Goal: Task Accomplishment & Management: Use online tool/utility

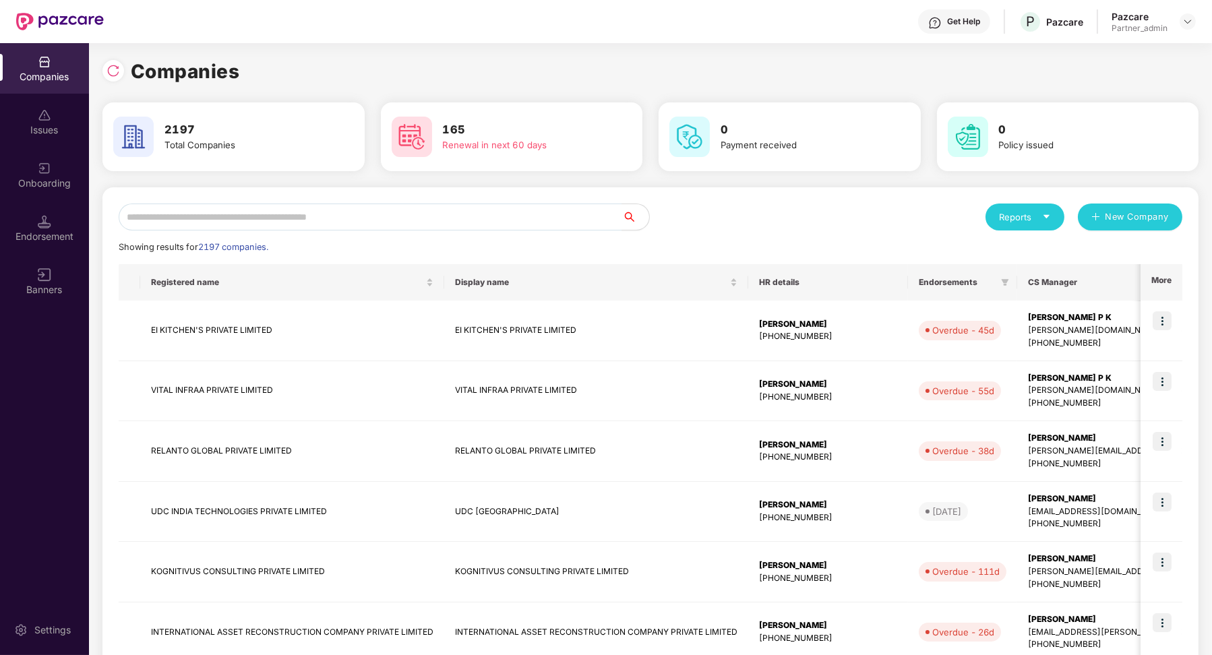
click at [55, 210] on div "Endorsement" at bounding box center [44, 228] width 89 height 51
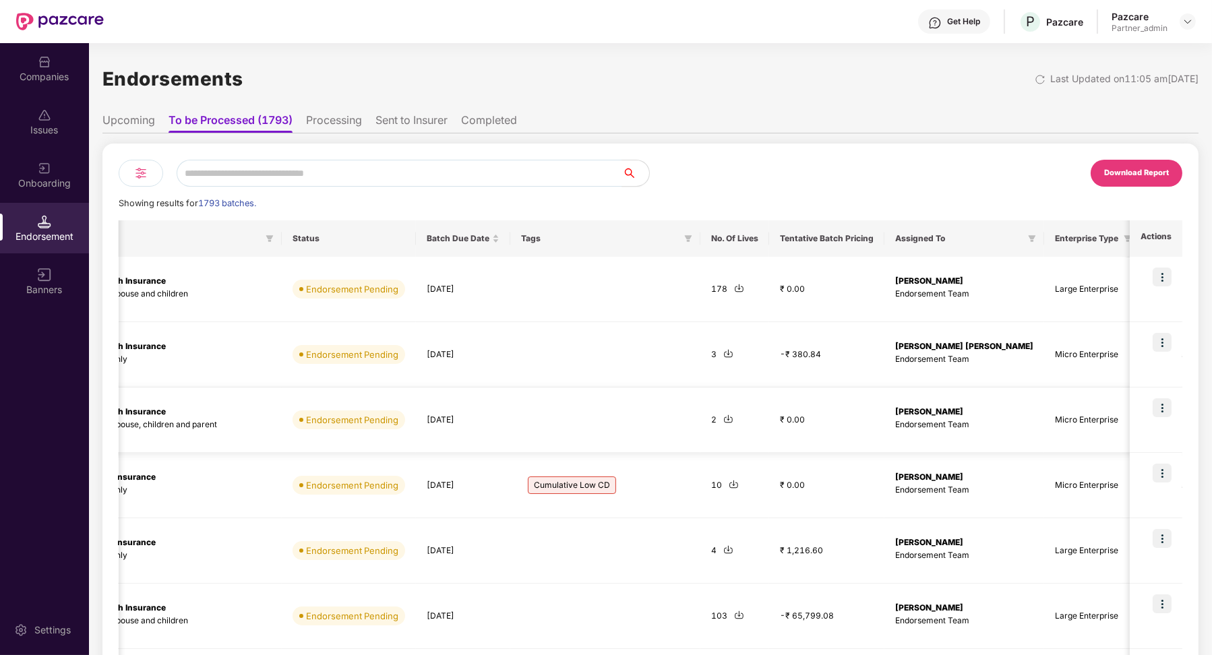
scroll to position [0, 546]
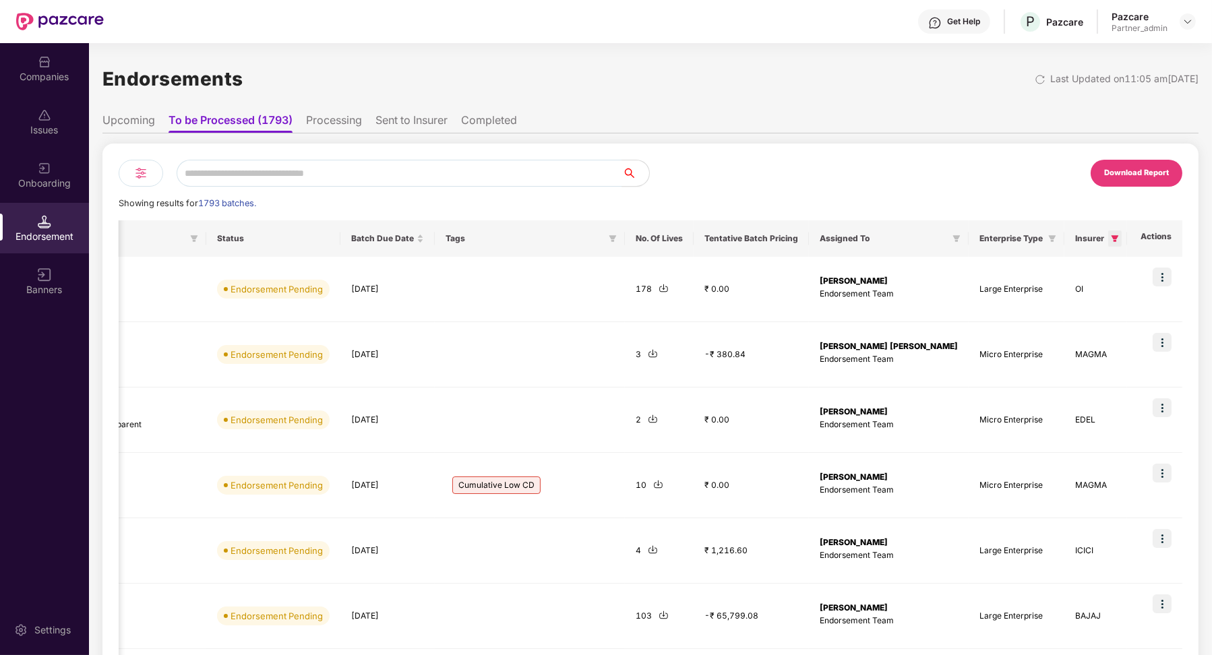
click at [1112, 239] on icon "filter" at bounding box center [1115, 238] width 7 height 7
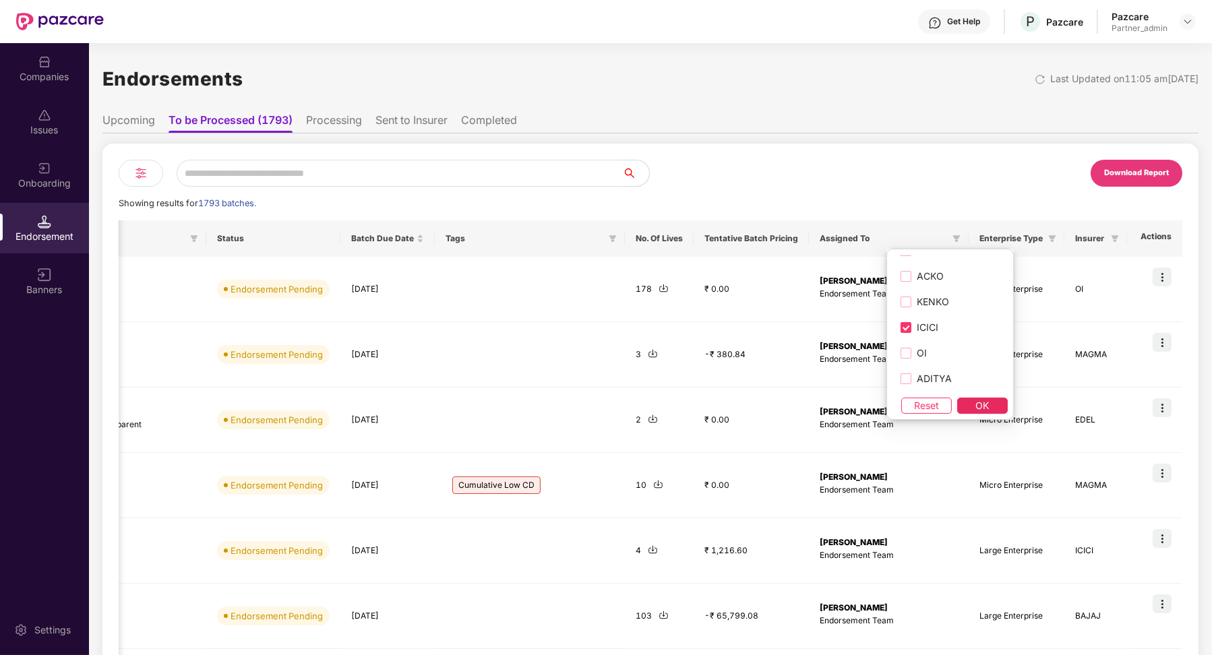
click at [977, 407] on span "OK" at bounding box center [982, 406] width 13 height 15
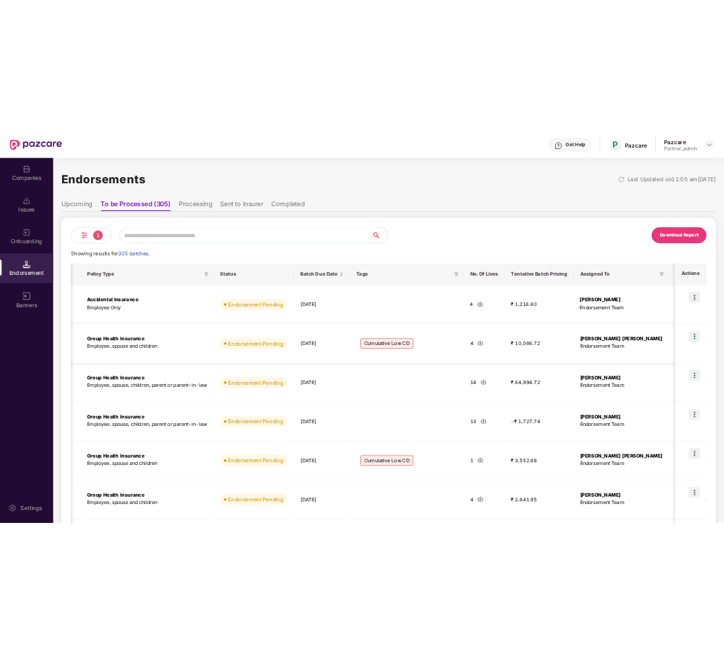
scroll to position [0, 457]
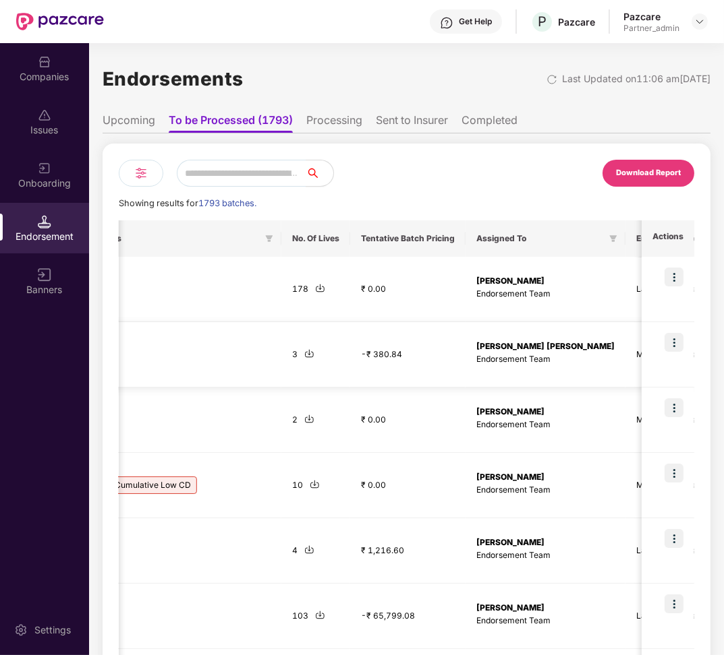
scroll to position [0, 1035]
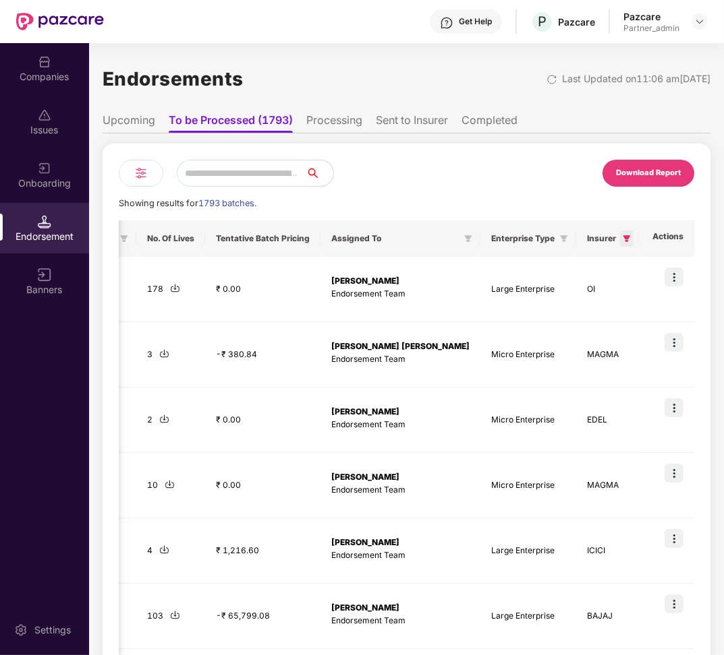
click at [622, 239] on icon "filter" at bounding box center [626, 239] width 8 height 8
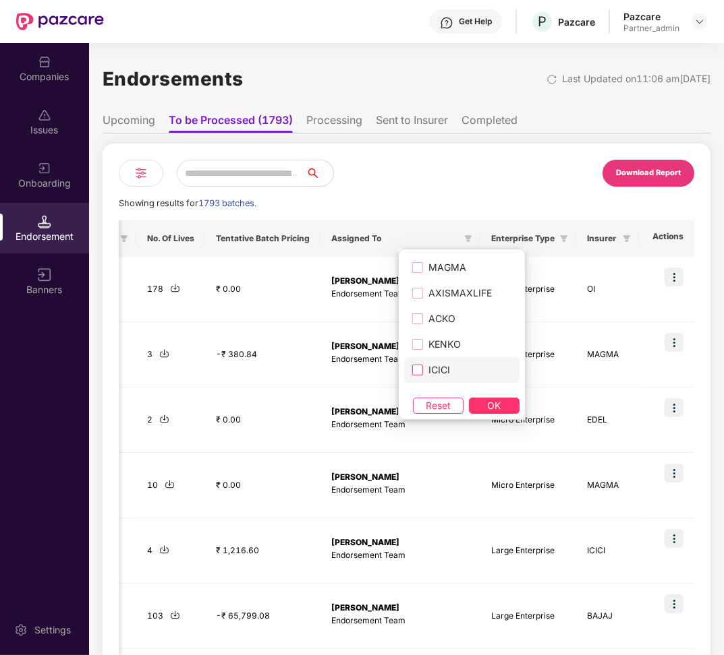
click at [438, 363] on span "ICICI" at bounding box center [439, 370] width 32 height 15
click at [486, 416] on div "MAGMA AXISMAXLIFE ACKO KENKO ICICI OI ADITYA PRA NIVA ZUNO NICL HDFCERGO EKINCA…" at bounding box center [461, 334] width 127 height 171
click at [488, 401] on span "OK" at bounding box center [494, 406] width 13 height 15
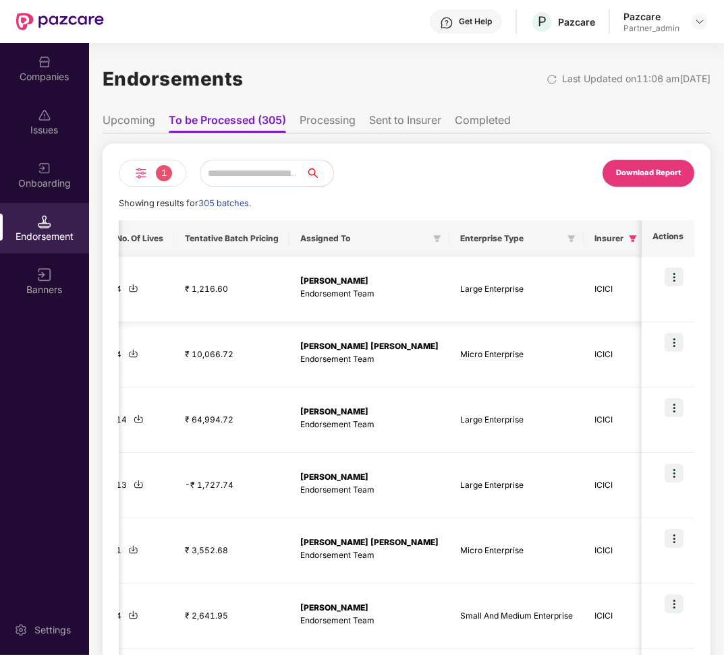
click at [671, 278] on img at bounding box center [673, 277] width 19 height 19
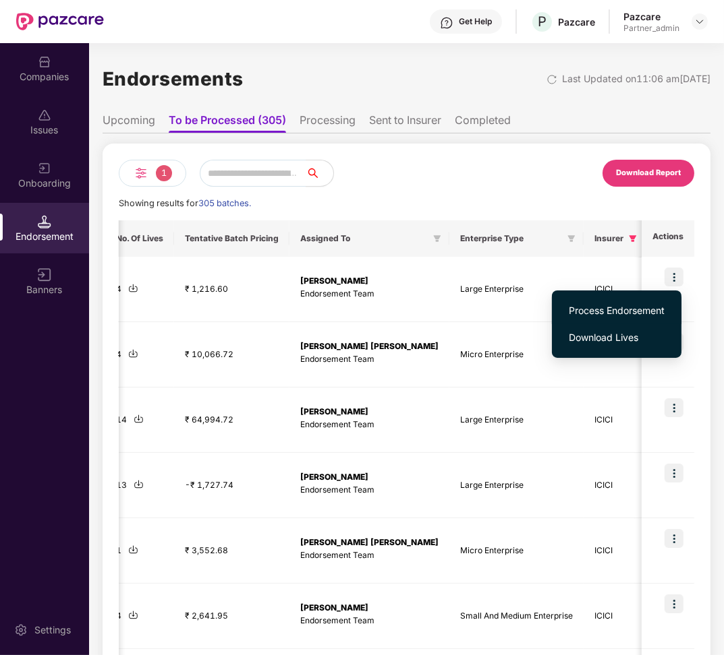
click at [639, 312] on span "Process Endorsement" at bounding box center [616, 310] width 96 height 15
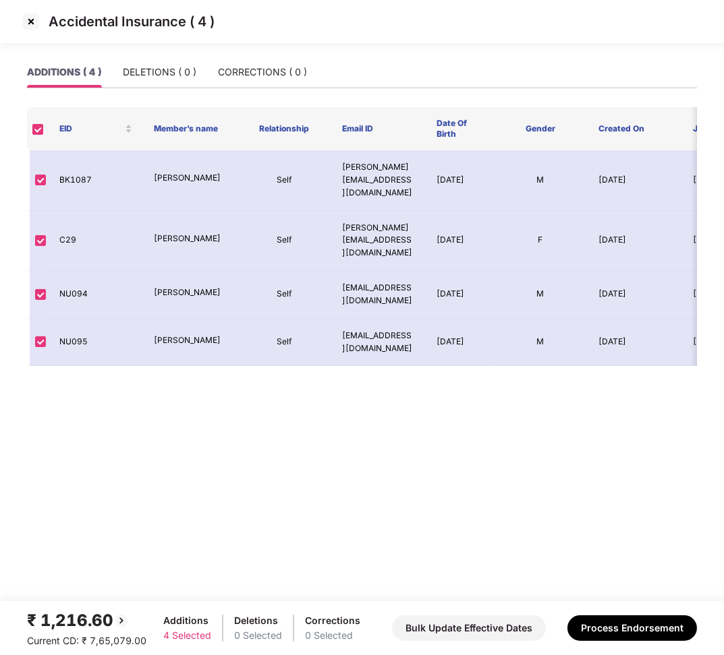
click at [38, 20] on img at bounding box center [31, 22] width 22 height 22
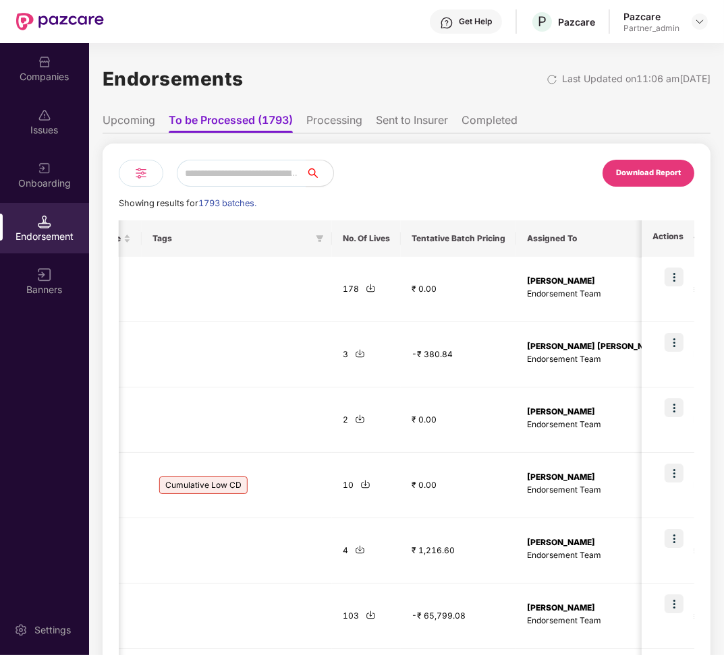
scroll to position [0, 1022]
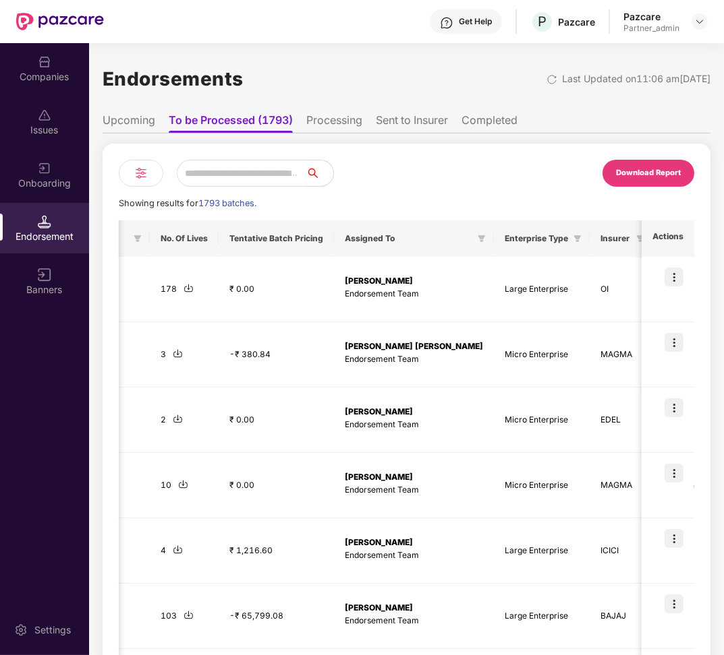
click at [699, 240] on icon "filter" at bounding box center [703, 239] width 8 height 8
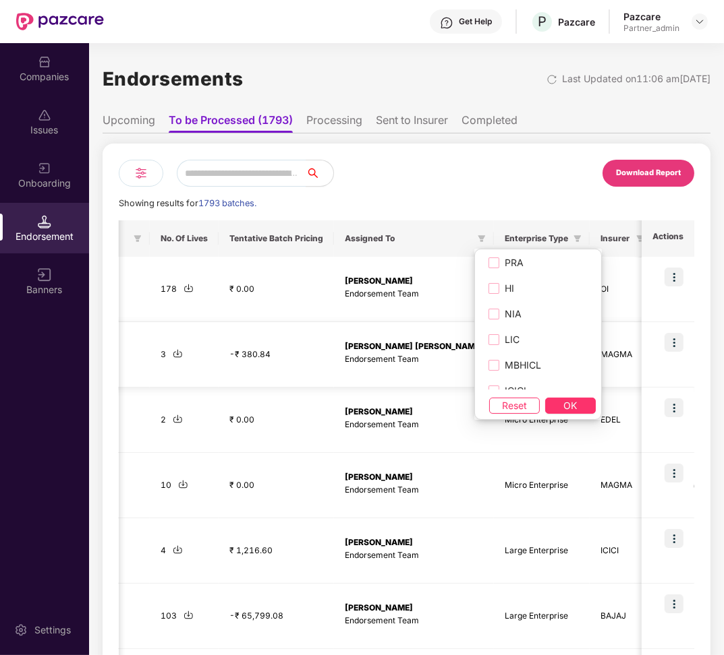
scroll to position [0, 1027]
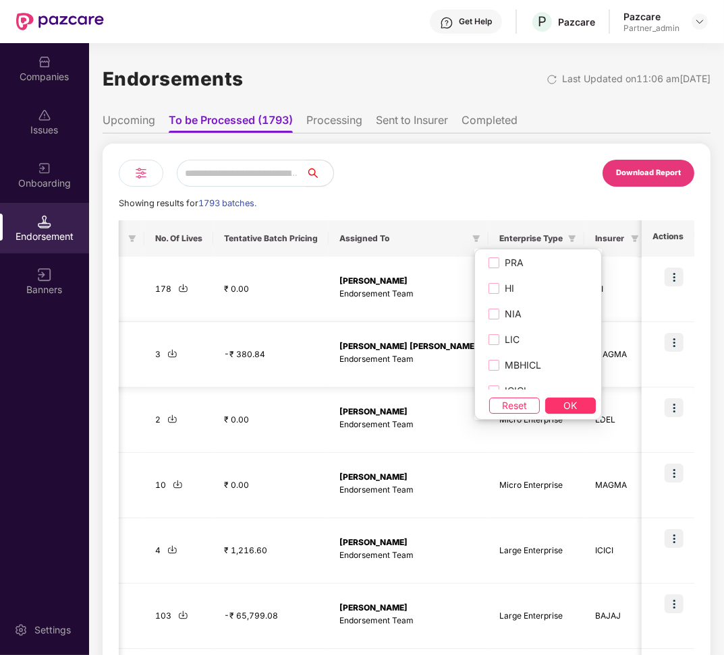
click at [488, 328] on td "Micro Enterprise" at bounding box center [536, 354] width 96 height 65
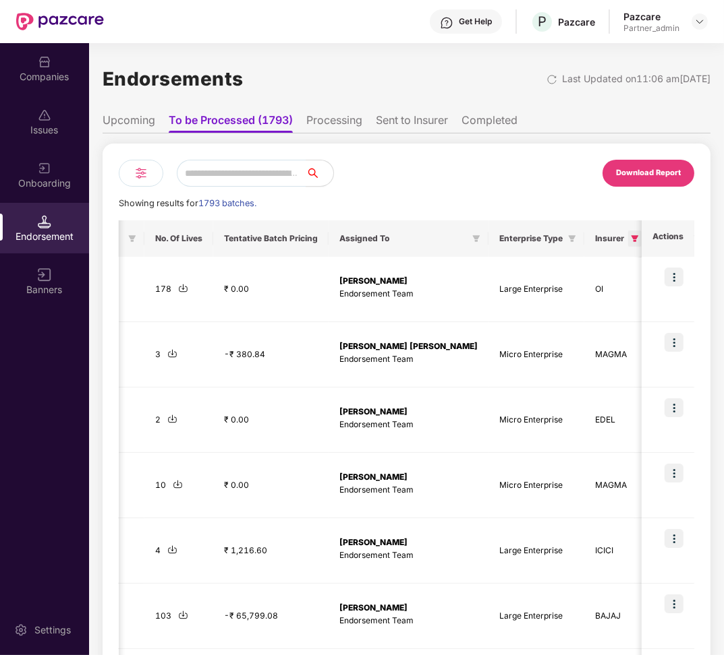
click at [631, 239] on icon "filter" at bounding box center [634, 238] width 7 height 7
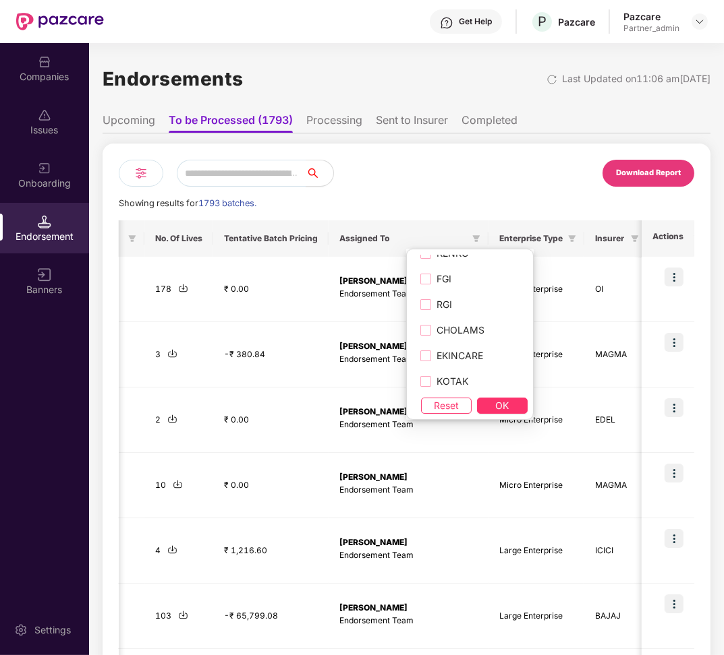
scroll to position [225, 0]
click at [461, 349] on span "ICICI" at bounding box center [447, 350] width 32 height 15
click at [483, 408] on button "OK" at bounding box center [502, 406] width 51 height 16
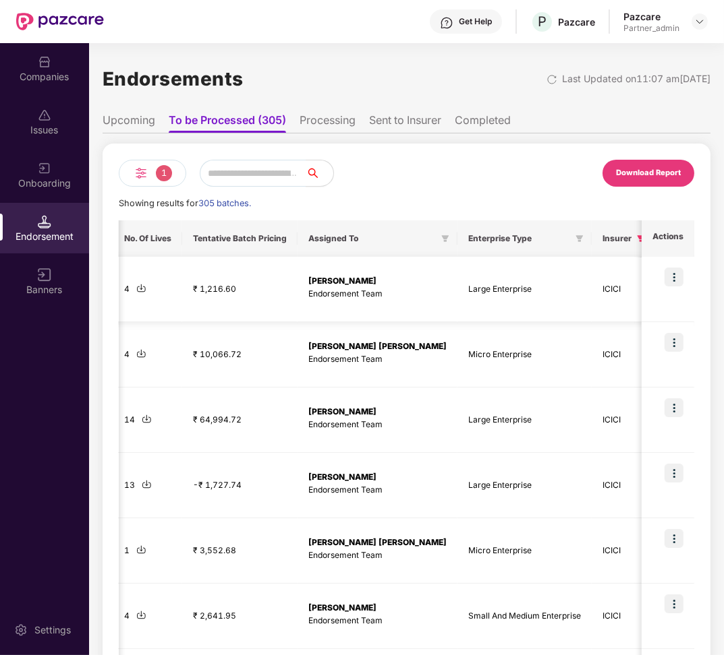
click at [677, 283] on img at bounding box center [673, 277] width 19 height 19
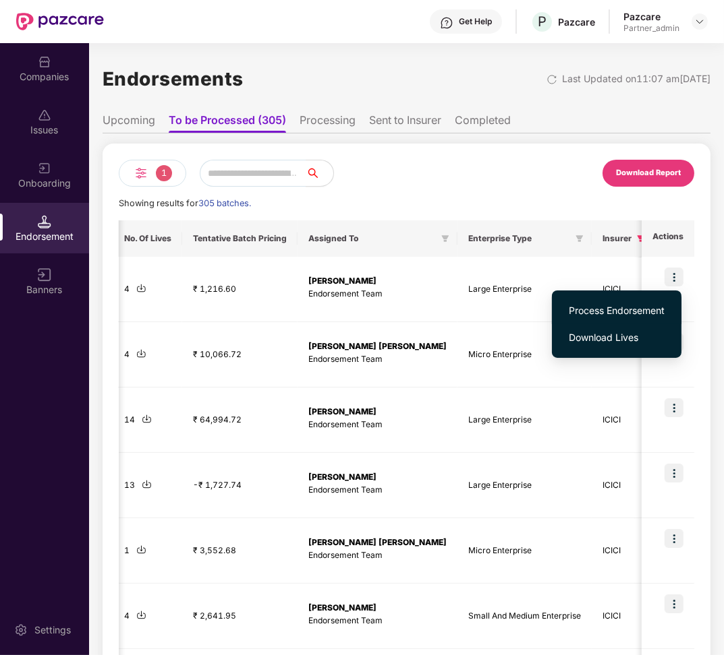
click at [638, 303] on li "Process Endorsement" at bounding box center [616, 310] width 129 height 27
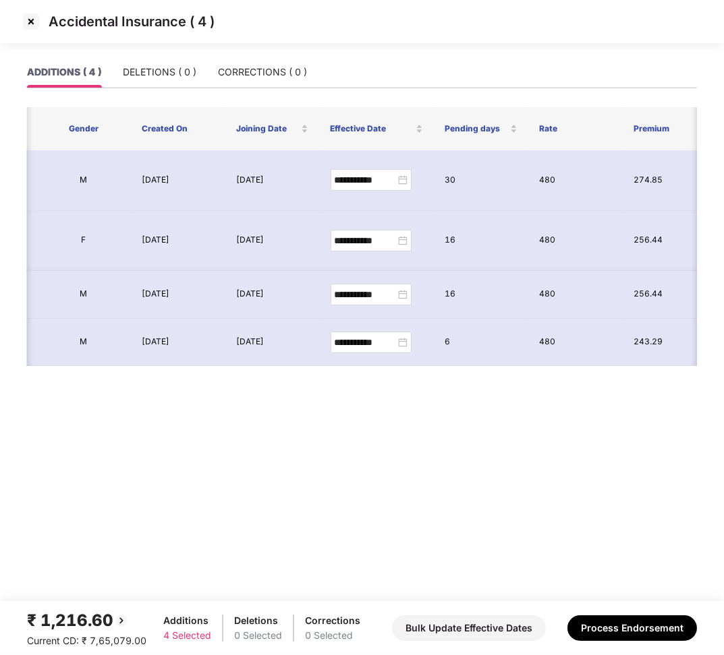
scroll to position [0, 477]
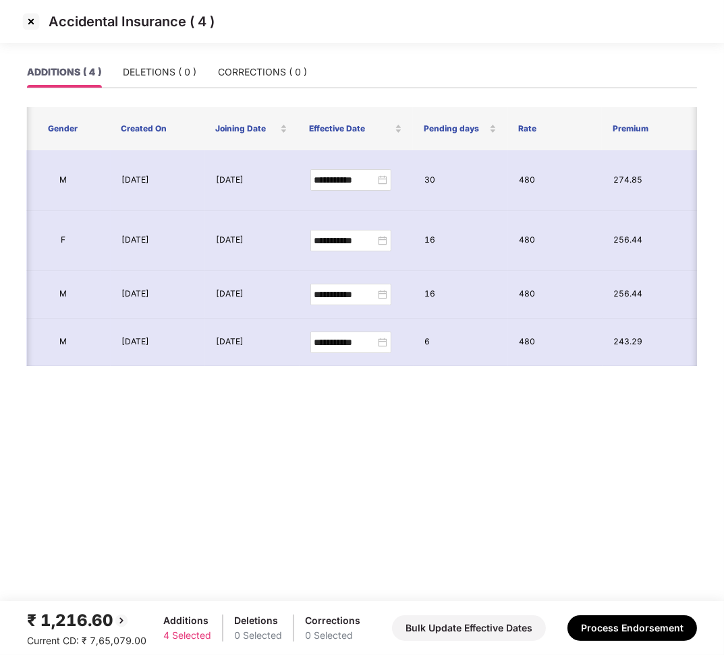
click at [32, 22] on img at bounding box center [31, 22] width 22 height 22
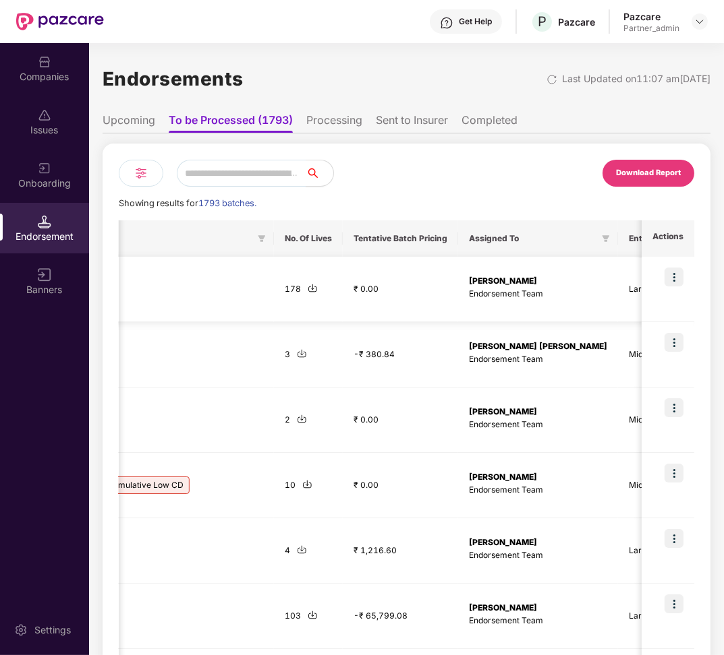
scroll to position [0, 1029]
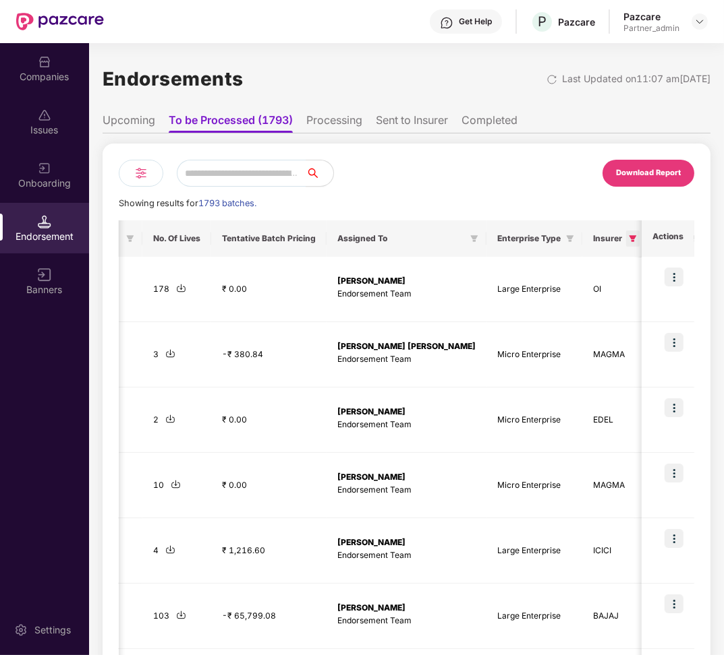
click at [629, 237] on icon "filter" at bounding box center [632, 238] width 7 height 7
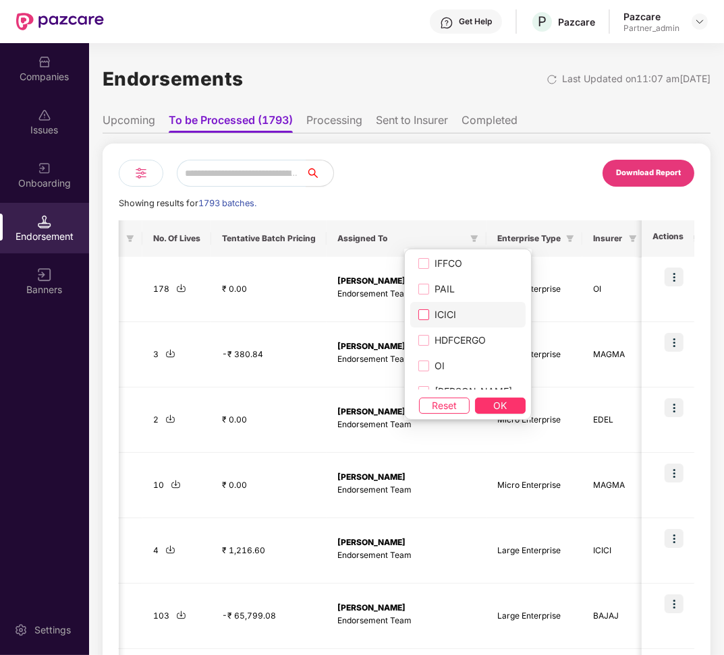
scroll to position [140, 0]
click at [429, 304] on span "ICICI" at bounding box center [445, 306] width 32 height 15
click at [494, 401] on span "OK" at bounding box center [500, 406] width 13 height 15
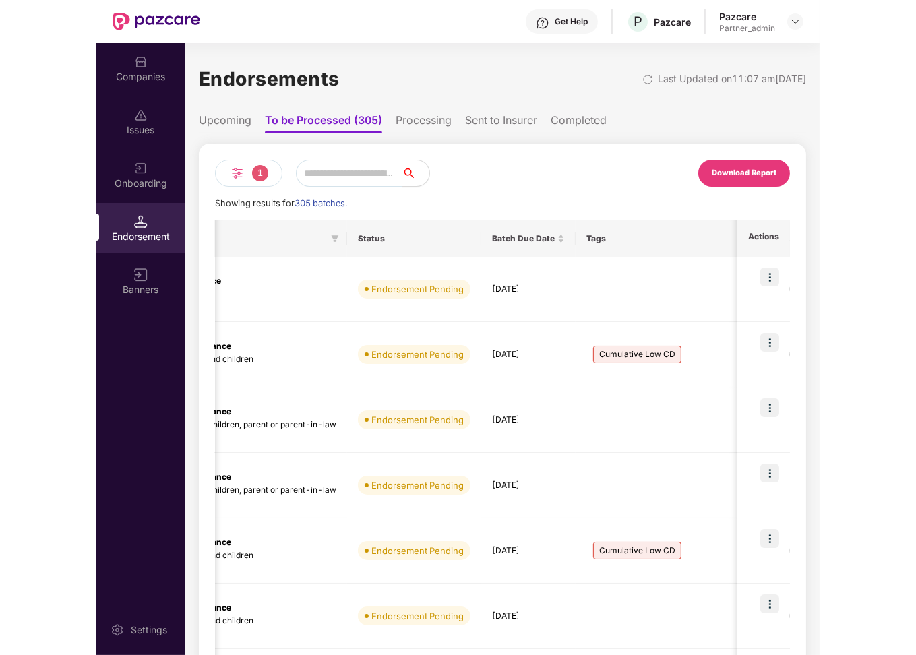
scroll to position [0, 290]
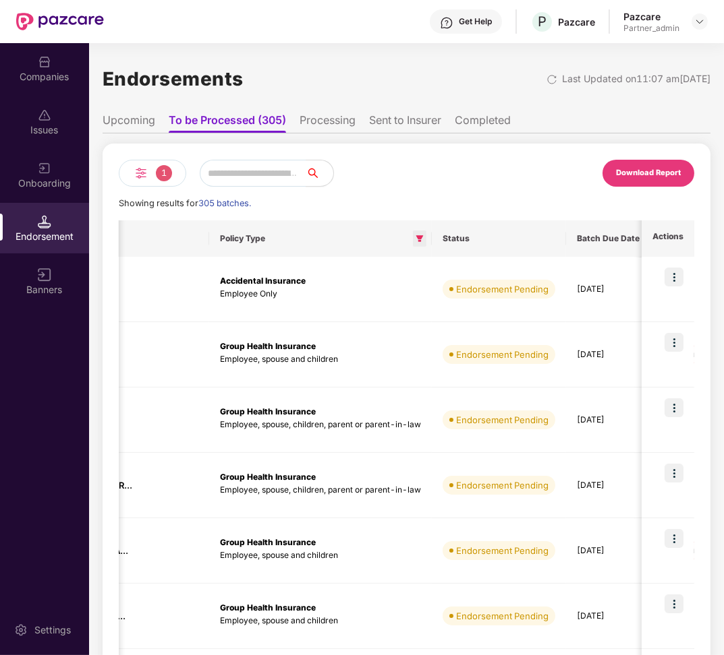
click at [415, 235] on icon "filter" at bounding box center [419, 239] width 8 height 8
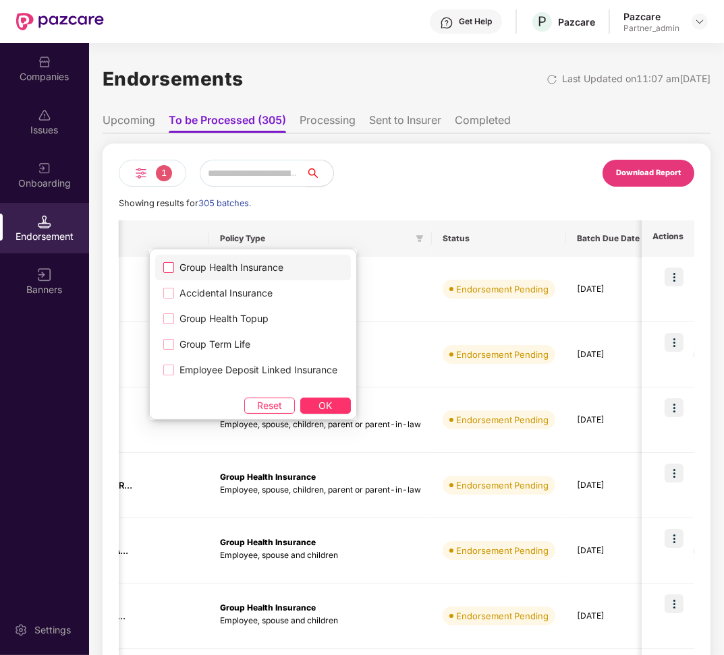
click at [256, 265] on span "Group Health Insurance" at bounding box center [231, 267] width 115 height 15
click at [312, 394] on div "Group Health Insurance Accidental Insurance Group Health Topup Group Term Life …" at bounding box center [253, 334] width 208 height 171
click at [321, 409] on span "OK" at bounding box center [325, 406] width 13 height 15
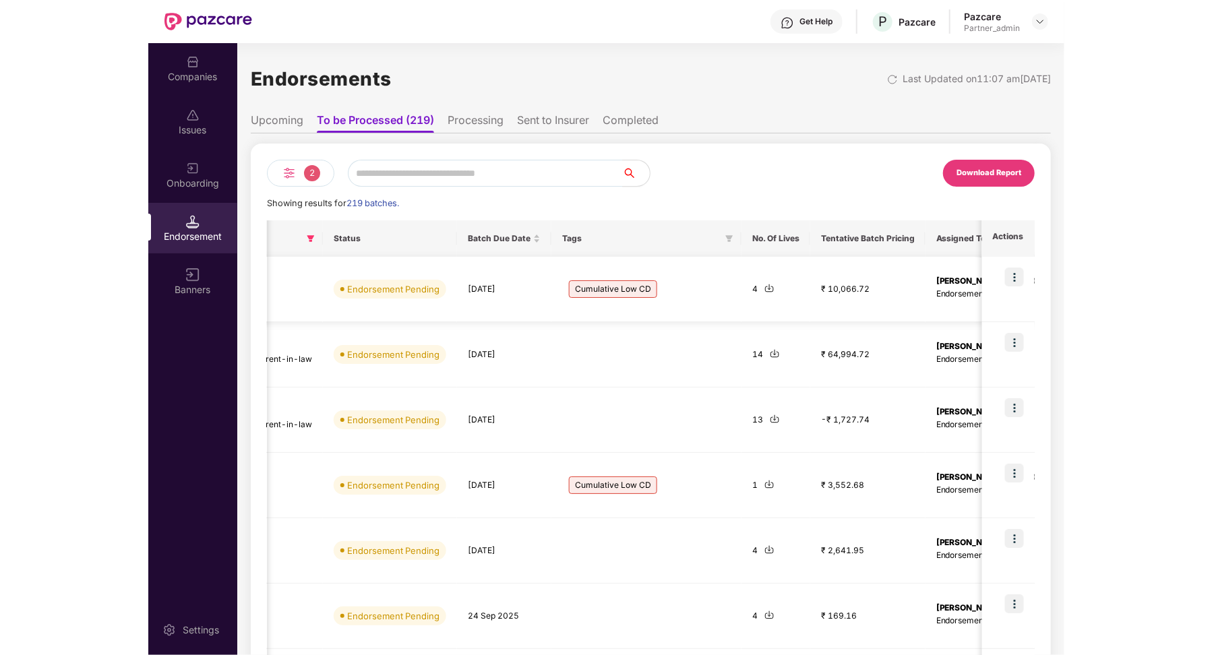
scroll to position [0, 618]
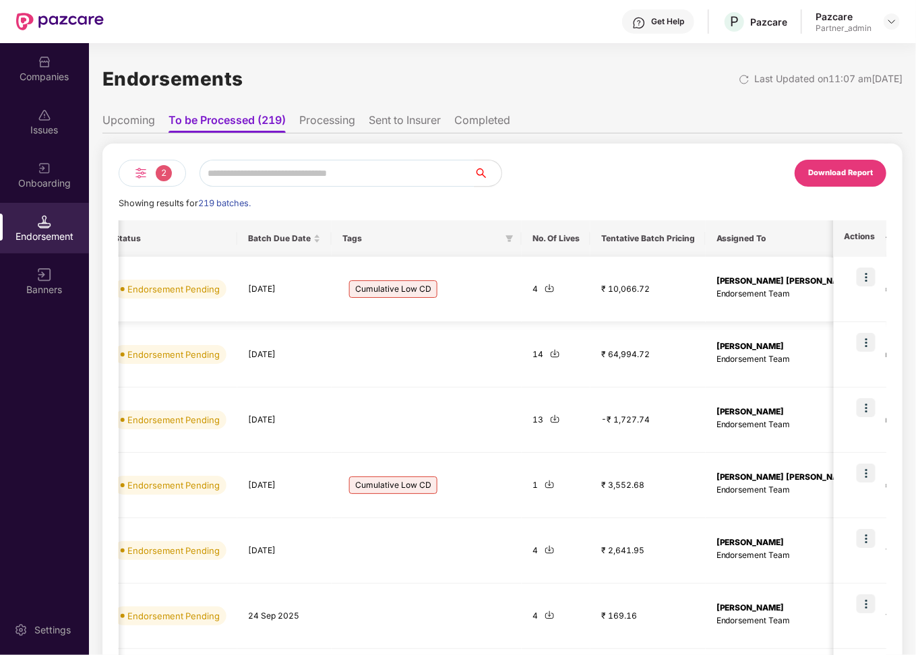
click at [723, 276] on img at bounding box center [866, 277] width 19 height 19
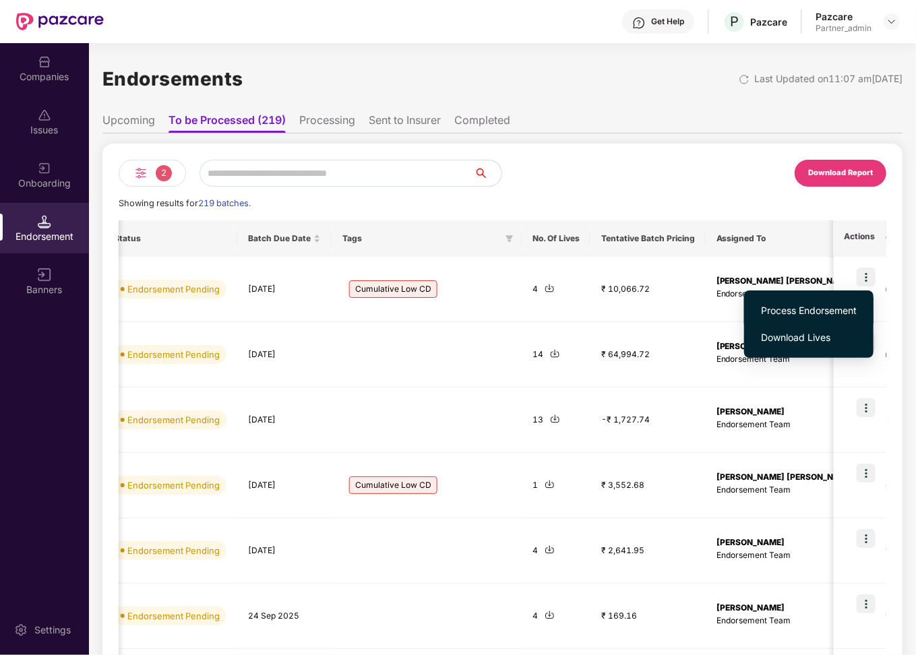
click at [723, 301] on li "Process Endorsement" at bounding box center [808, 310] width 129 height 27
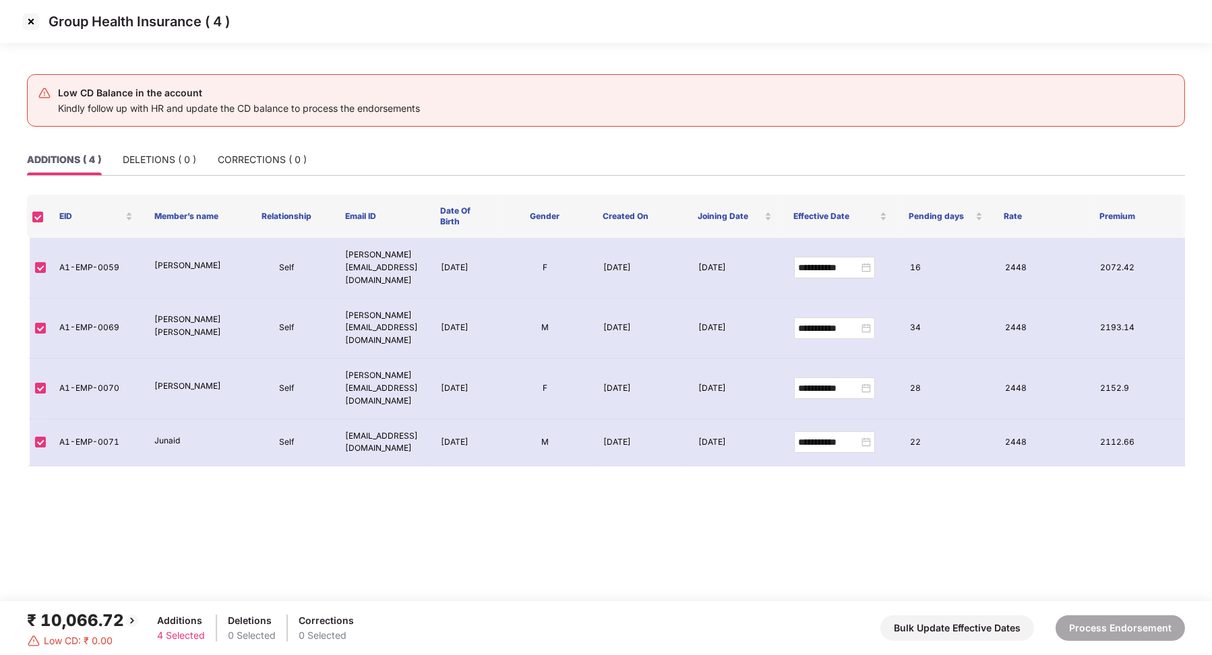
click at [34, 19] on img at bounding box center [31, 22] width 22 height 22
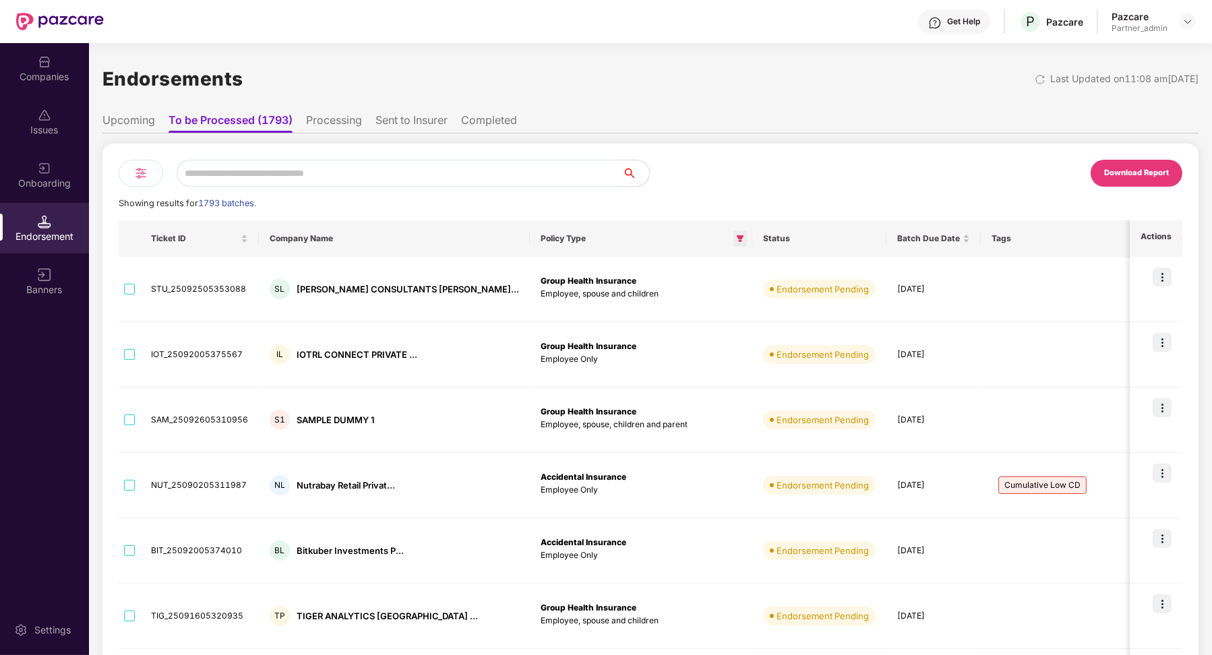
click at [723, 237] on icon "filter" at bounding box center [740, 238] width 7 height 7
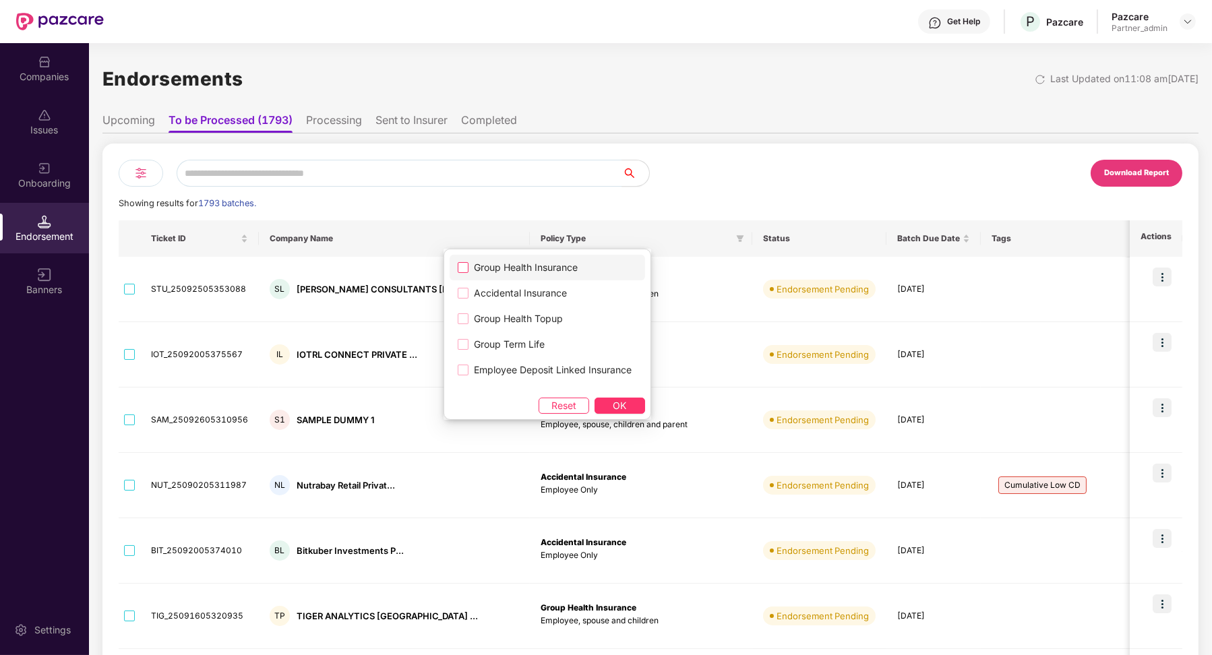
click at [559, 270] on span "Group Health Insurance" at bounding box center [526, 267] width 115 height 15
click at [626, 400] on span "OK" at bounding box center [620, 406] width 13 height 15
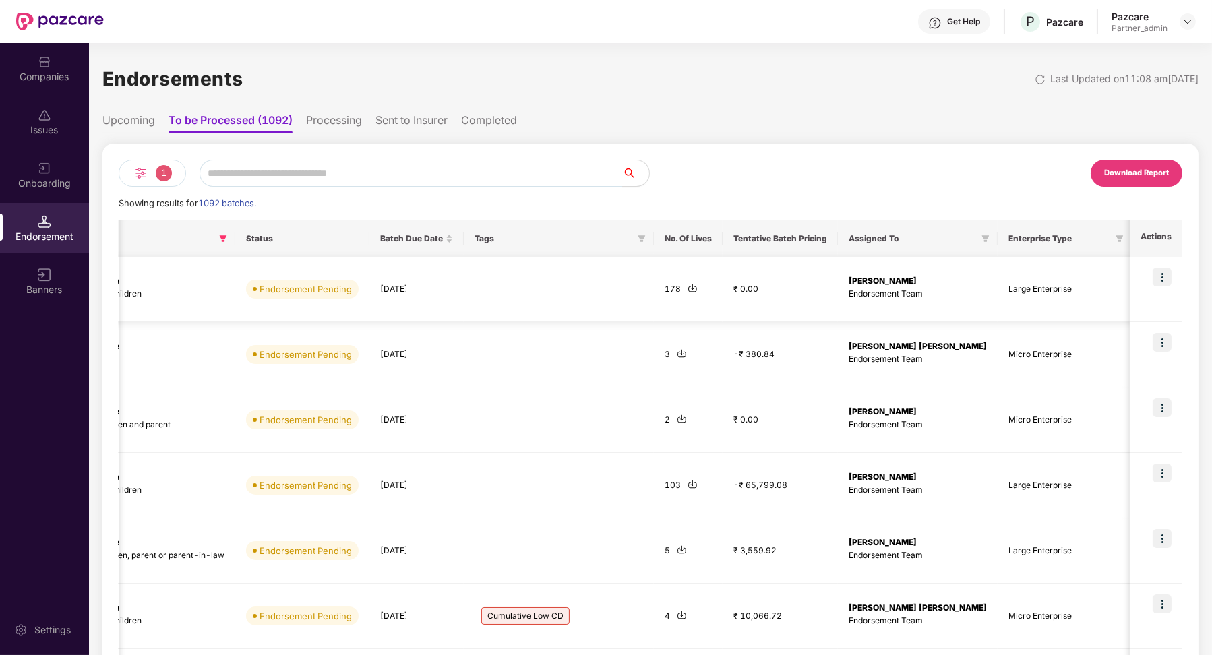
scroll to position [0, 534]
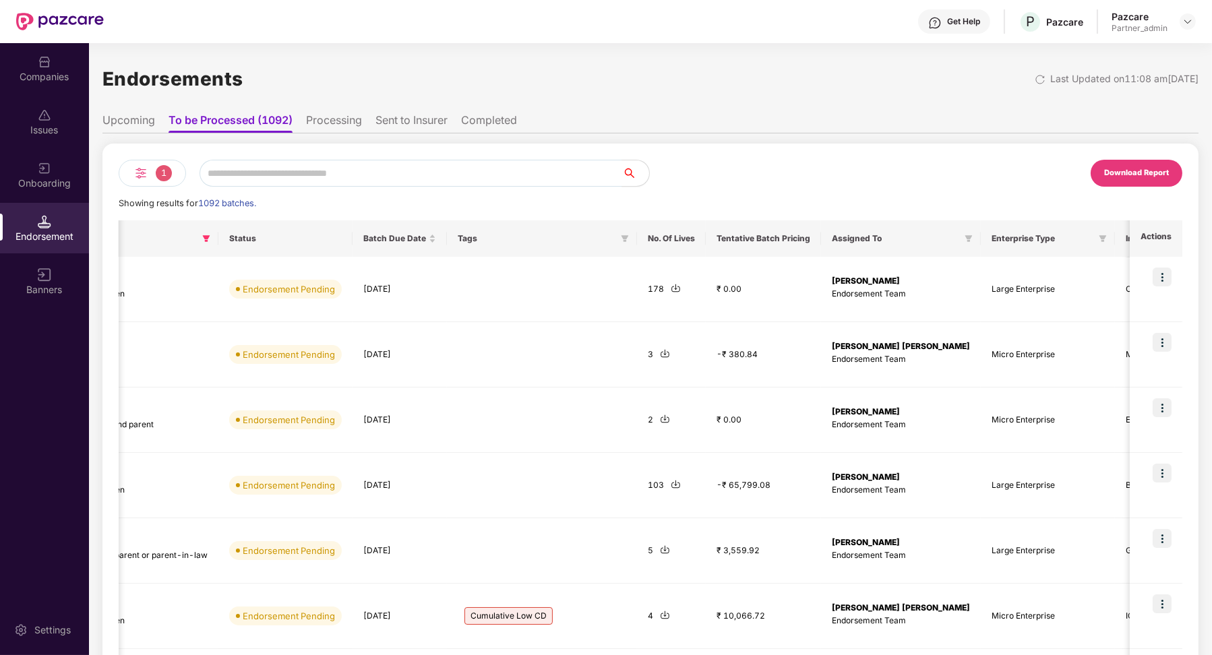
click at [723, 237] on th "TPA" at bounding box center [1204, 238] width 55 height 36
click at [723, 237] on span at bounding box center [1164, 239] width 13 height 16
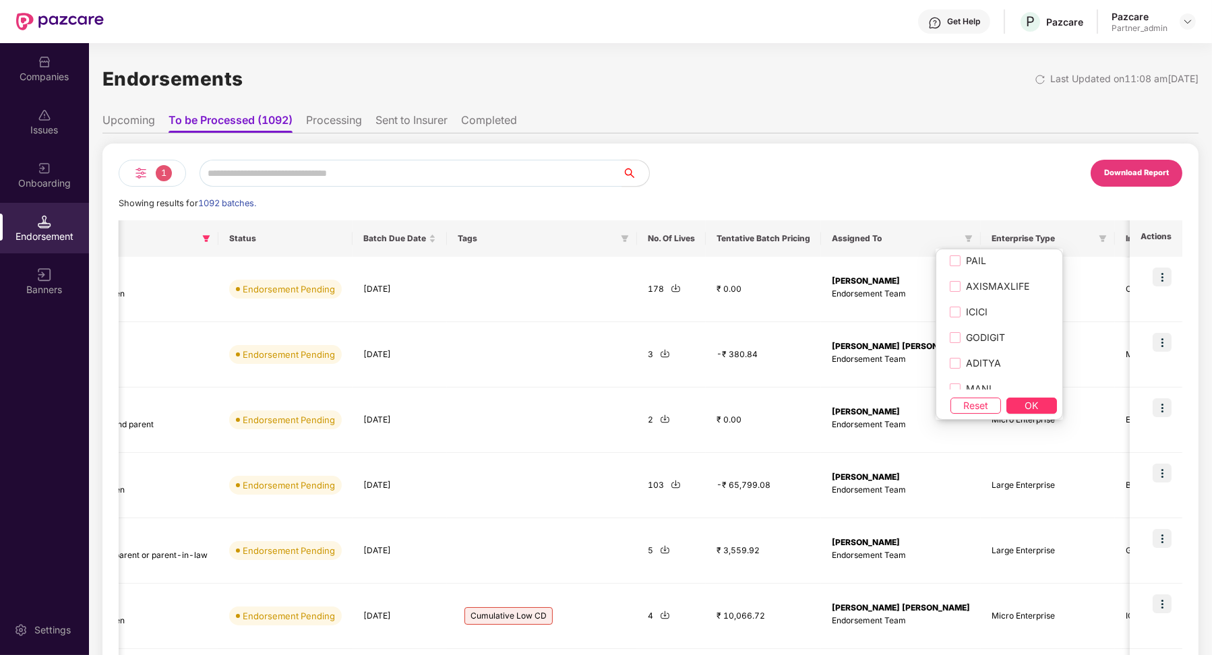
scroll to position [659, 0]
click at [723, 309] on label "ICICI" at bounding box center [999, 301] width 115 height 26
click at [723, 396] on div "PNBMETLIFE LIC TATAG MBHICL RSI MAGMA NICL SBILIFE OI HDFCERGO ACKO SBI HDFCLIF…" at bounding box center [999, 334] width 127 height 171
click at [723, 405] on button "OK" at bounding box center [1032, 406] width 51 height 16
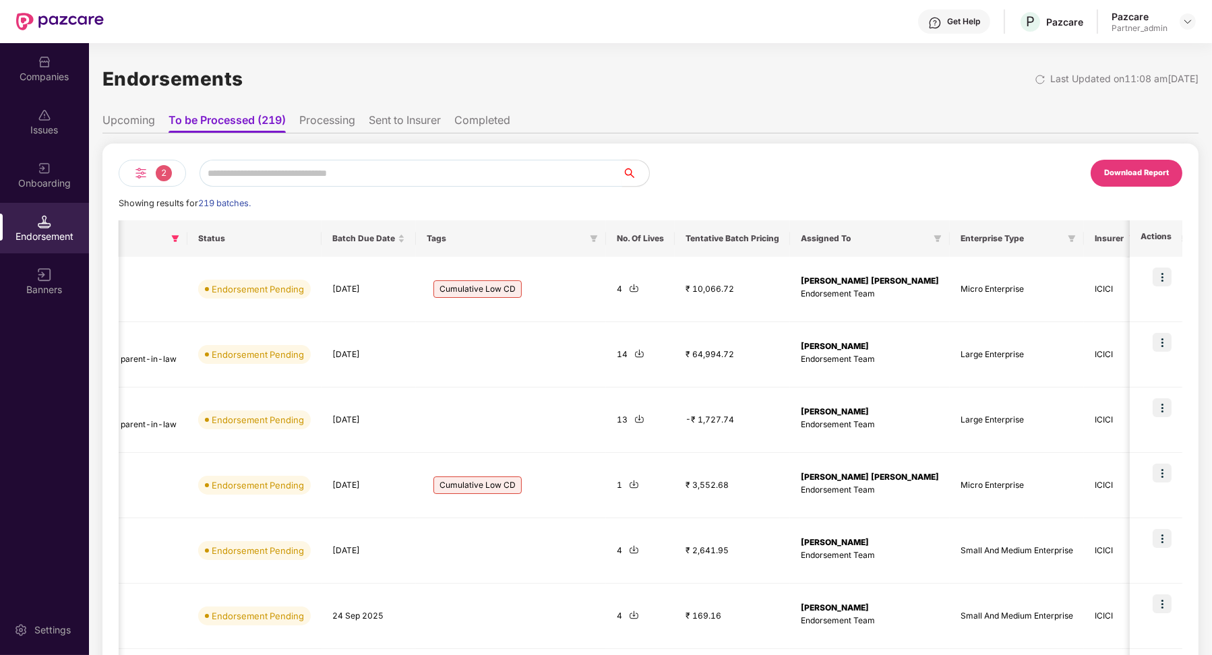
click at [327, 177] on input "text" at bounding box center [411, 173] width 423 height 27
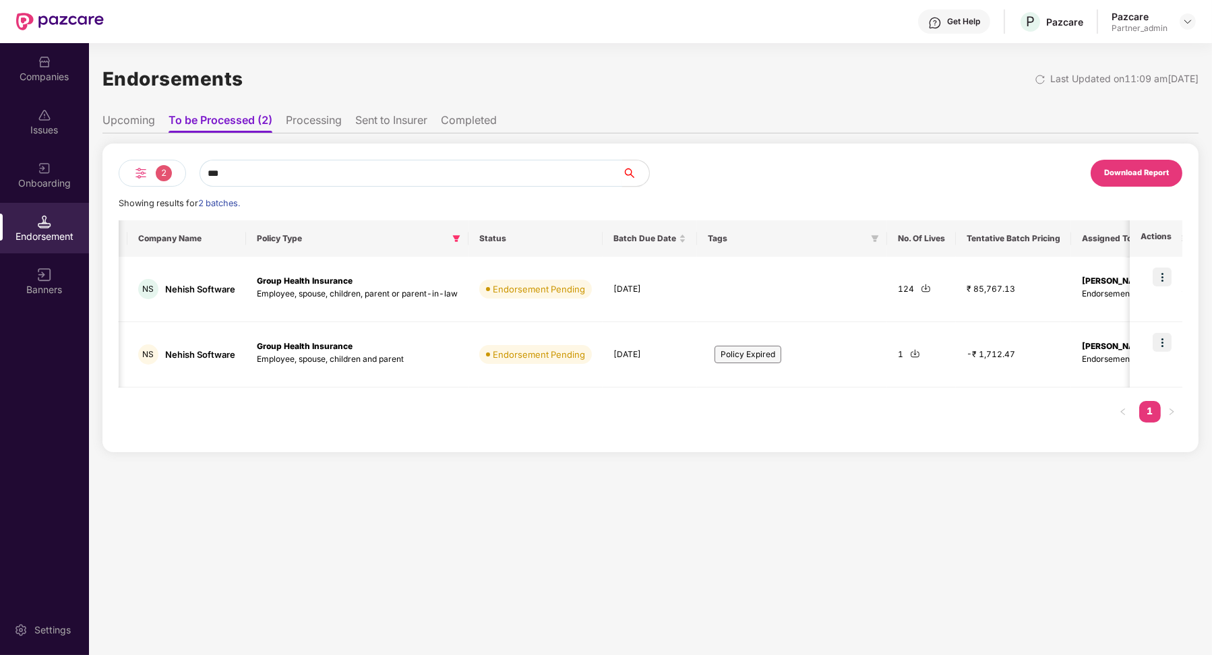
scroll to position [0, 0]
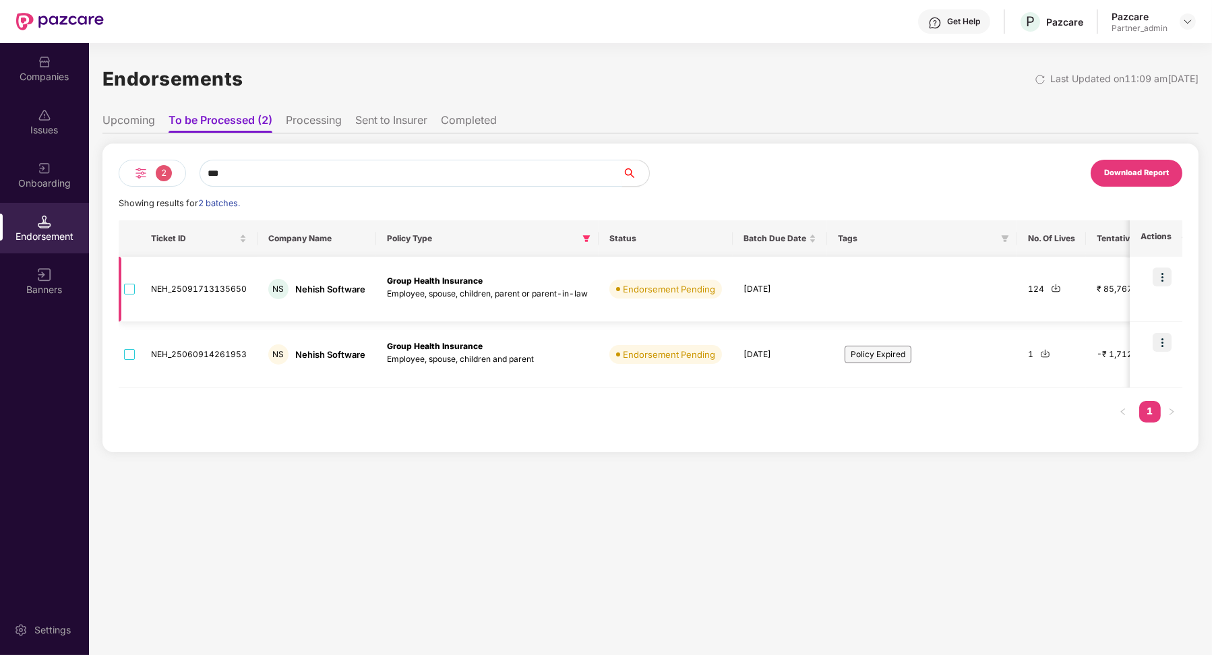
type input "***"
click at [227, 287] on td "NEH_25091713135650" at bounding box center [198, 289] width 117 height 65
copy td "NEH_25091713135650"
click at [723, 274] on img at bounding box center [1162, 277] width 19 height 19
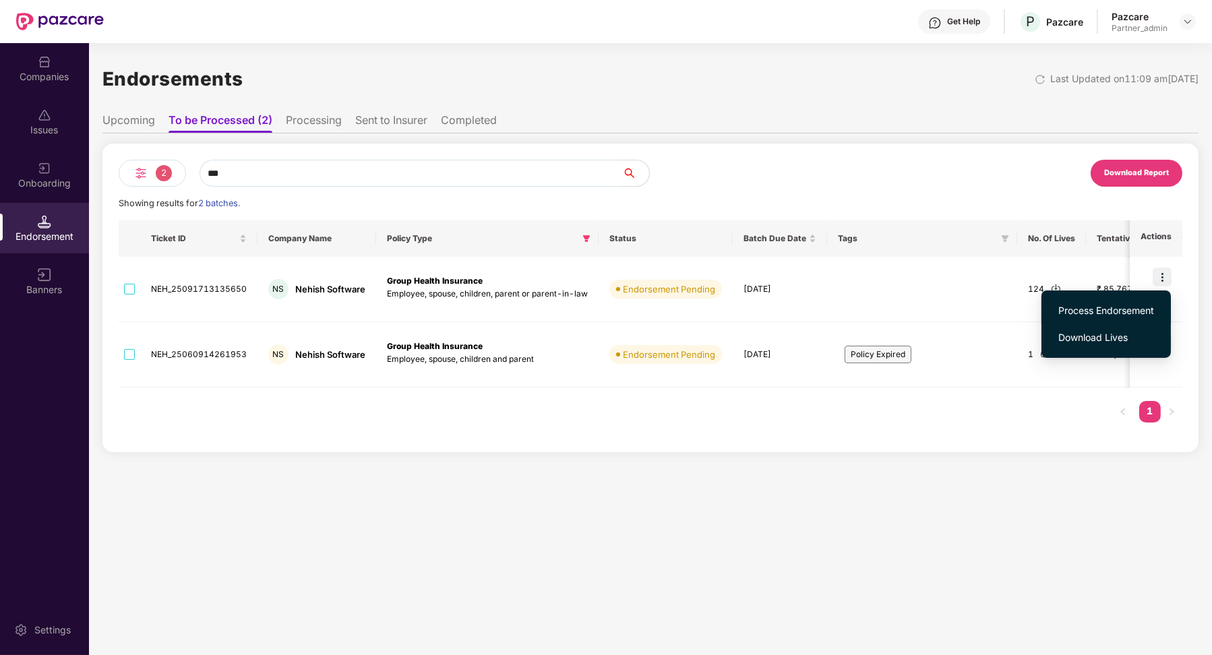
click at [723, 307] on span "Process Endorsement" at bounding box center [1107, 310] width 96 height 15
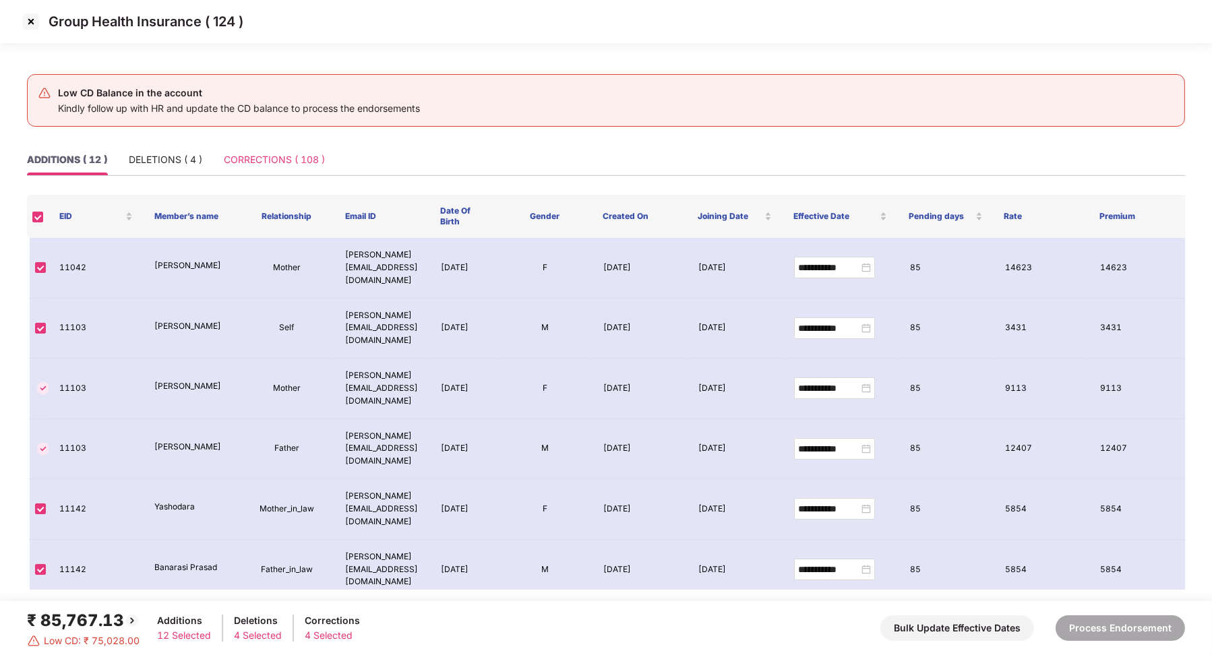
click at [309, 167] on div "CORRECTIONS ( 108 )" at bounding box center [274, 159] width 101 height 31
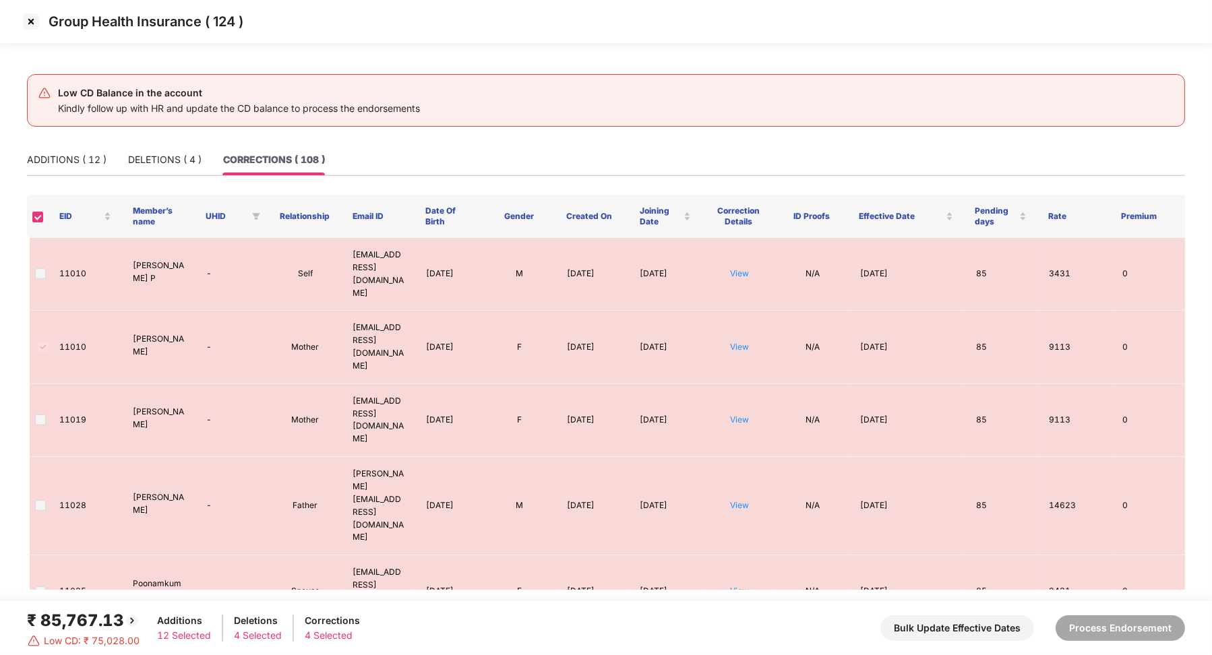
click at [36, 22] on img at bounding box center [31, 22] width 22 height 22
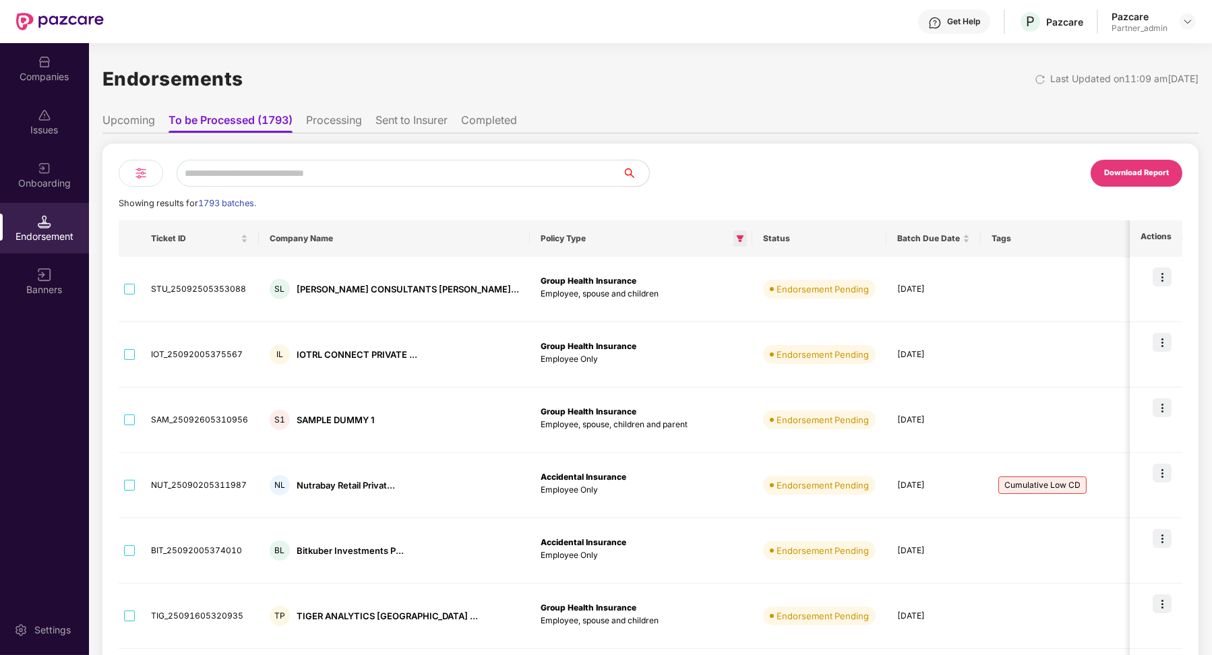
click at [723, 244] on span at bounding box center [740, 239] width 13 height 16
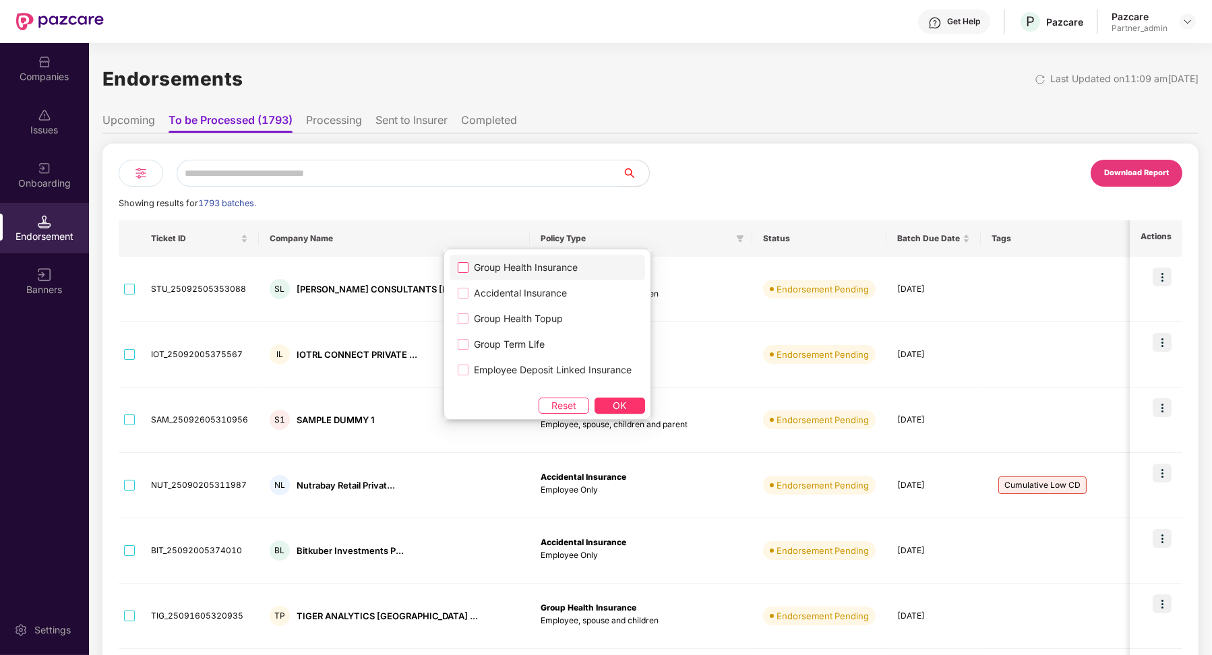
click at [618, 267] on label "Group Health Insurance" at bounding box center [548, 268] width 196 height 26
click at [635, 403] on button "OK" at bounding box center [620, 406] width 51 height 16
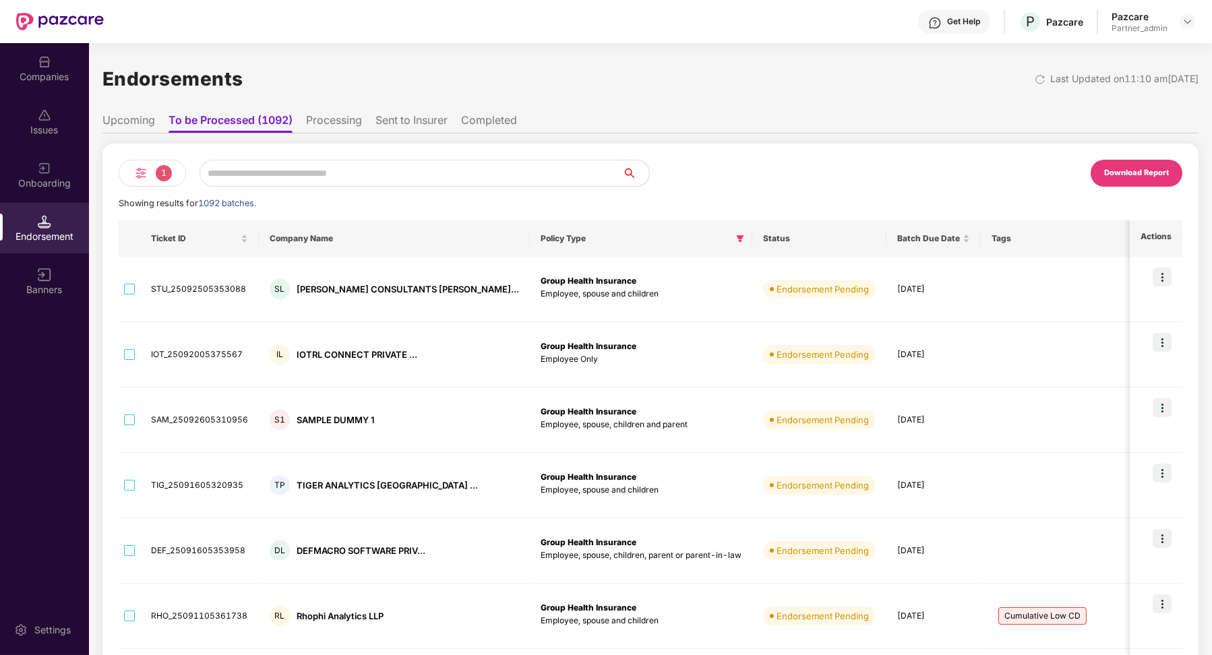
click at [160, 185] on div "1" at bounding box center [152, 173] width 67 height 27
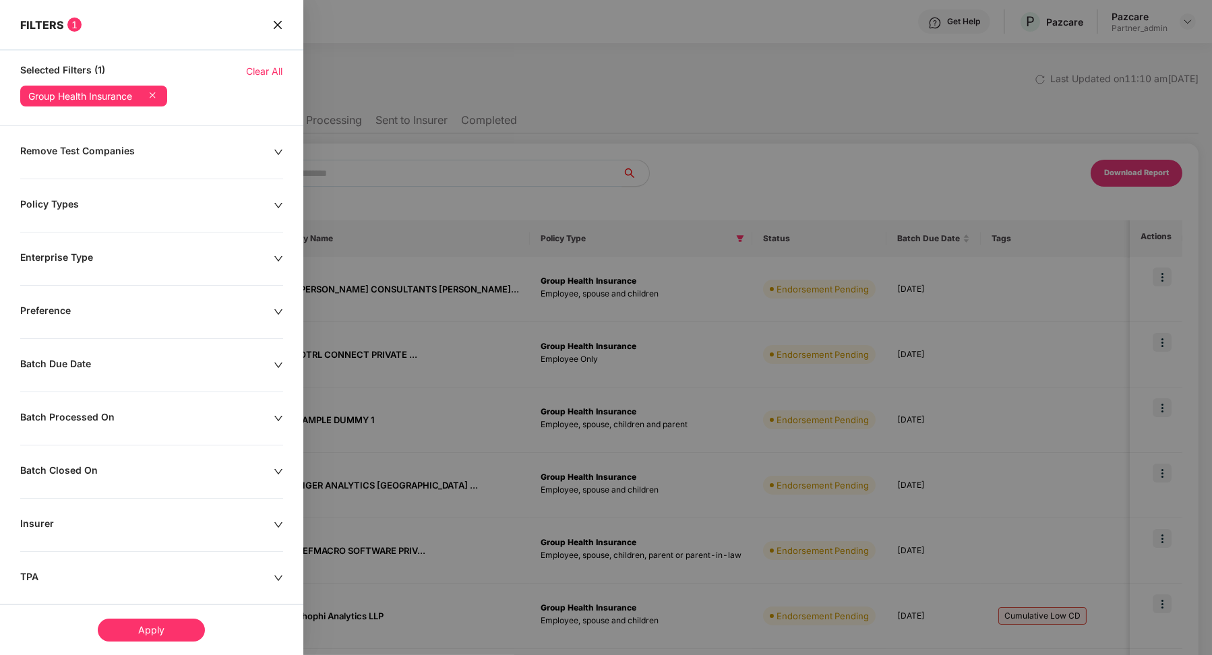
scroll to position [179, 0]
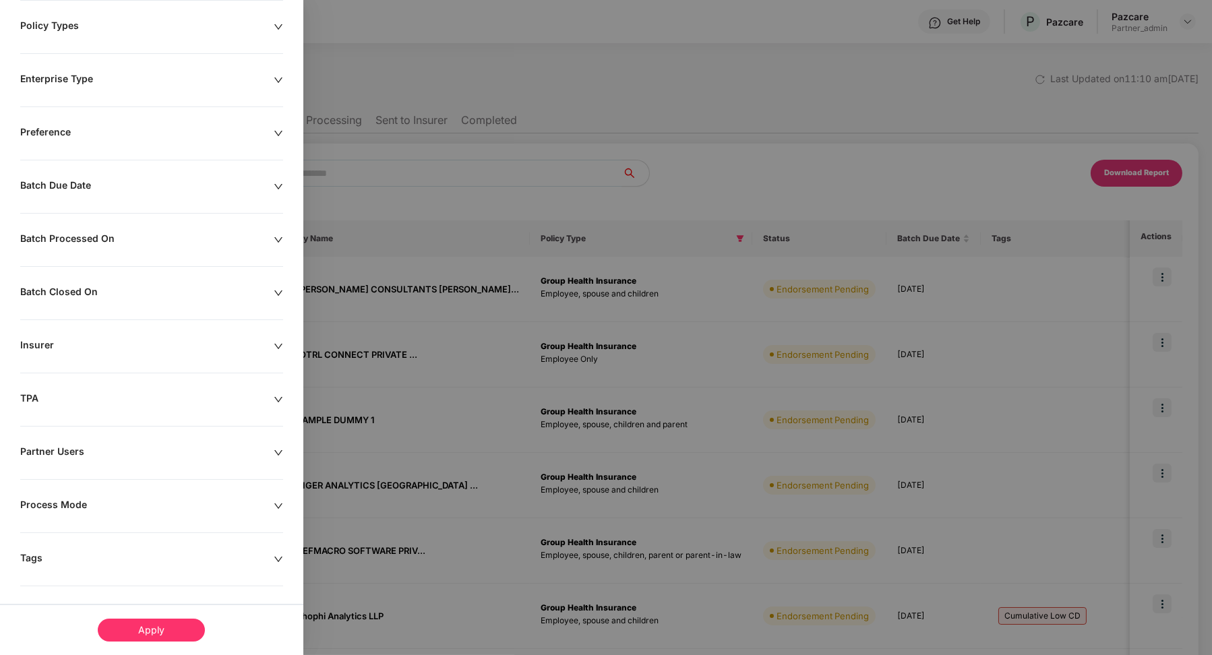
click at [66, 356] on div "Remove Test Companies Policy Types Enterprise Type Preference Batch Due Date Ba…" at bounding box center [151, 312] width 303 height 693
click at [57, 346] on div "Insurer" at bounding box center [147, 346] width 254 height 15
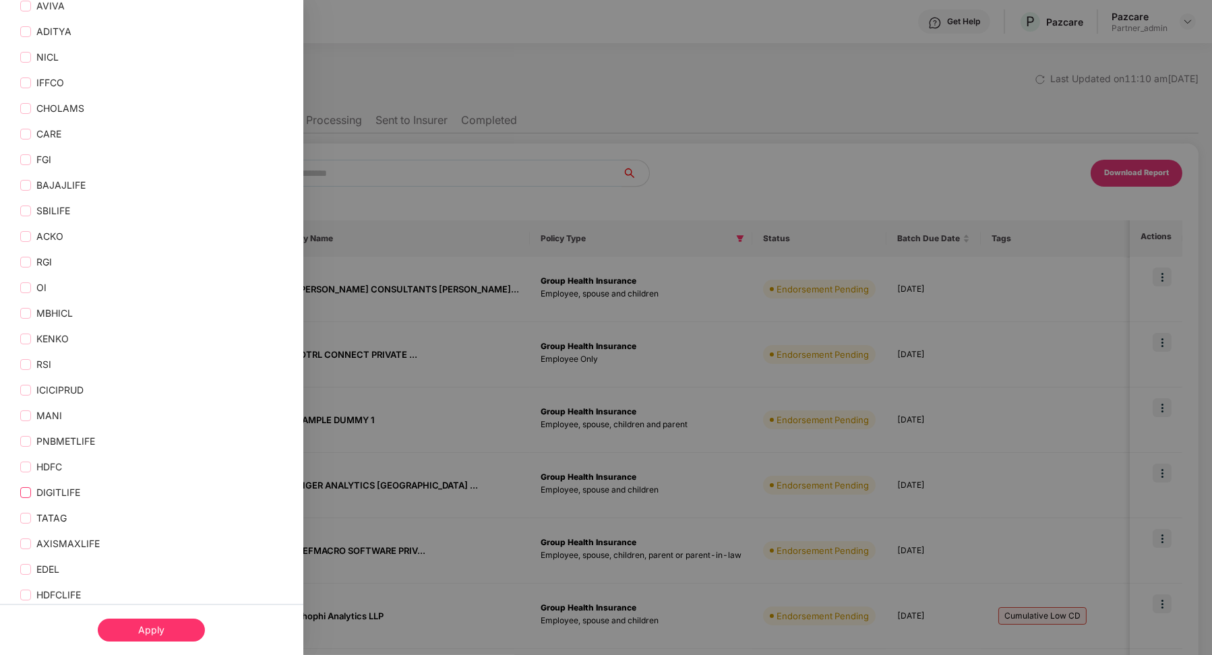
scroll to position [1140, 0]
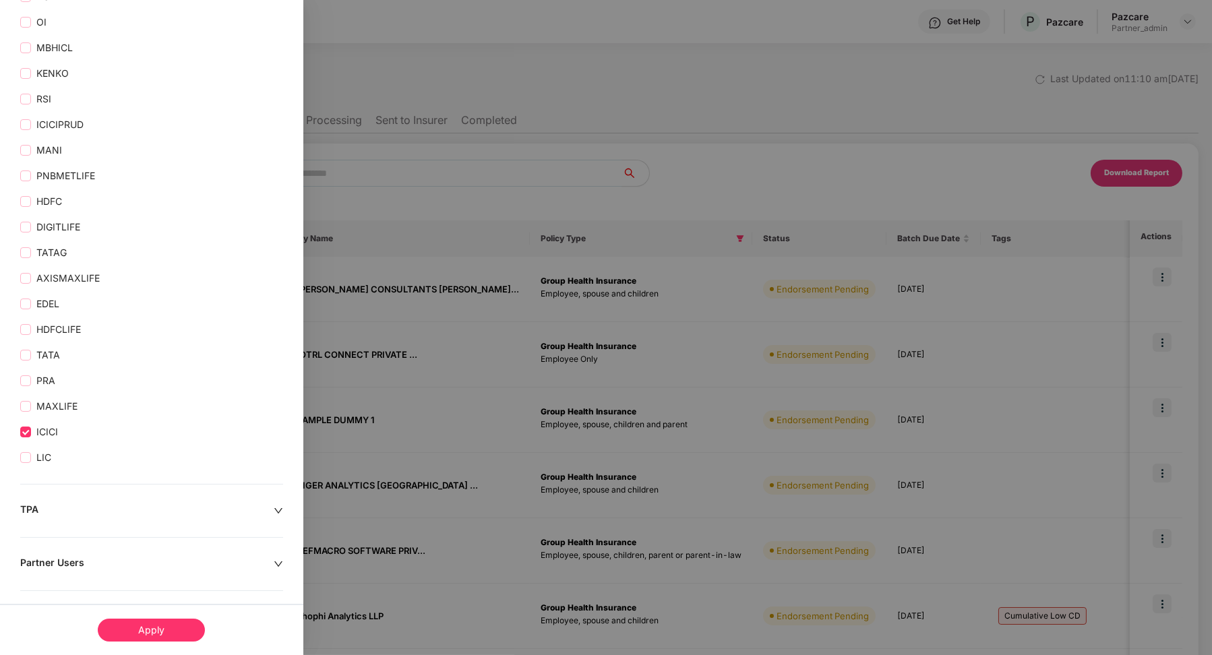
click at [129, 634] on div "Apply" at bounding box center [151, 630] width 107 height 23
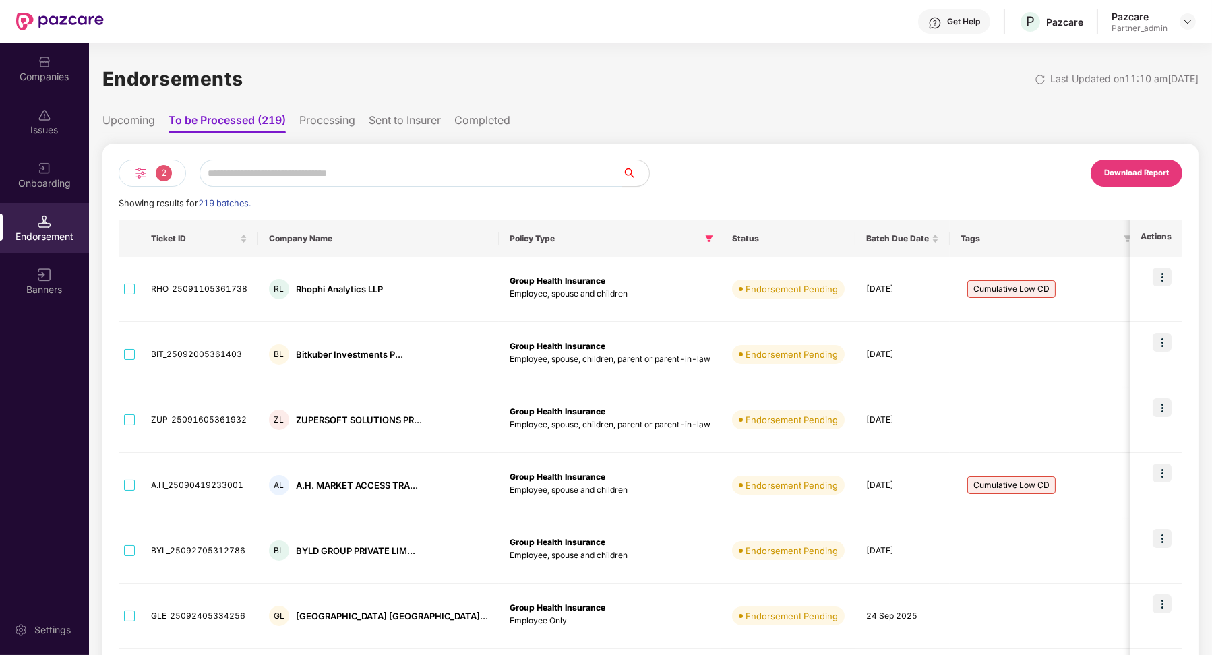
click at [287, 170] on input "text" at bounding box center [411, 173] width 423 height 27
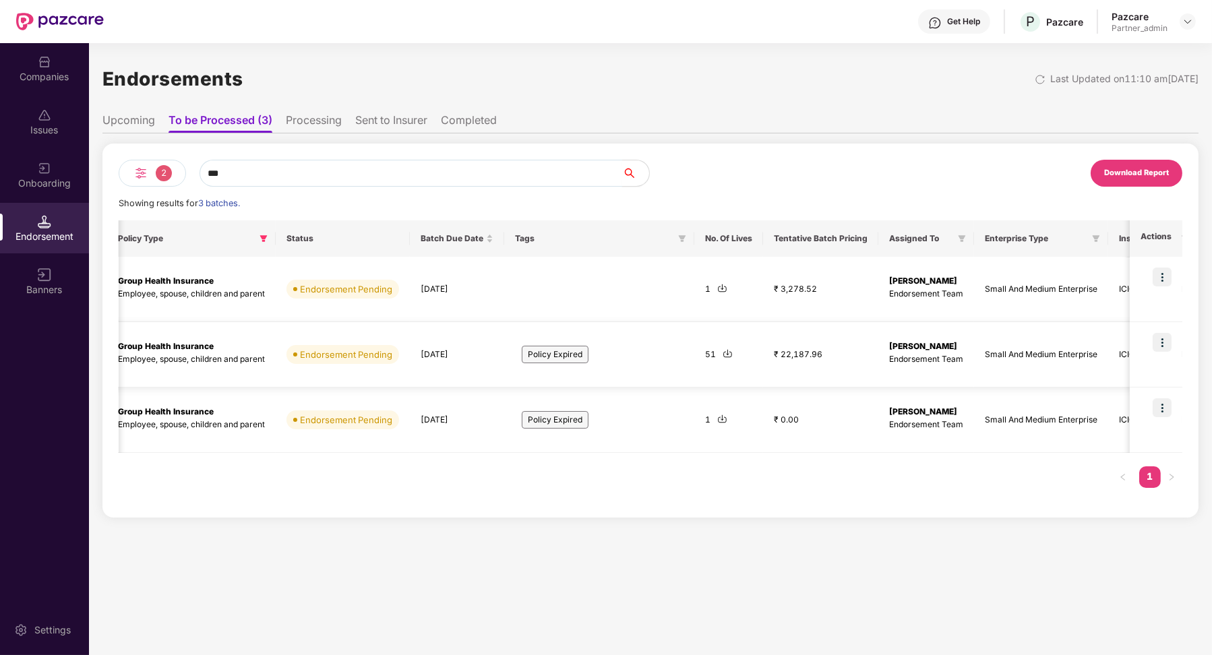
scroll to position [0, 324]
type input "***"
click at [723, 347] on img at bounding box center [1162, 342] width 19 height 19
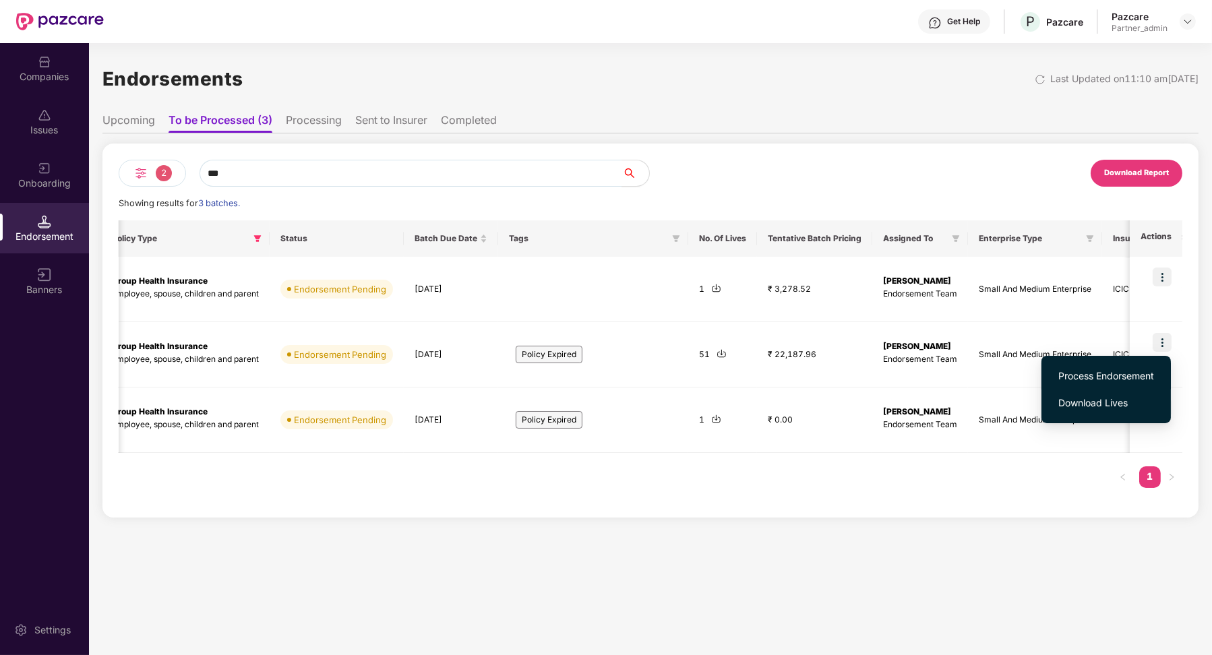
click at [723, 367] on li "Process Endorsement" at bounding box center [1106, 376] width 129 height 27
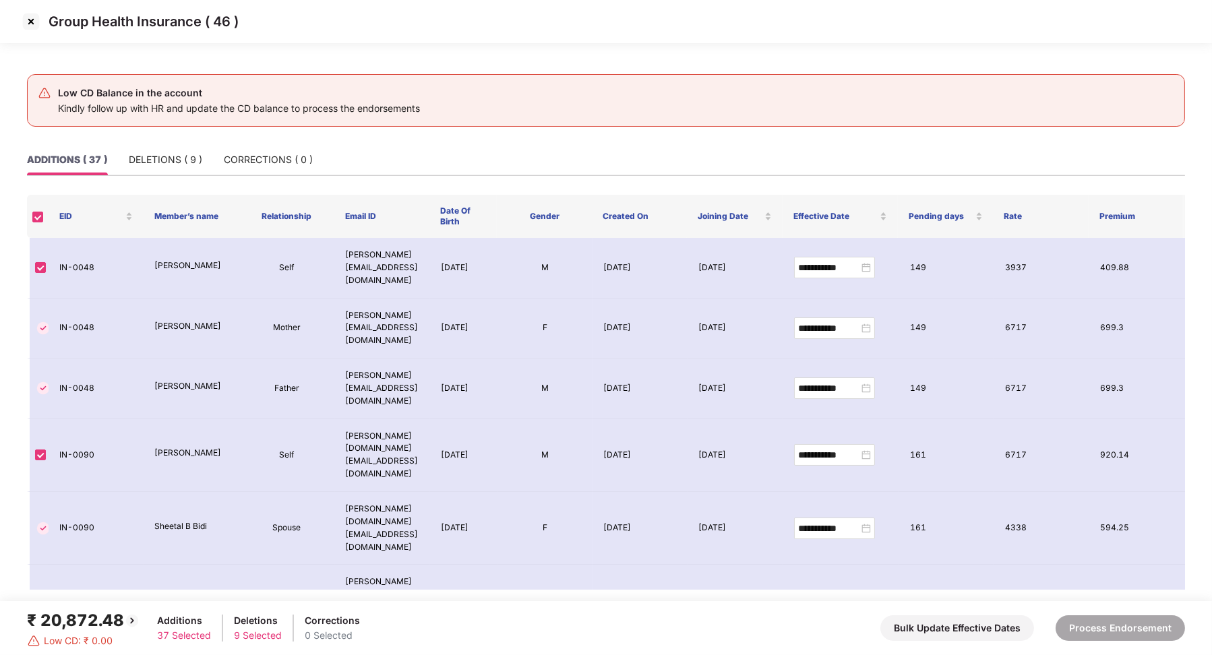
scroll to position [8, 0]
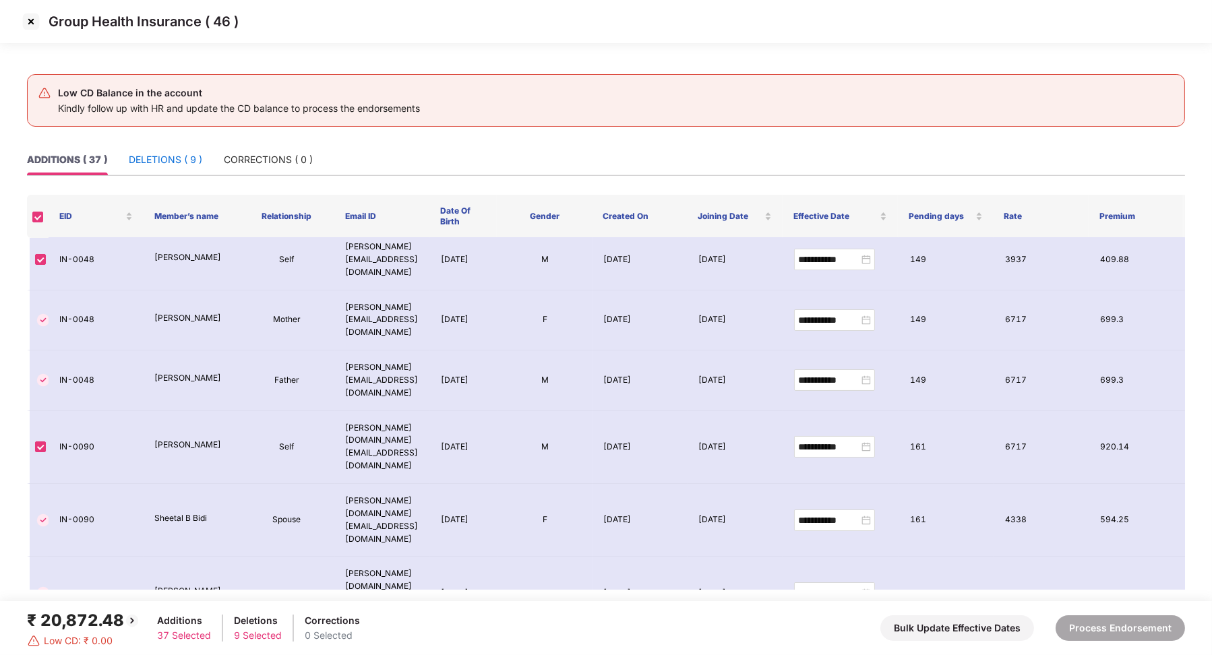
click at [160, 154] on div "DELETIONS ( 9 )" at bounding box center [165, 159] width 73 height 15
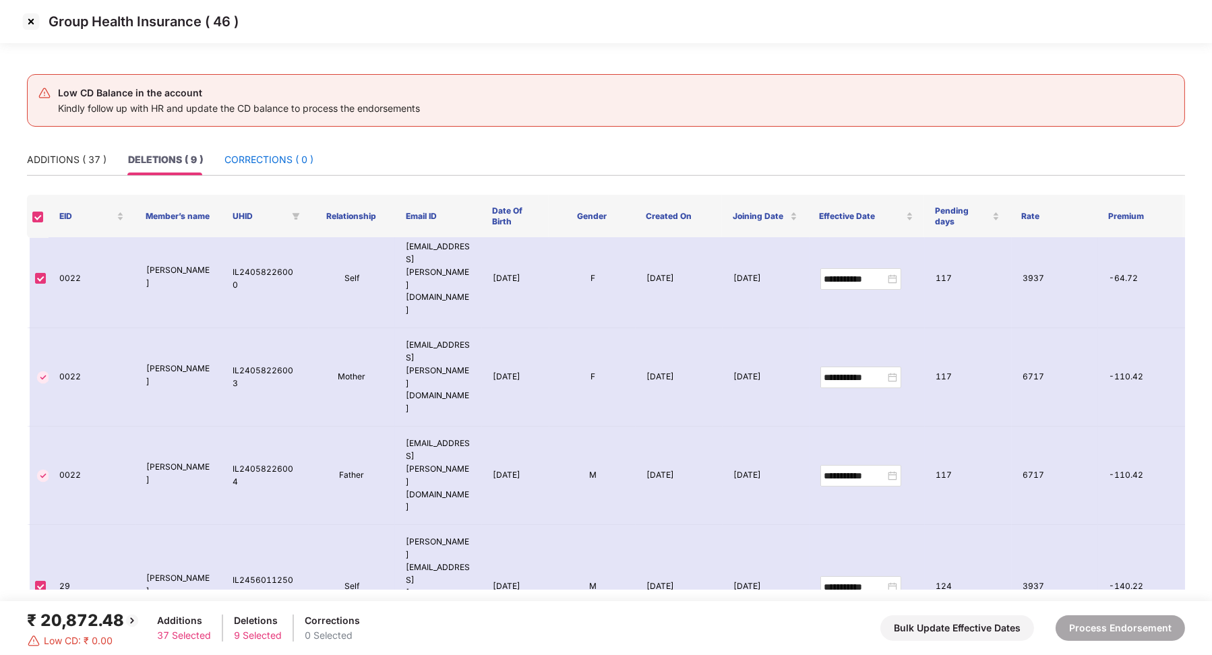
click at [278, 165] on div "CORRECTIONS ( 0 )" at bounding box center [269, 159] width 89 height 15
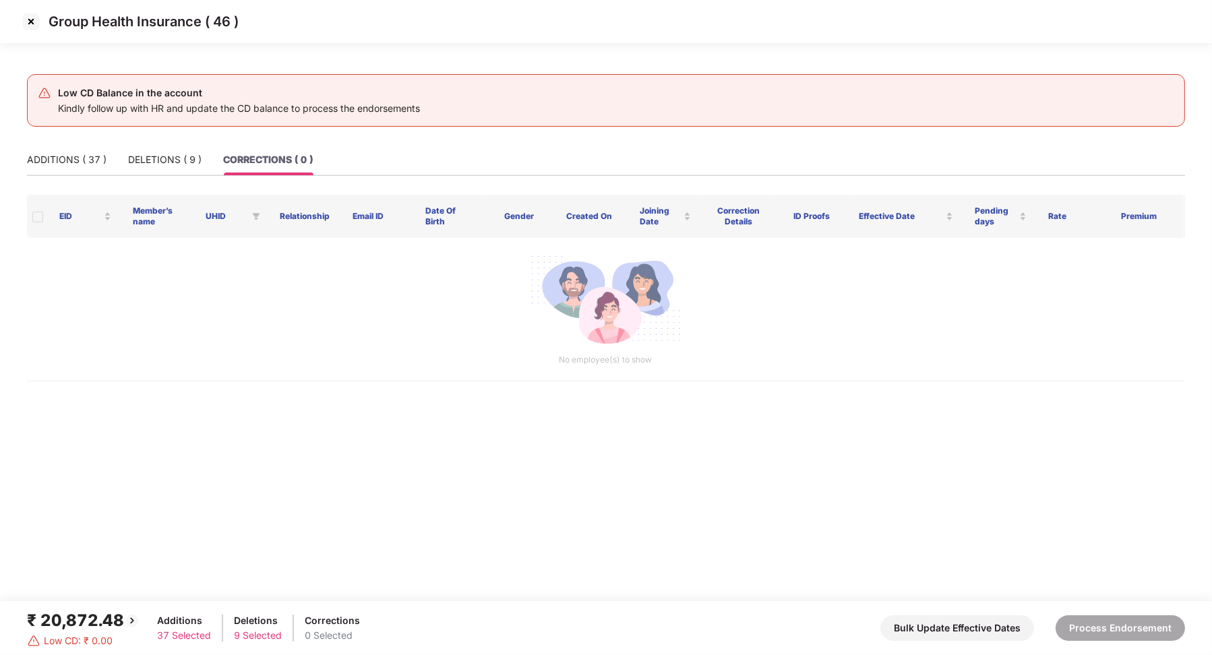
scroll to position [0, 0]
click at [173, 156] on div "DELETIONS ( 9 )" at bounding box center [164, 159] width 73 height 15
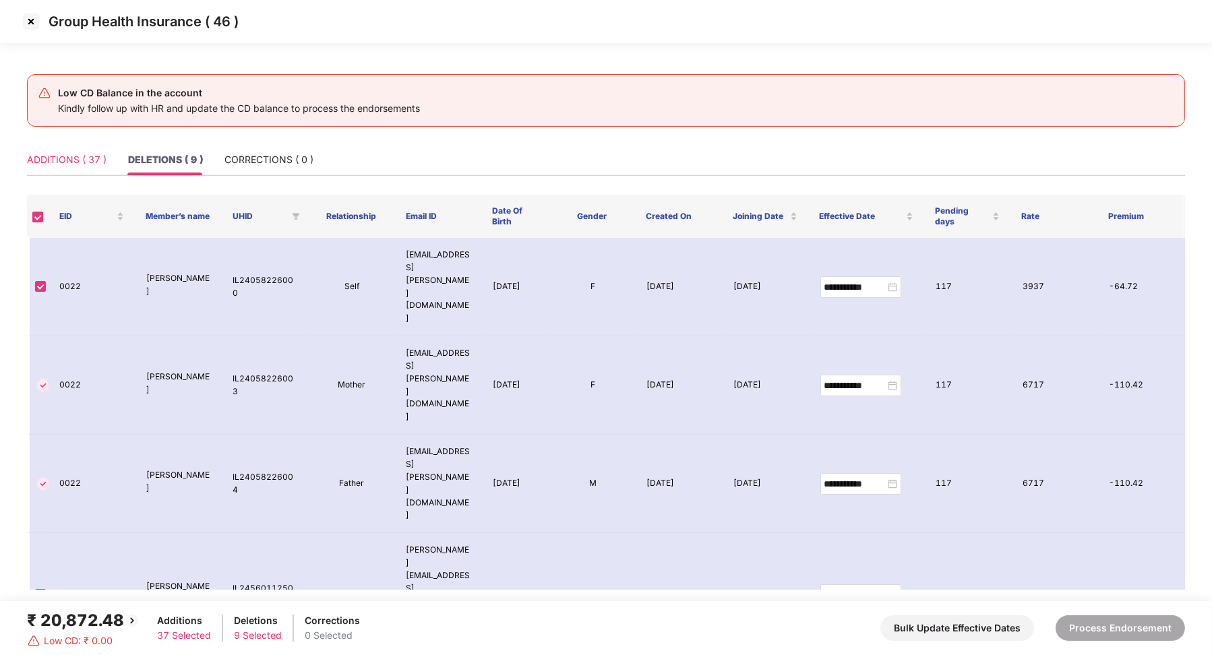
click at [63, 169] on div "ADDITIONS ( 37 )" at bounding box center [67, 159] width 80 height 31
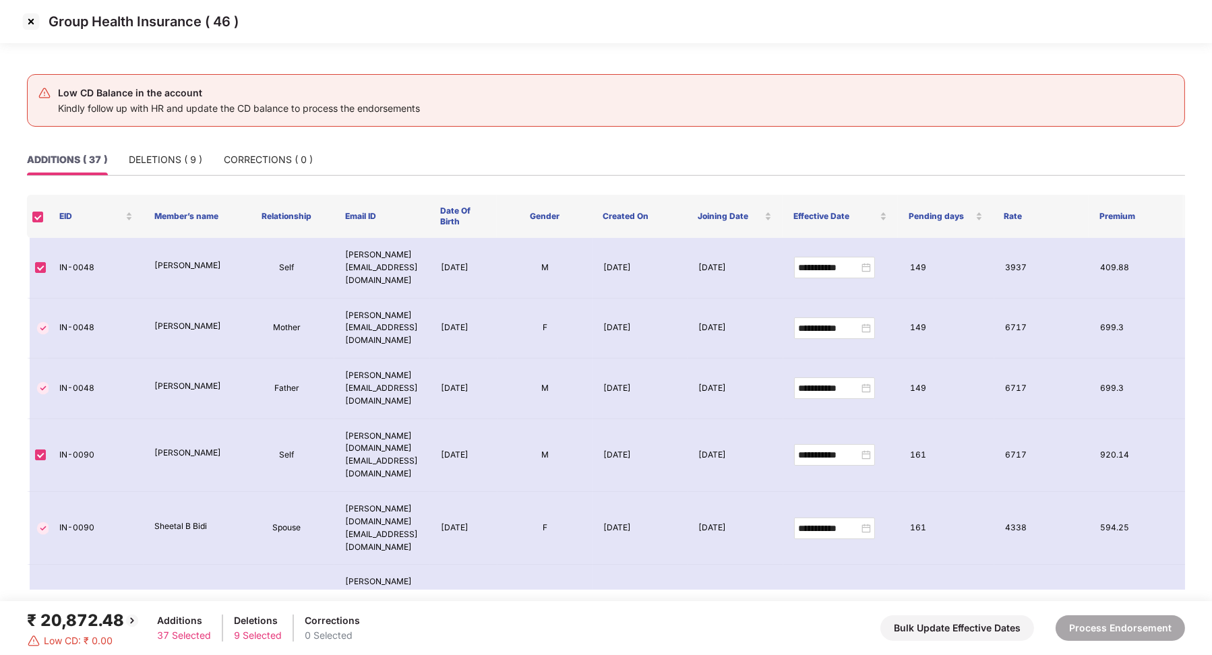
click at [34, 24] on img at bounding box center [31, 22] width 22 height 22
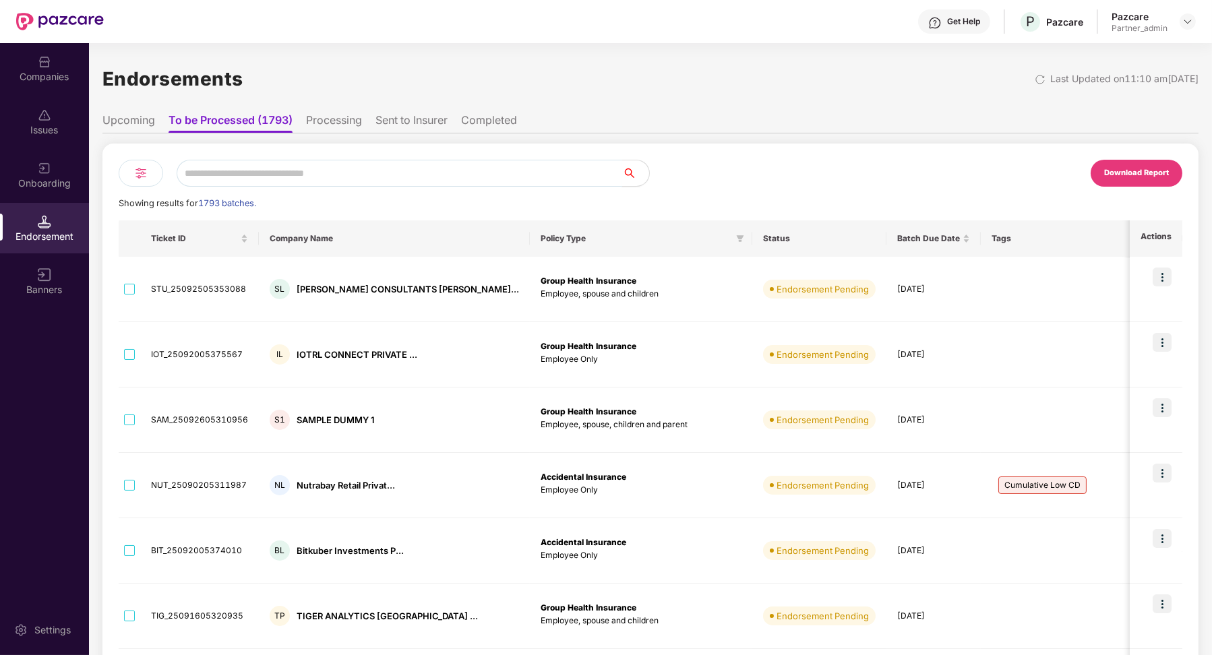
click at [254, 174] on input "text" at bounding box center [400, 173] width 446 height 27
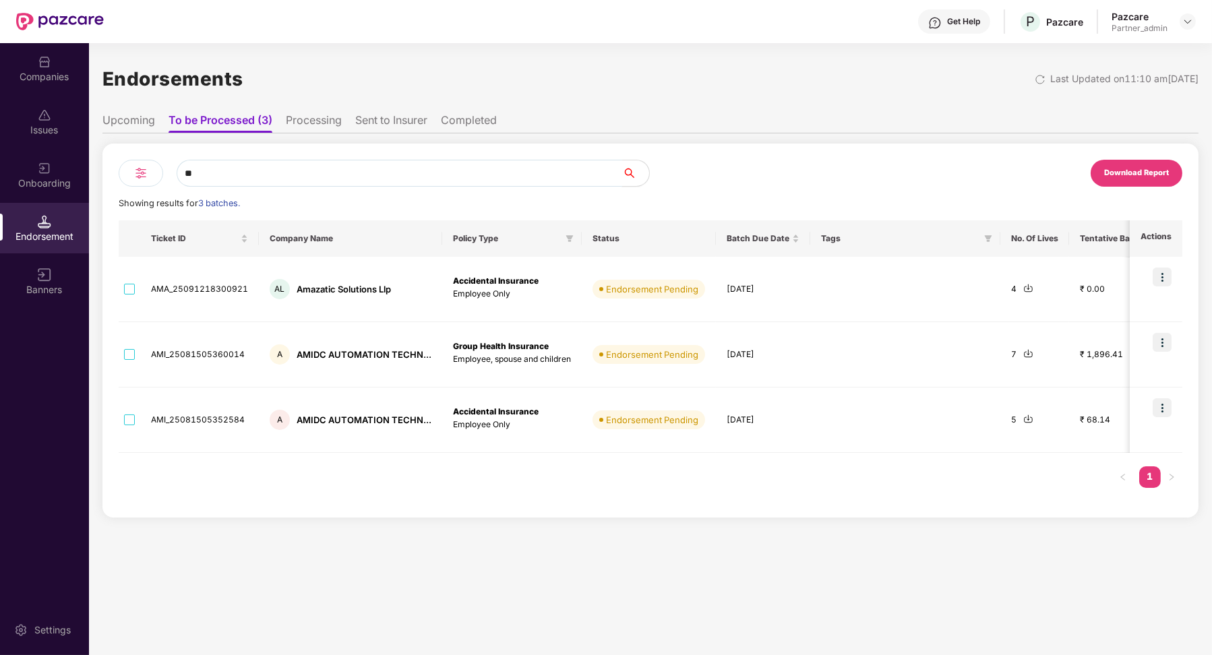
type input "*"
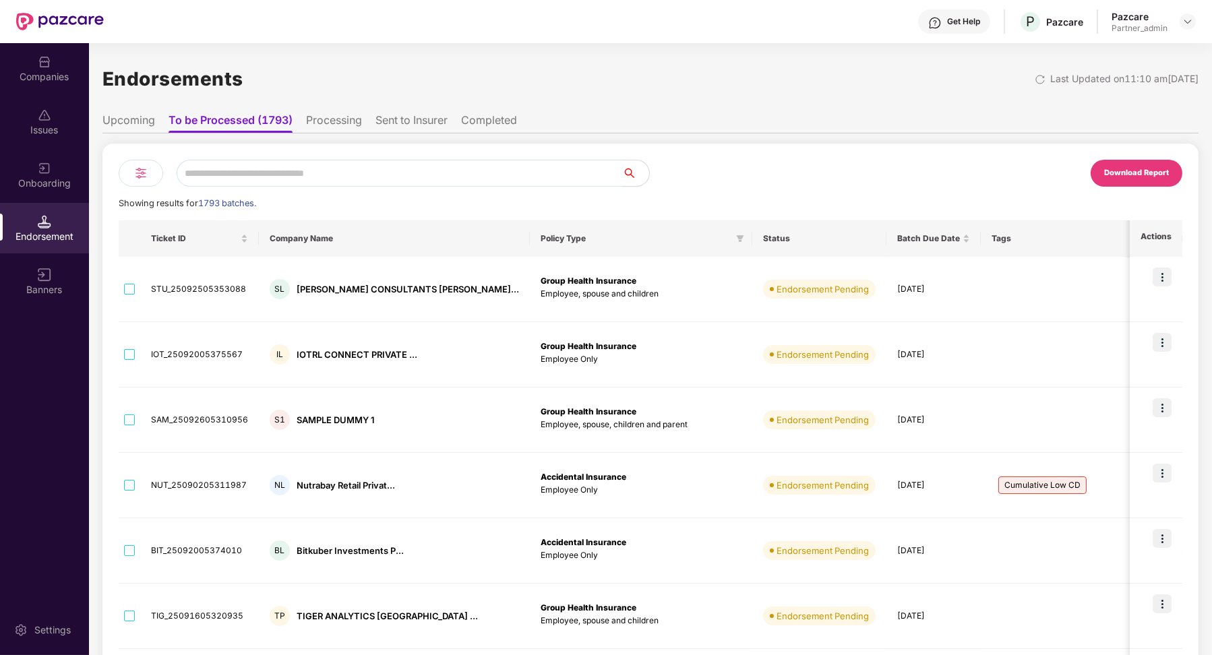
click at [143, 174] on img at bounding box center [141, 173] width 16 height 16
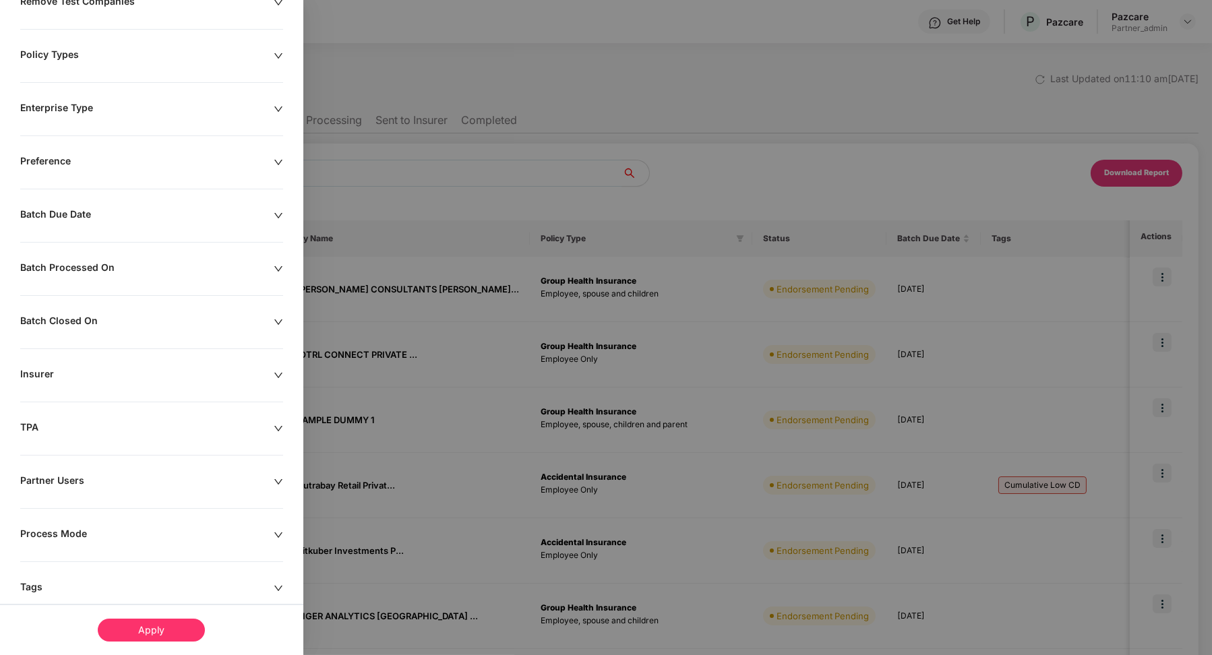
scroll to position [134, 0]
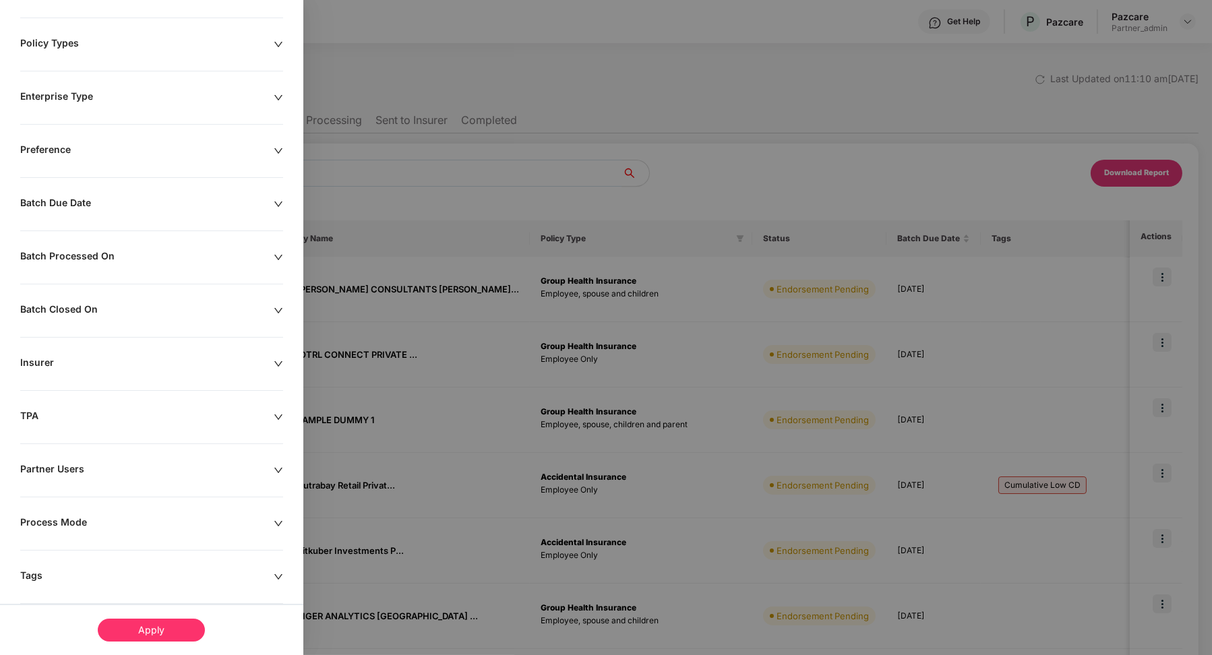
click at [107, 362] on div "Insurer" at bounding box center [147, 364] width 254 height 15
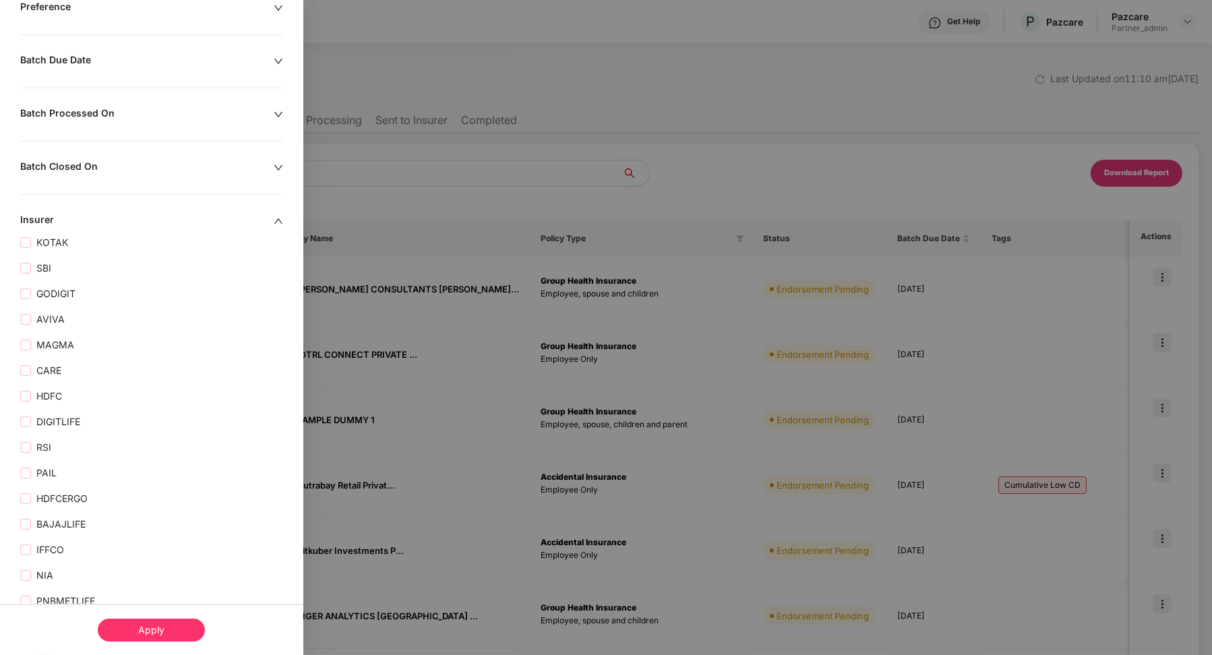
scroll to position [0, 0]
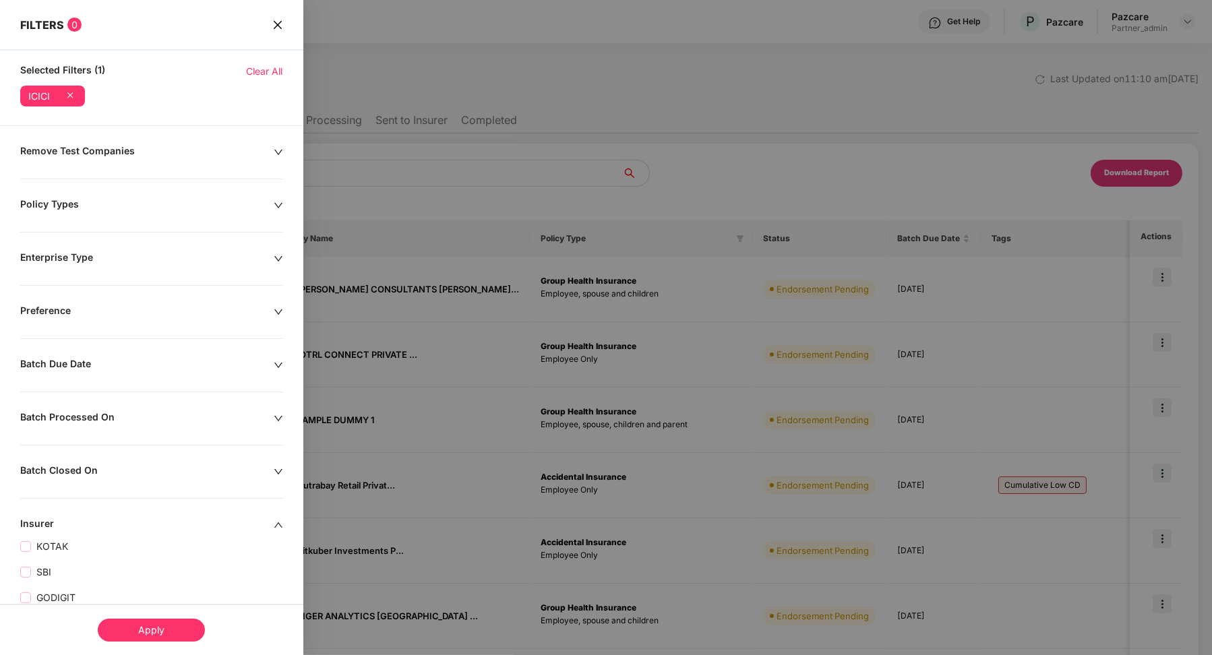
click at [69, 209] on div "Policy Types" at bounding box center [147, 205] width 254 height 15
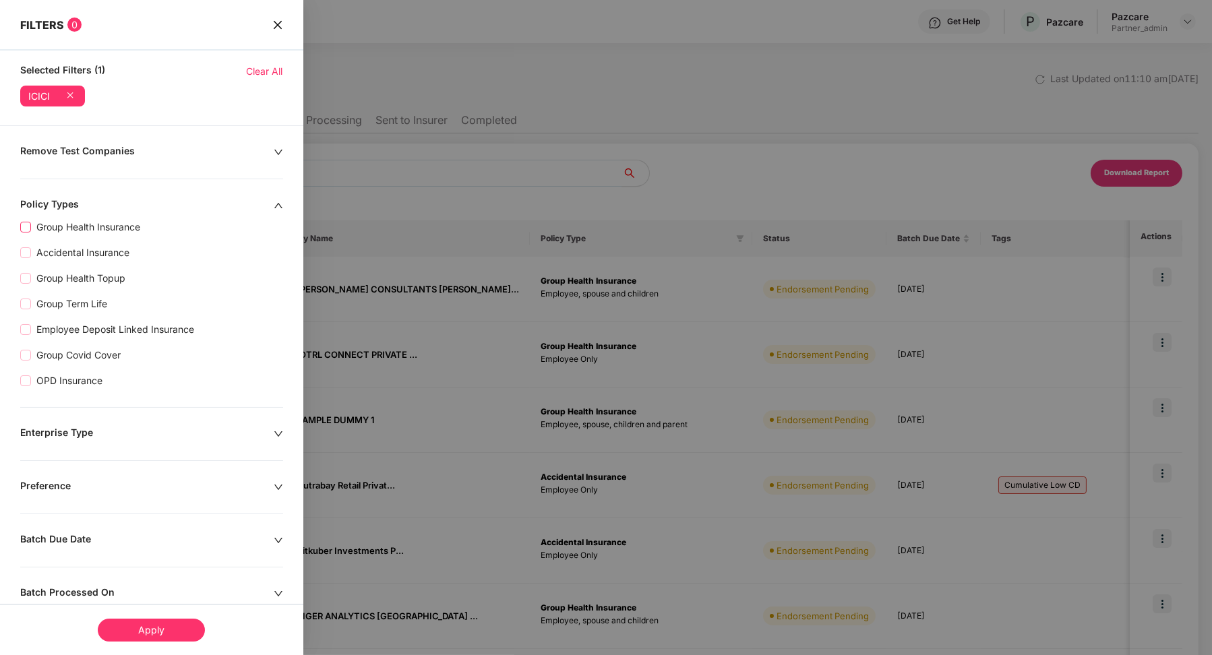
click at [69, 225] on span "Group Health Insurance" at bounding box center [88, 227] width 115 height 15
click at [156, 623] on div "Apply" at bounding box center [151, 630] width 107 height 23
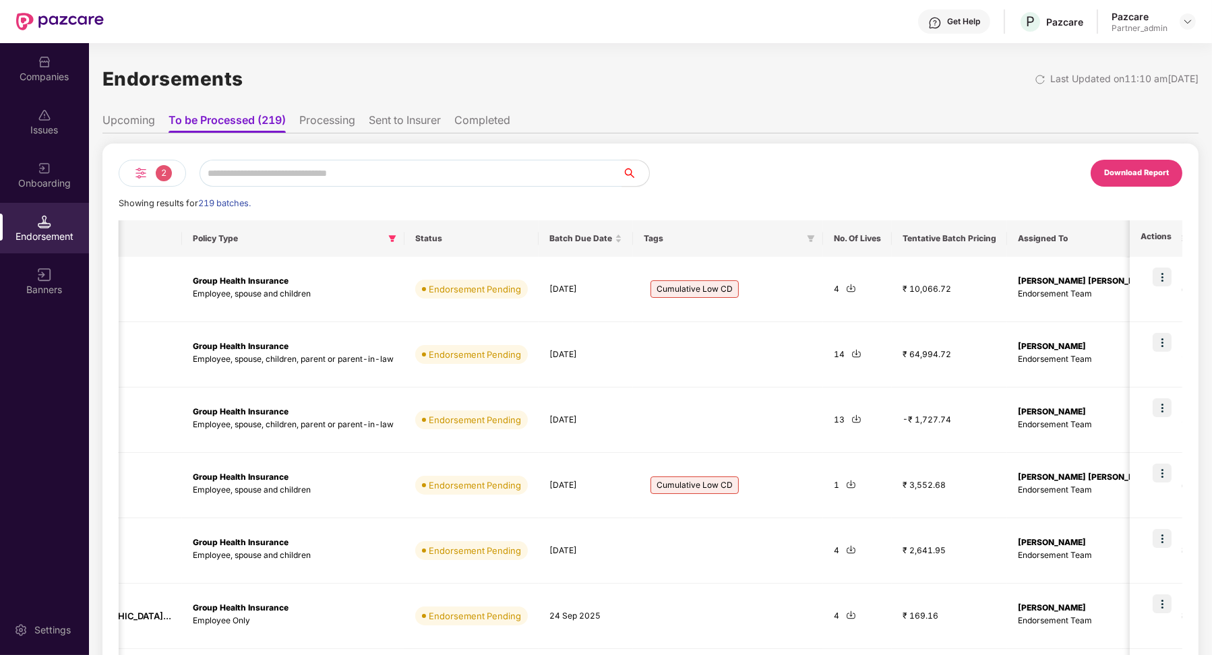
scroll to position [0, 339]
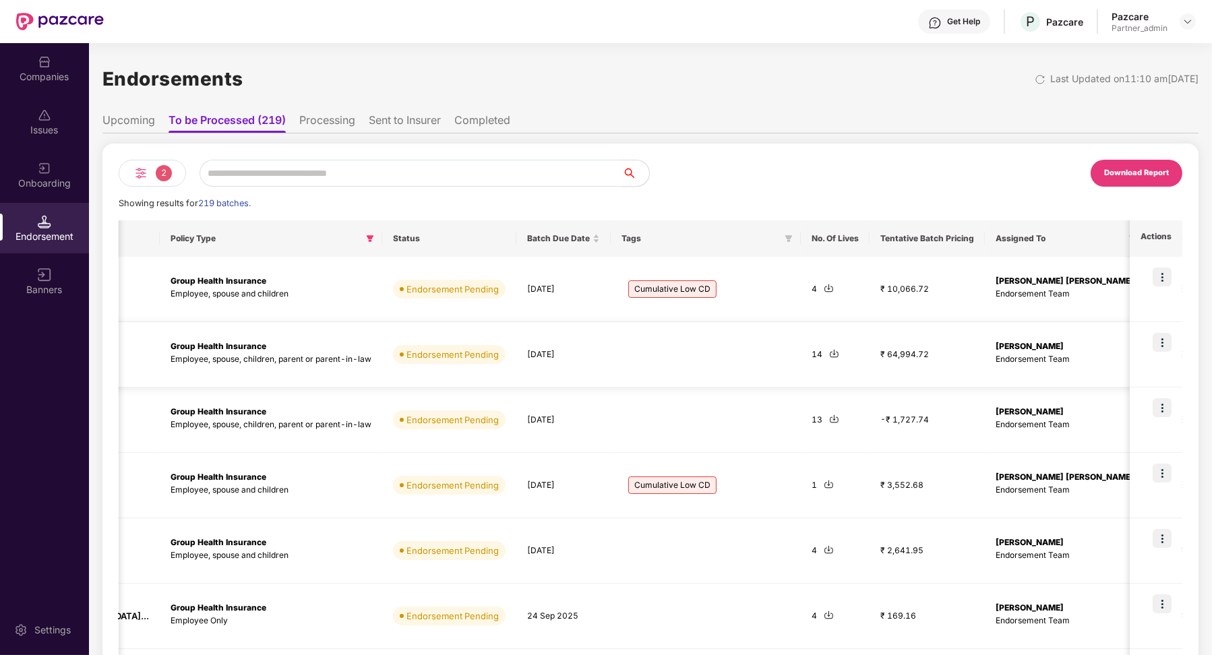
click at [723, 342] on img at bounding box center [1162, 342] width 19 height 19
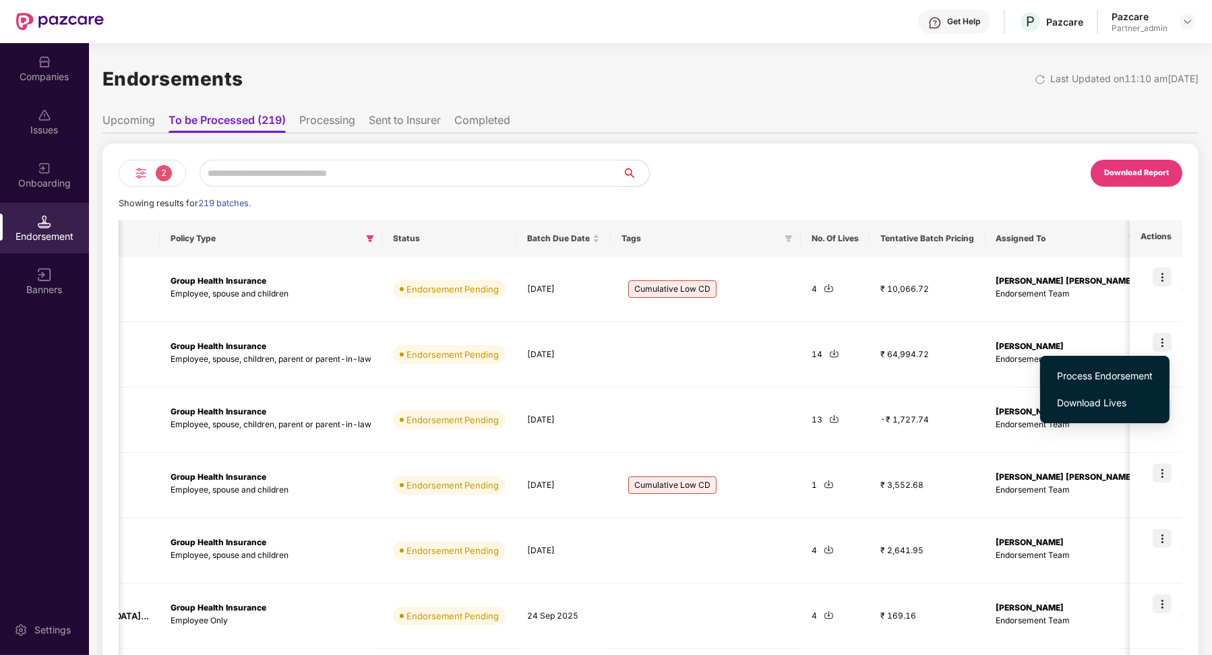
click at [723, 374] on span "Process Endorsement" at bounding box center [1105, 376] width 96 height 15
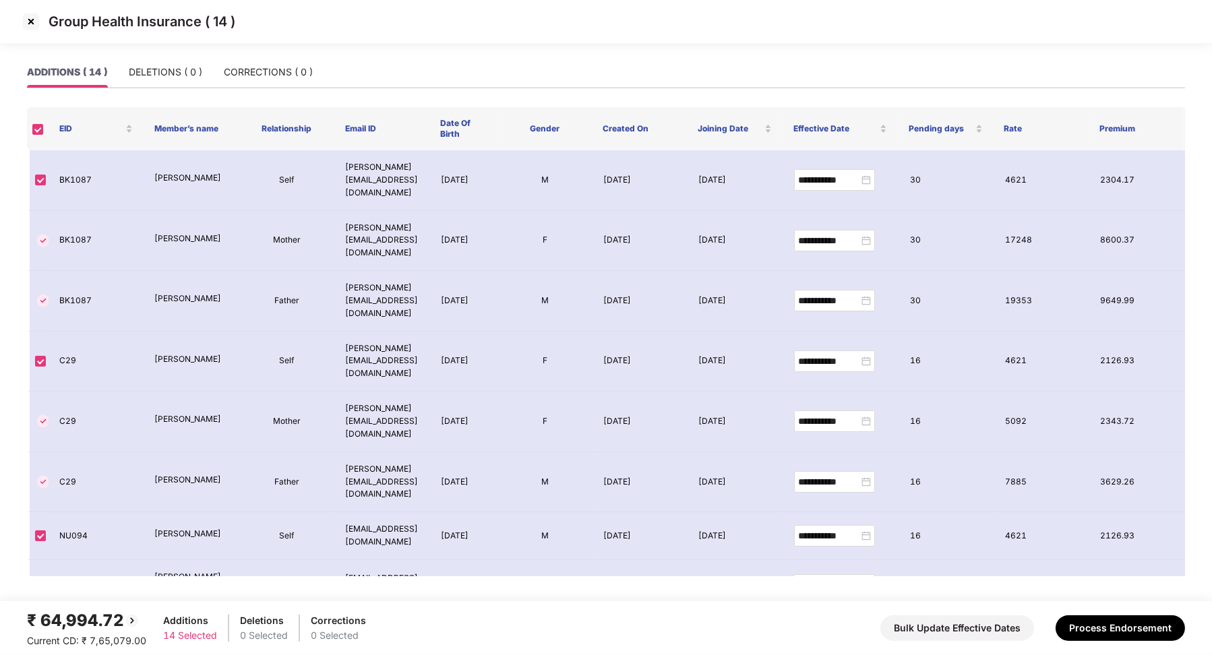
click at [32, 27] on img at bounding box center [31, 22] width 22 height 22
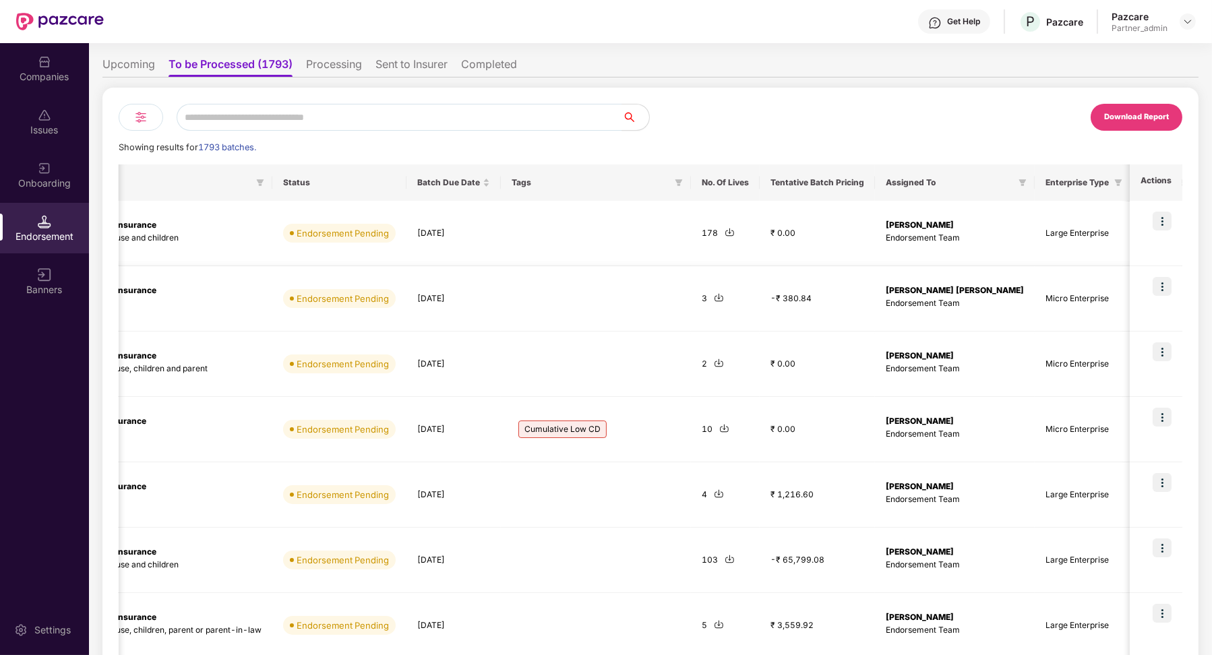
scroll to position [0, 491]
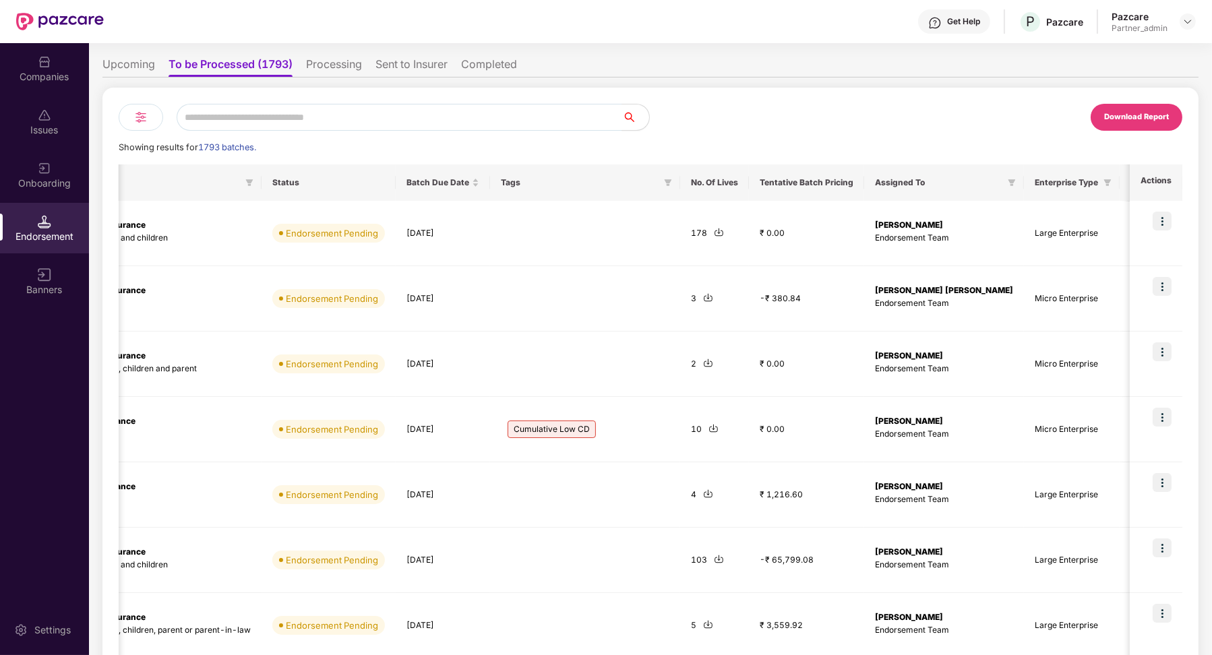
click at [148, 113] on div at bounding box center [141, 117] width 45 height 27
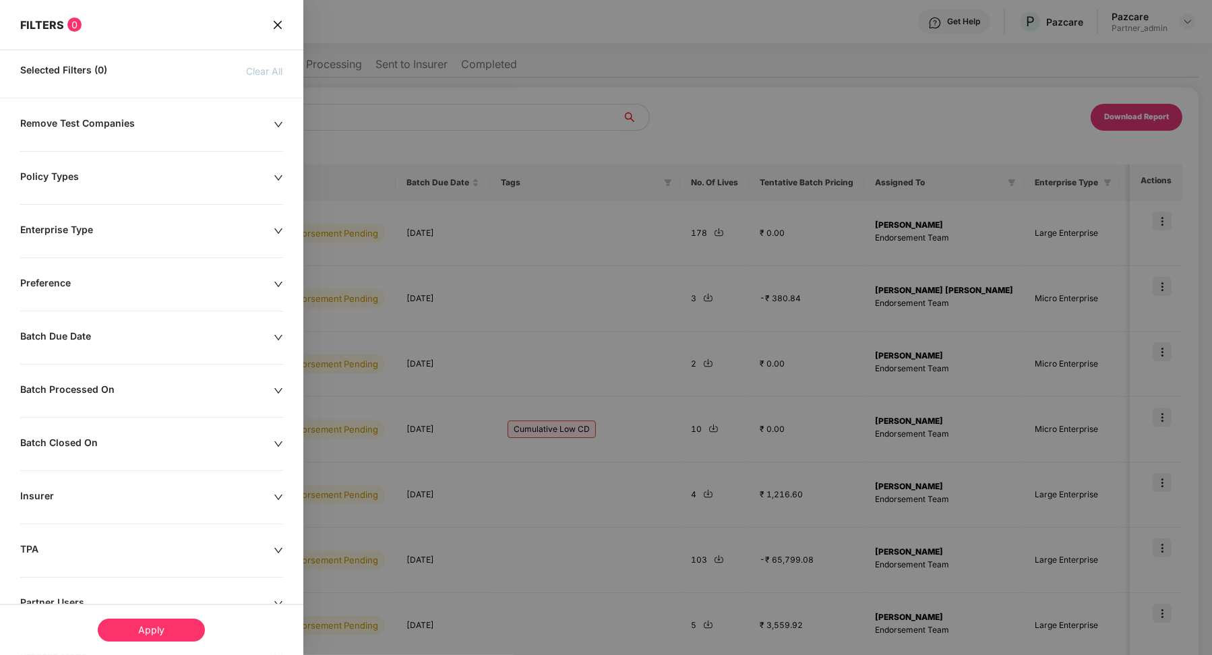
scroll to position [145, 0]
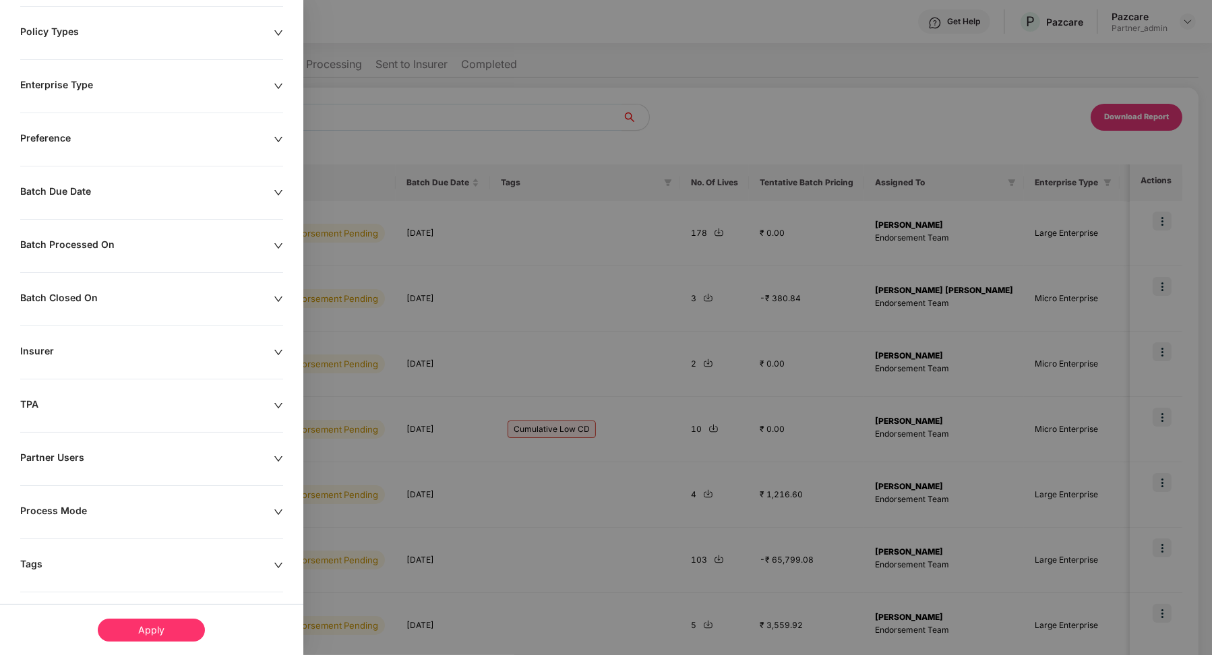
click at [86, 361] on div "Remove Test Companies Policy Types Enterprise Type Preference Batch Due Date Ba…" at bounding box center [151, 318] width 303 height 693
click at [56, 350] on div "Insurer" at bounding box center [147, 352] width 254 height 15
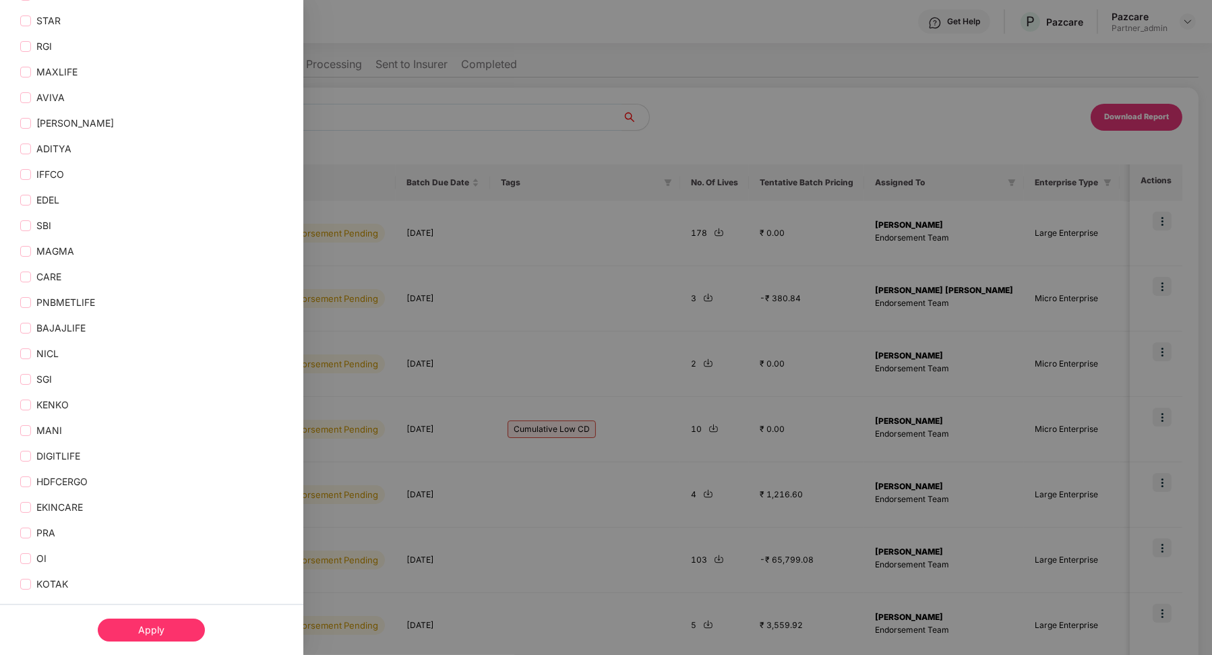
scroll to position [1070, 0]
click at [31, 97] on span "ICICI" at bounding box center [47, 101] width 32 height 15
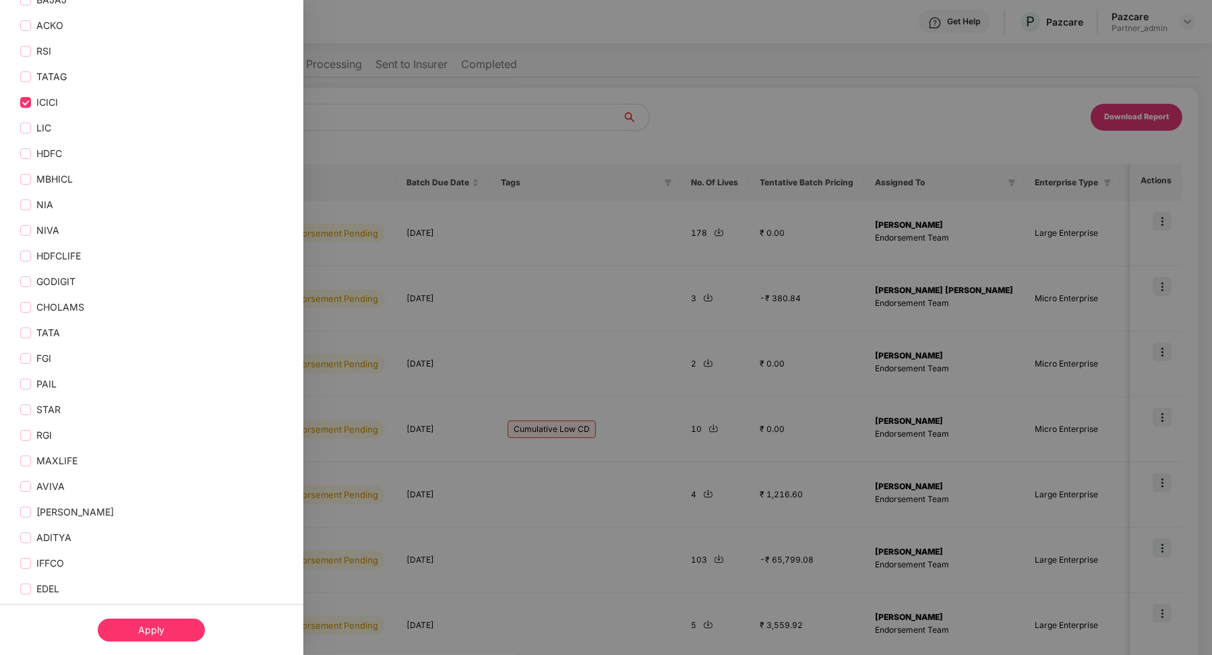
click at [148, 626] on div "Apply" at bounding box center [151, 630] width 107 height 23
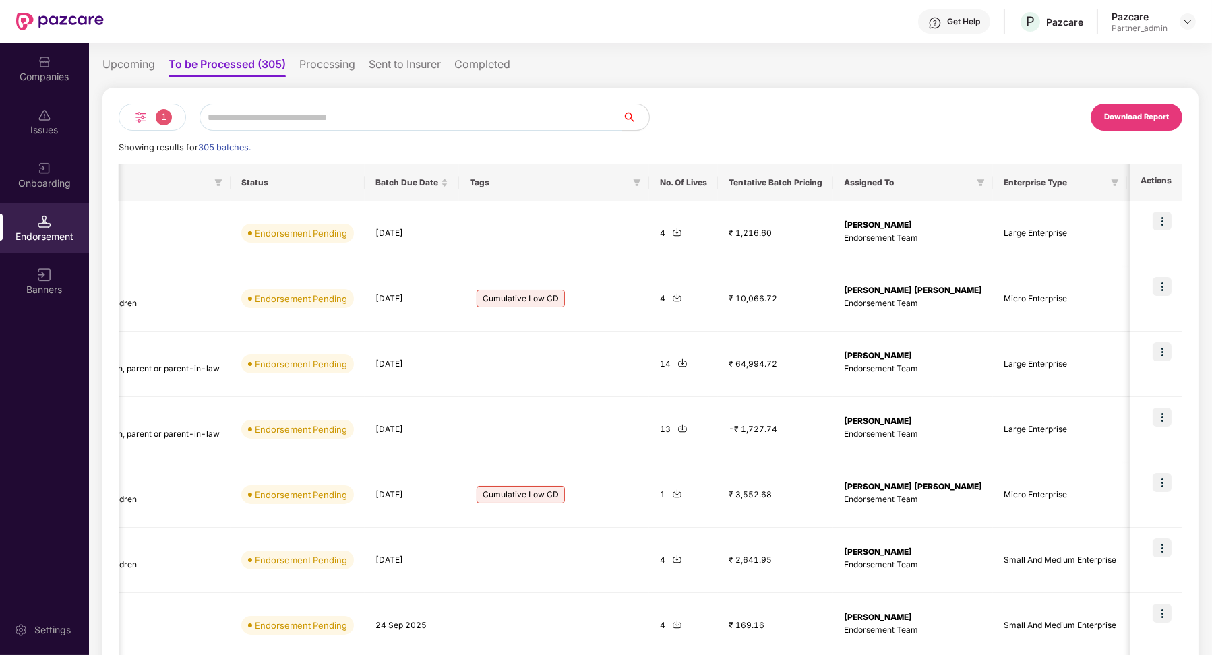
click at [150, 118] on div "1" at bounding box center [152, 117] width 67 height 27
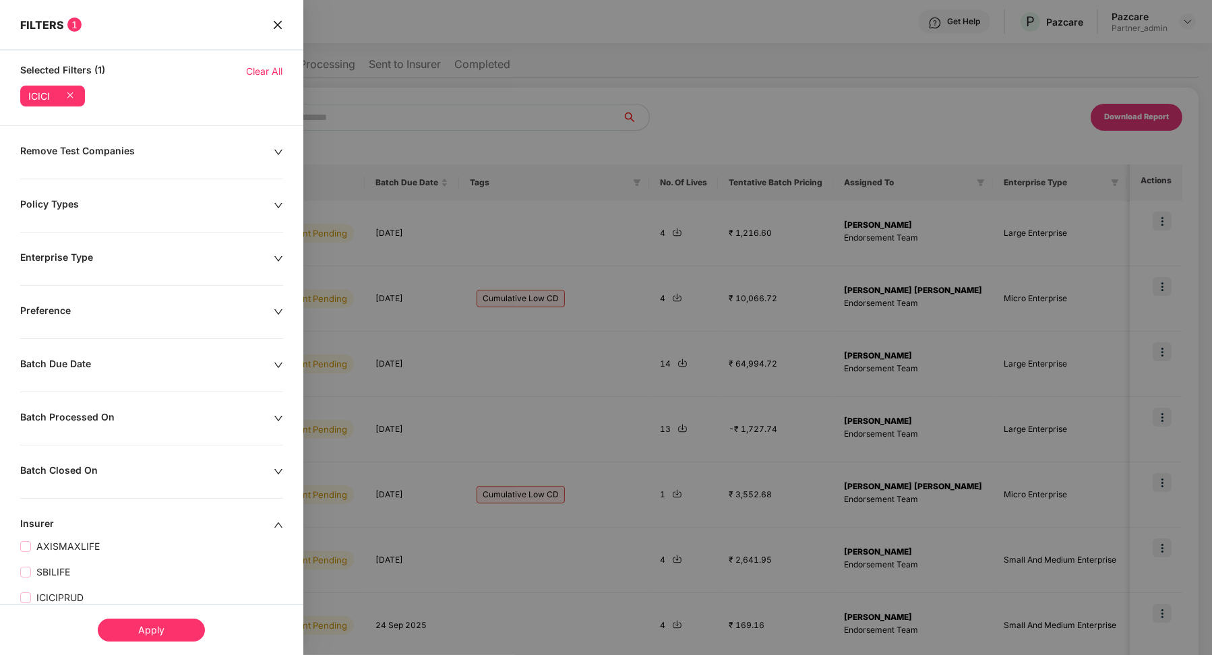
click at [67, 203] on div "Policy Types" at bounding box center [147, 205] width 254 height 15
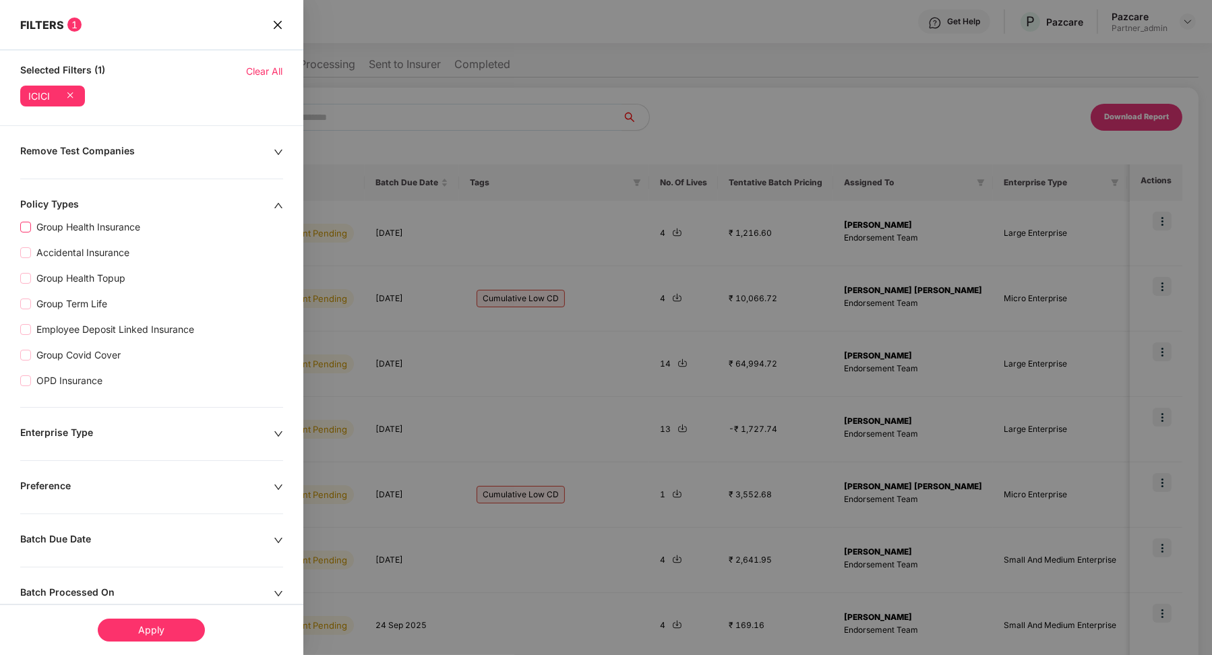
click at [65, 228] on span "Group Health Insurance" at bounding box center [88, 227] width 115 height 15
click at [132, 630] on div "Apply" at bounding box center [151, 630] width 107 height 23
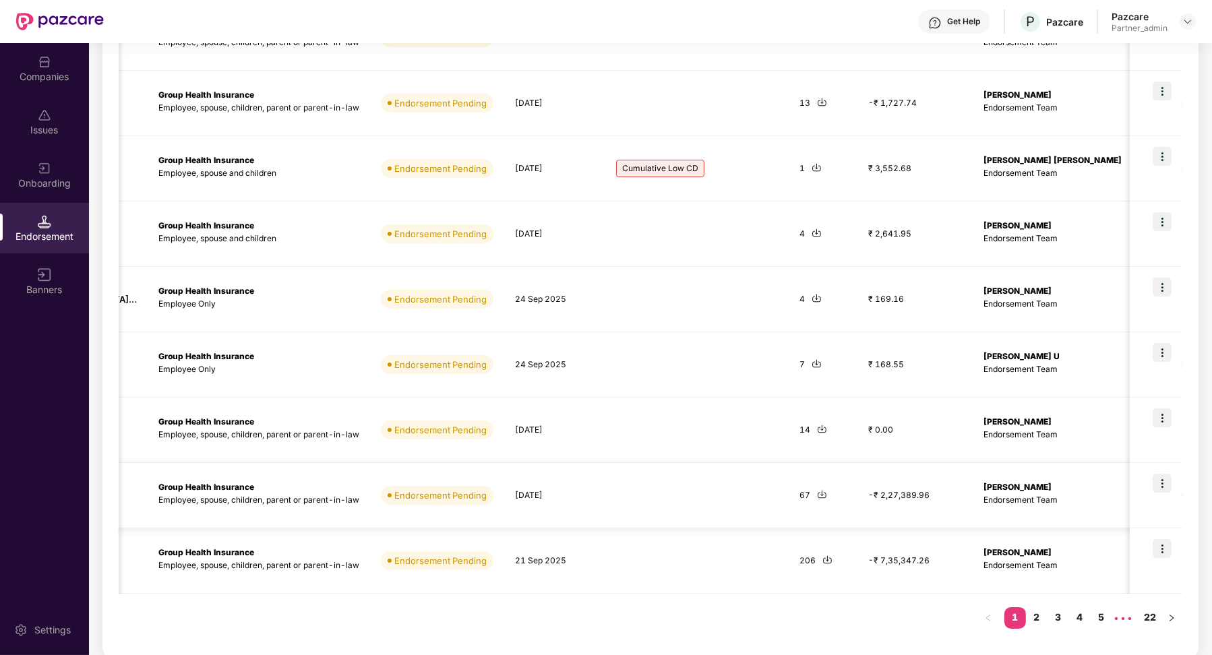
scroll to position [0, 565]
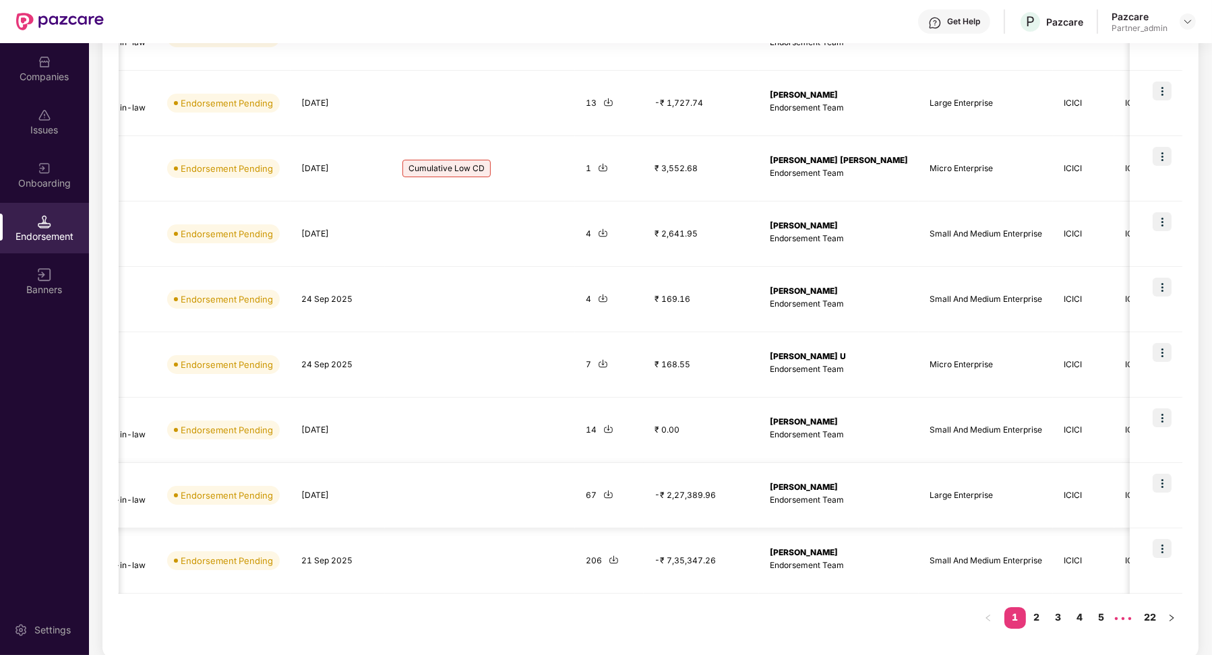
click at [723, 479] on img at bounding box center [1162, 483] width 19 height 19
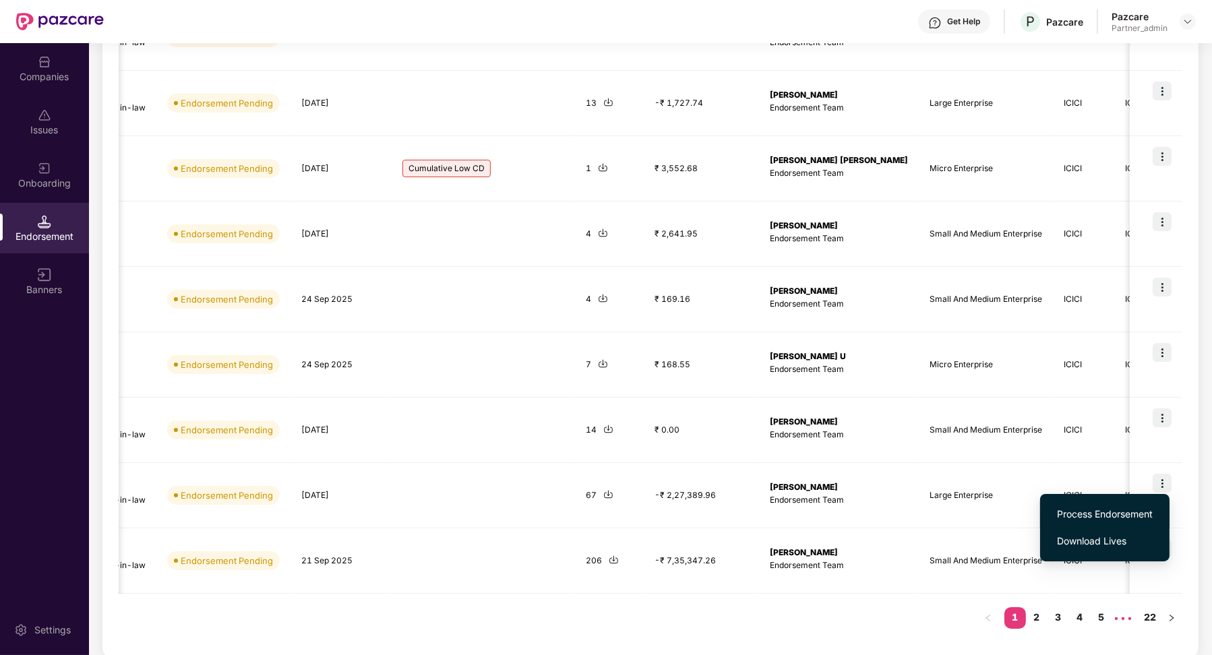
click at [723, 508] on span "Process Endorsement" at bounding box center [1105, 514] width 96 height 15
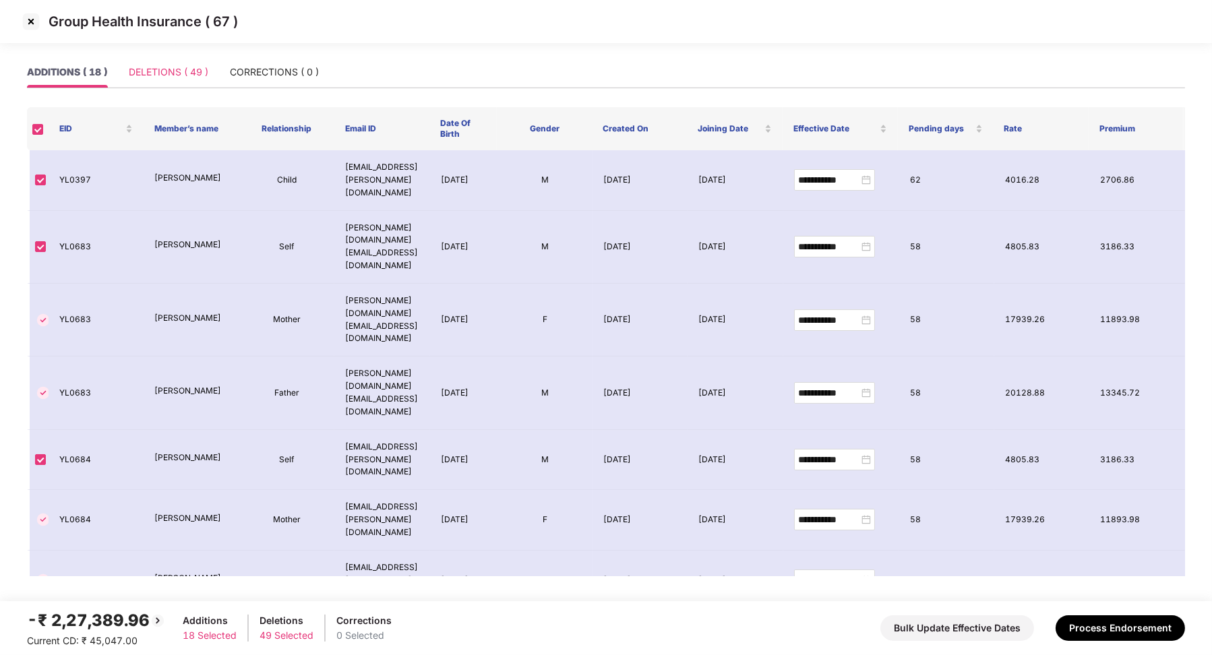
click at [144, 86] on div "DELETIONS ( 49 )" at bounding box center [169, 72] width 80 height 31
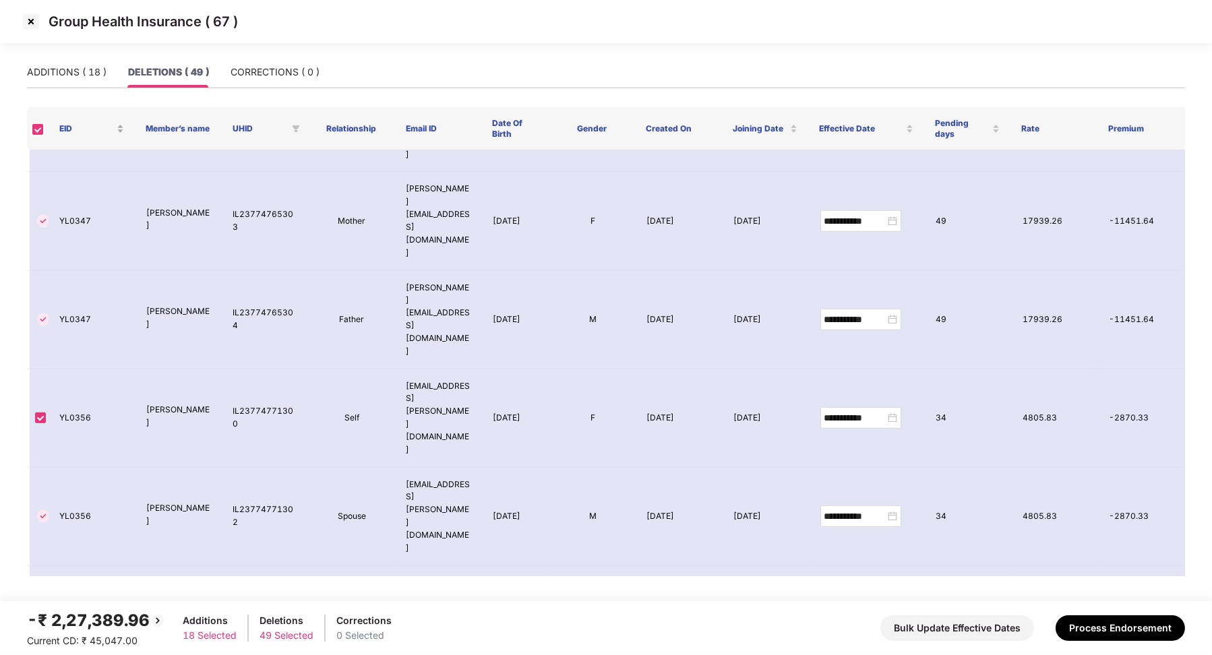
scroll to position [962, 0]
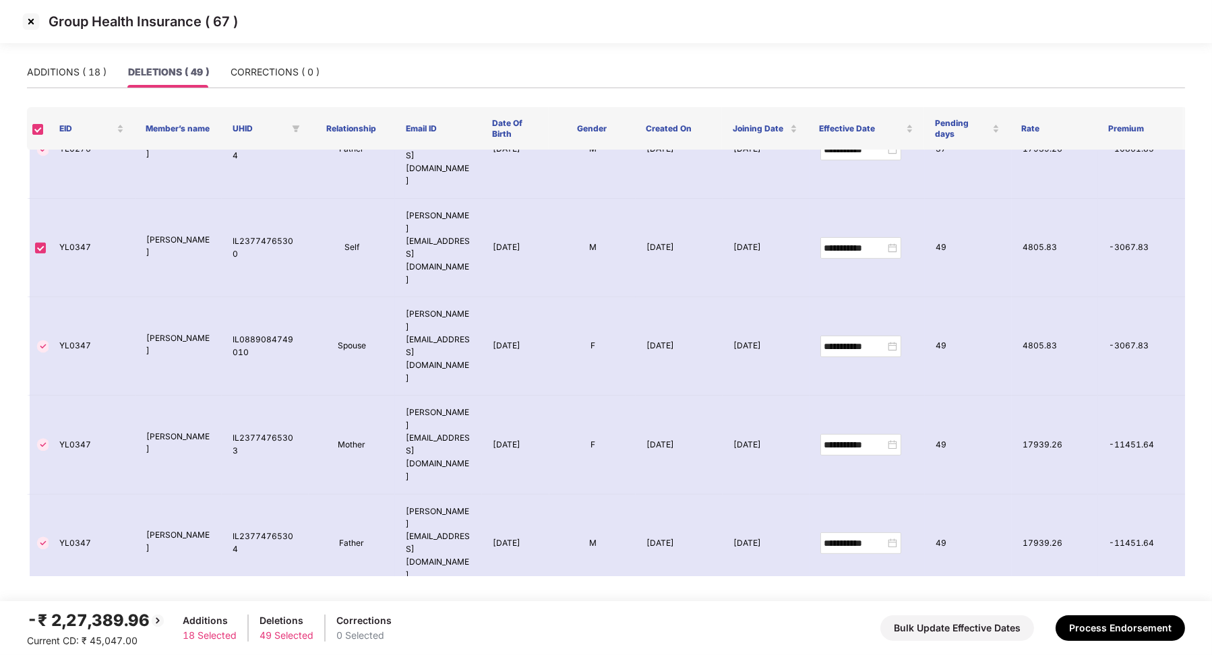
click at [39, 21] on img at bounding box center [31, 22] width 22 height 22
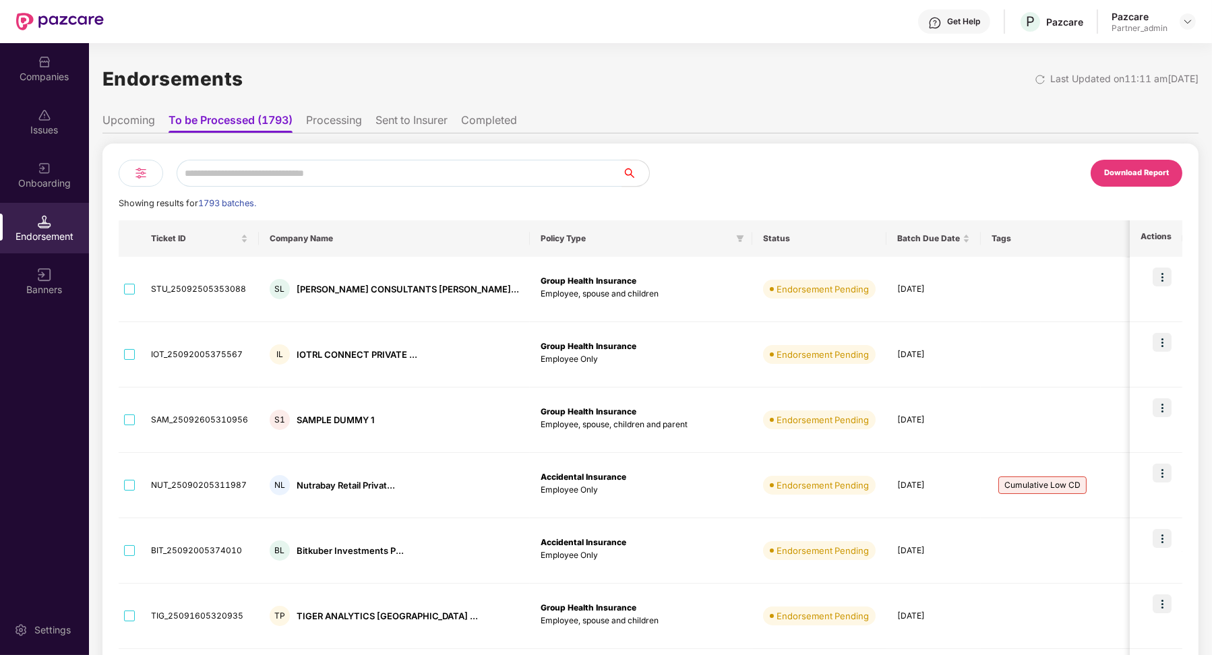
click at [143, 171] on img at bounding box center [141, 173] width 16 height 16
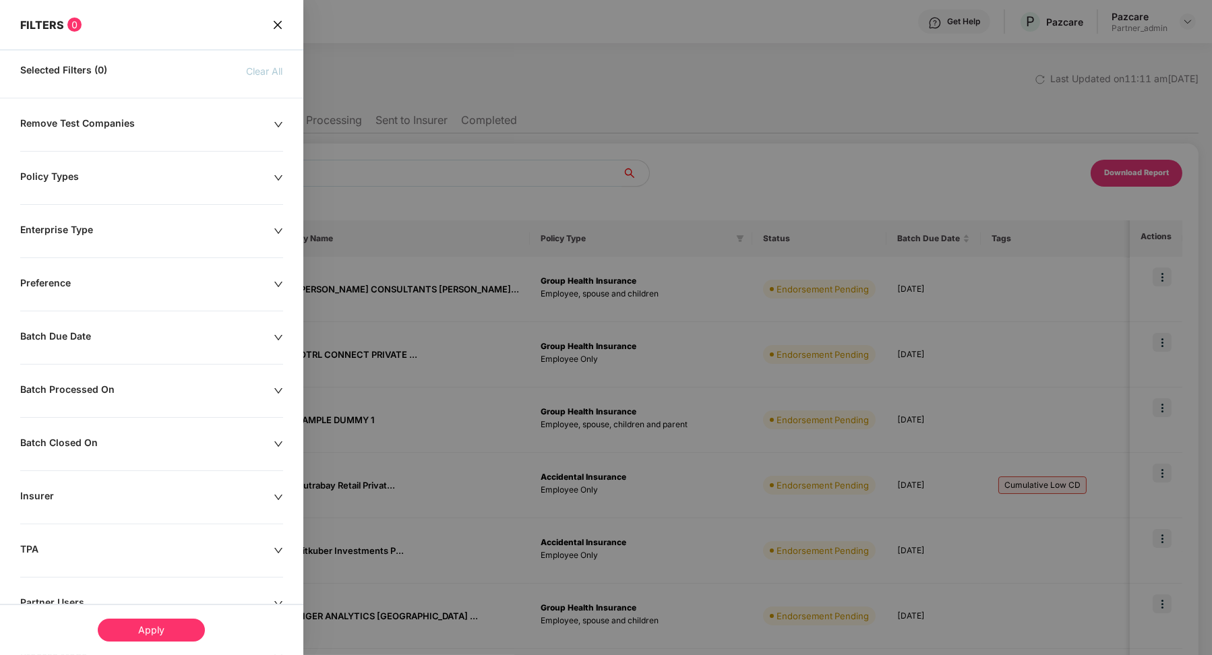
click at [129, 176] on div "Policy Types" at bounding box center [147, 178] width 254 height 15
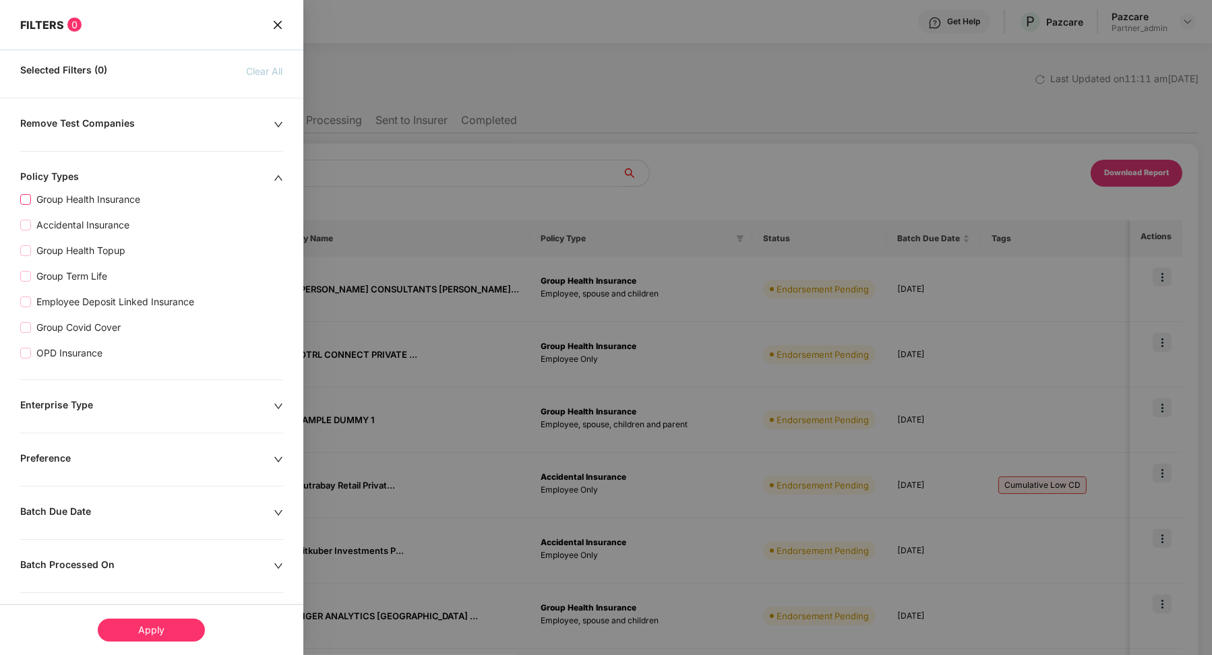
click at [94, 200] on span "Group Health Insurance" at bounding box center [88, 199] width 115 height 15
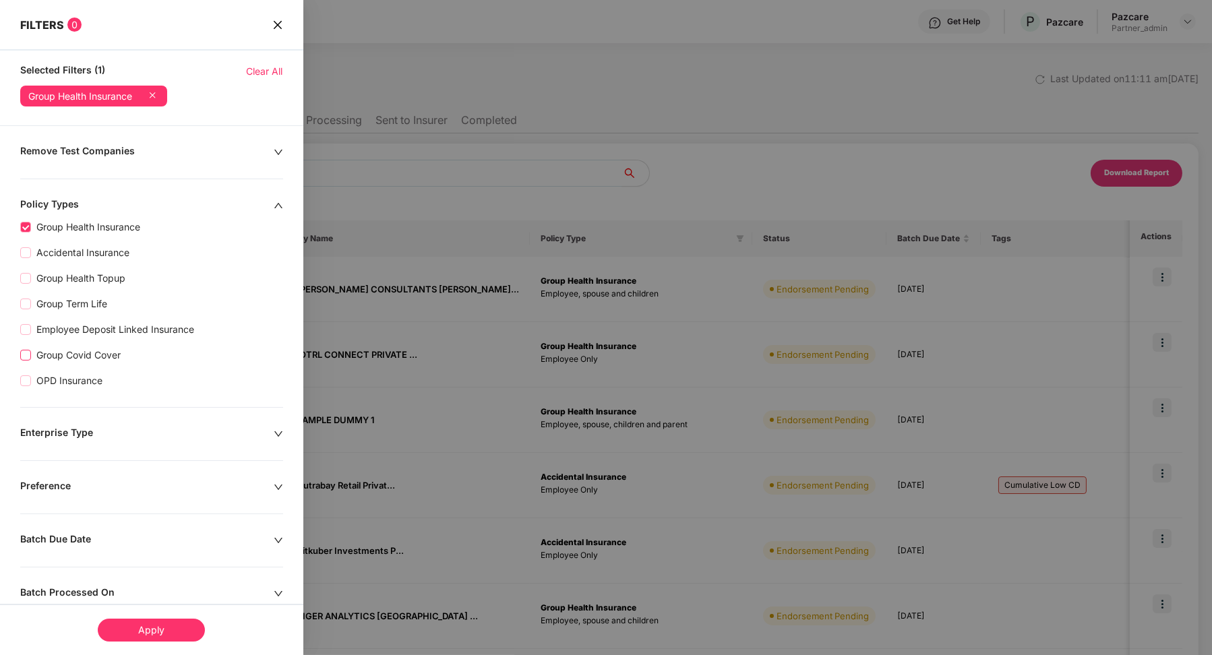
scroll to position [354, 0]
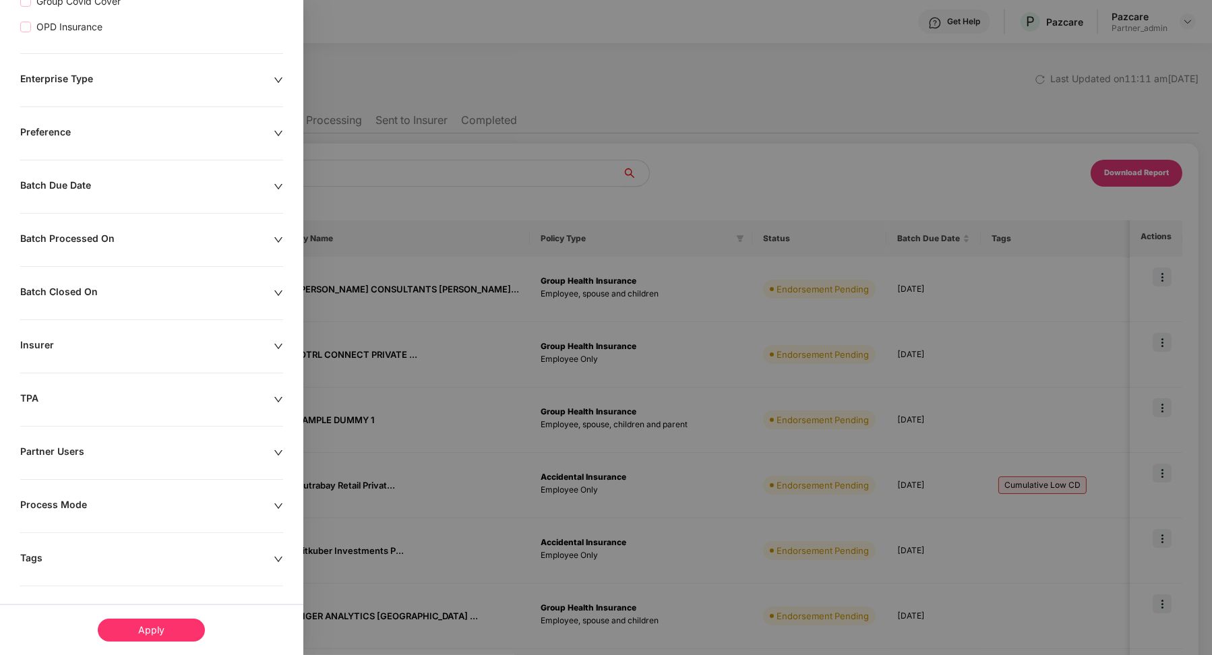
click at [89, 382] on div "Remove Test Companies Policy Types Group Health Insurance Accidental Insurance …" at bounding box center [151, 225] width 303 height 869
click at [91, 349] on div "Insurer" at bounding box center [147, 346] width 254 height 15
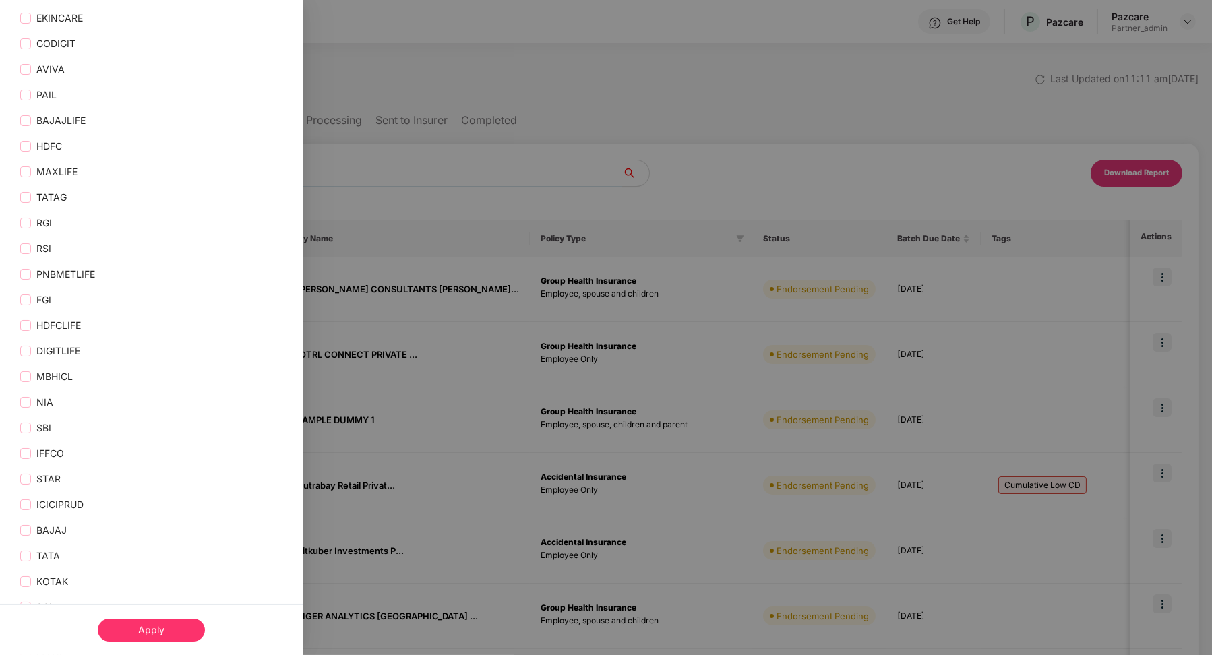
scroll to position [1425, 0]
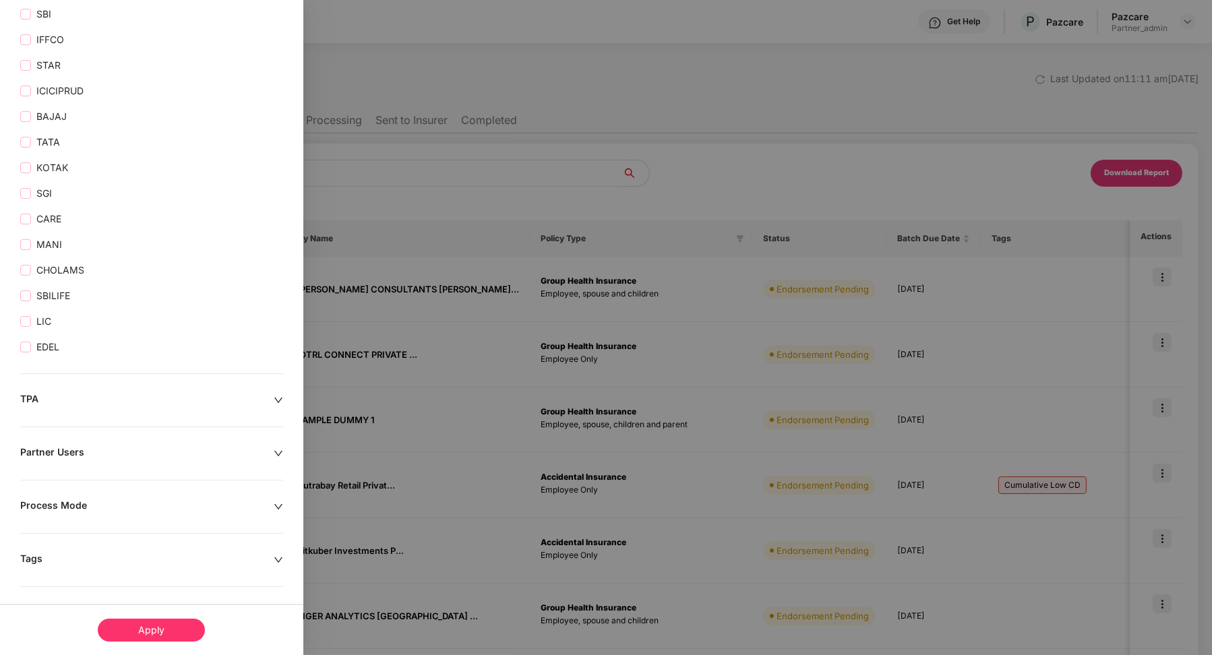
click at [140, 636] on div "Apply" at bounding box center [151, 630] width 107 height 23
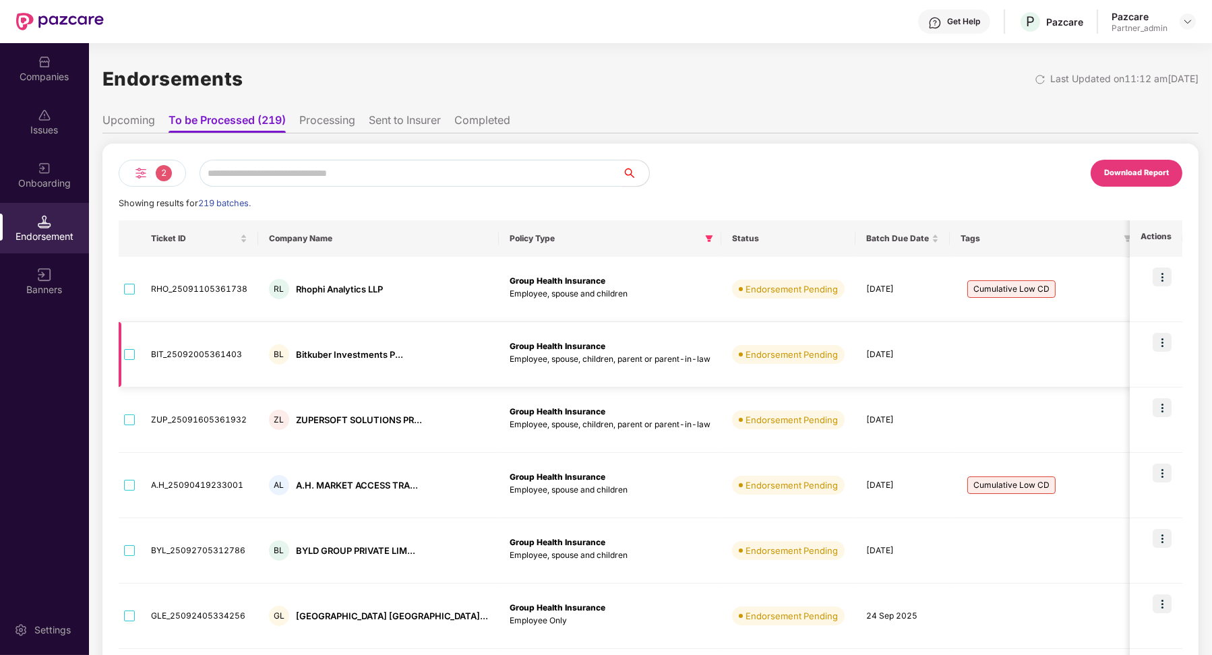
scroll to position [317, 0]
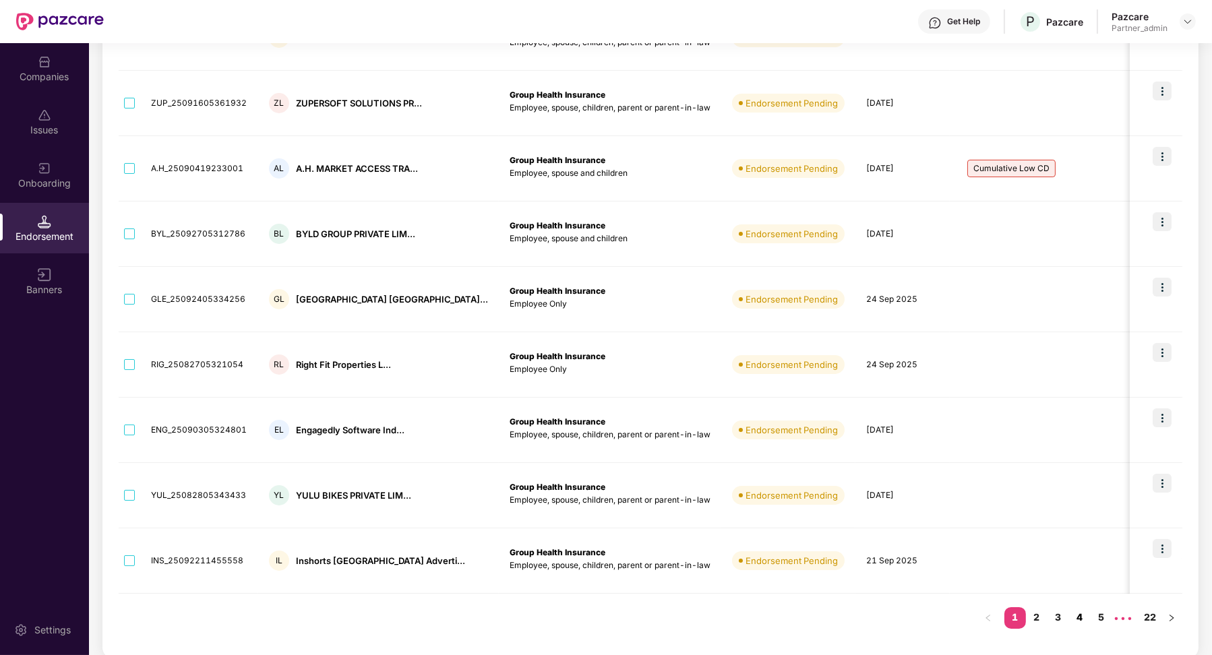
click at [723, 618] on link "4" at bounding box center [1080, 618] width 22 height 20
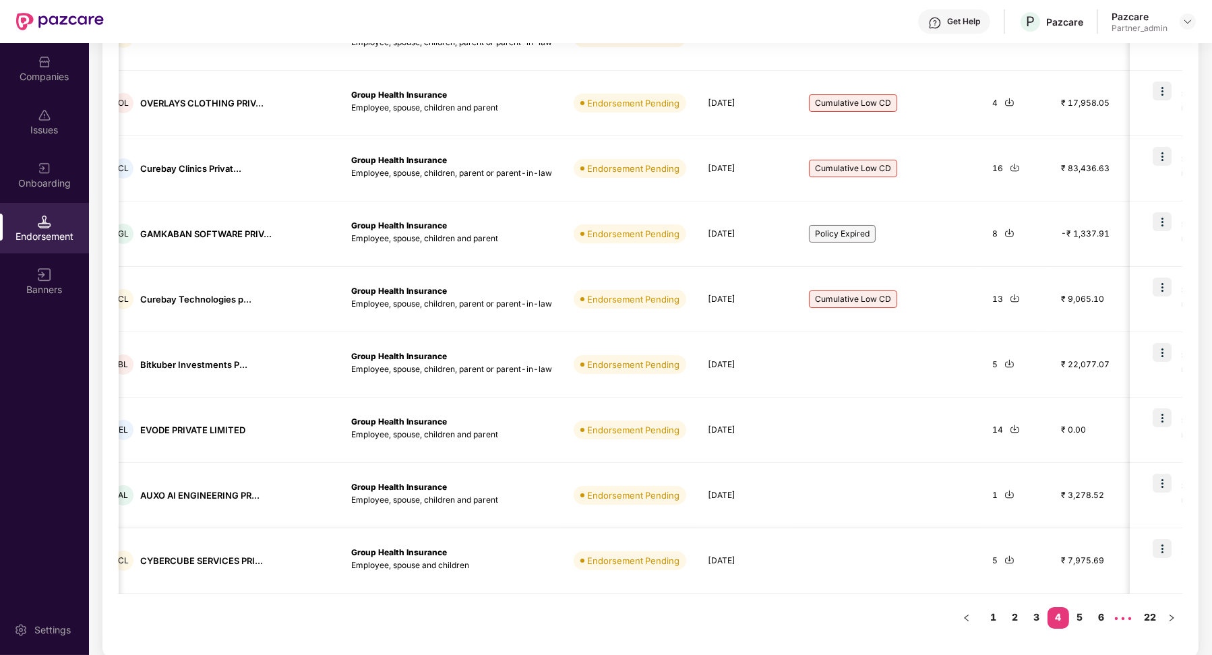
scroll to position [0, 209]
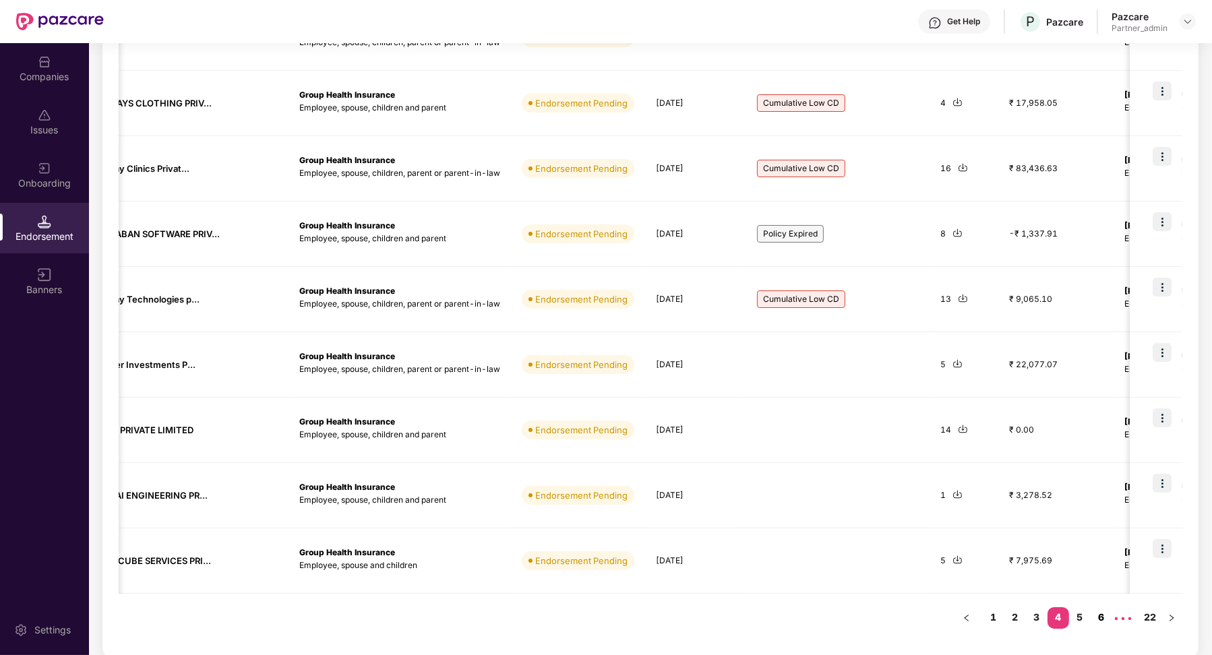
click at [723, 611] on link "6" at bounding box center [1102, 618] width 22 height 20
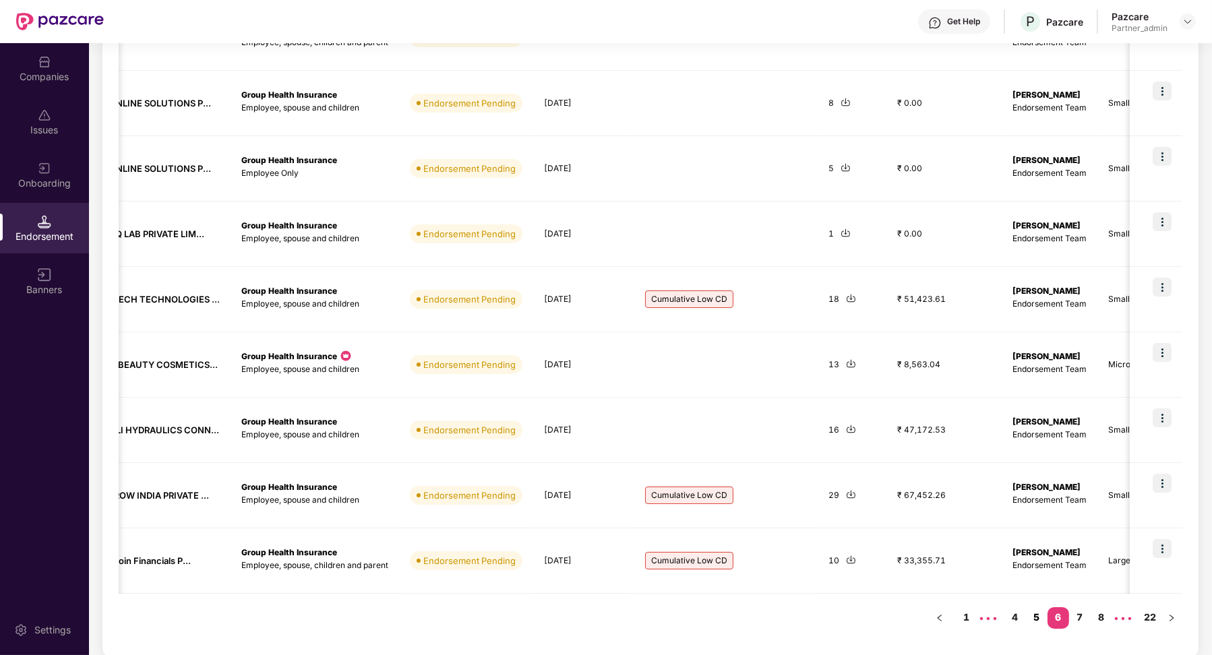
click at [723, 616] on link "5" at bounding box center [1037, 618] width 22 height 20
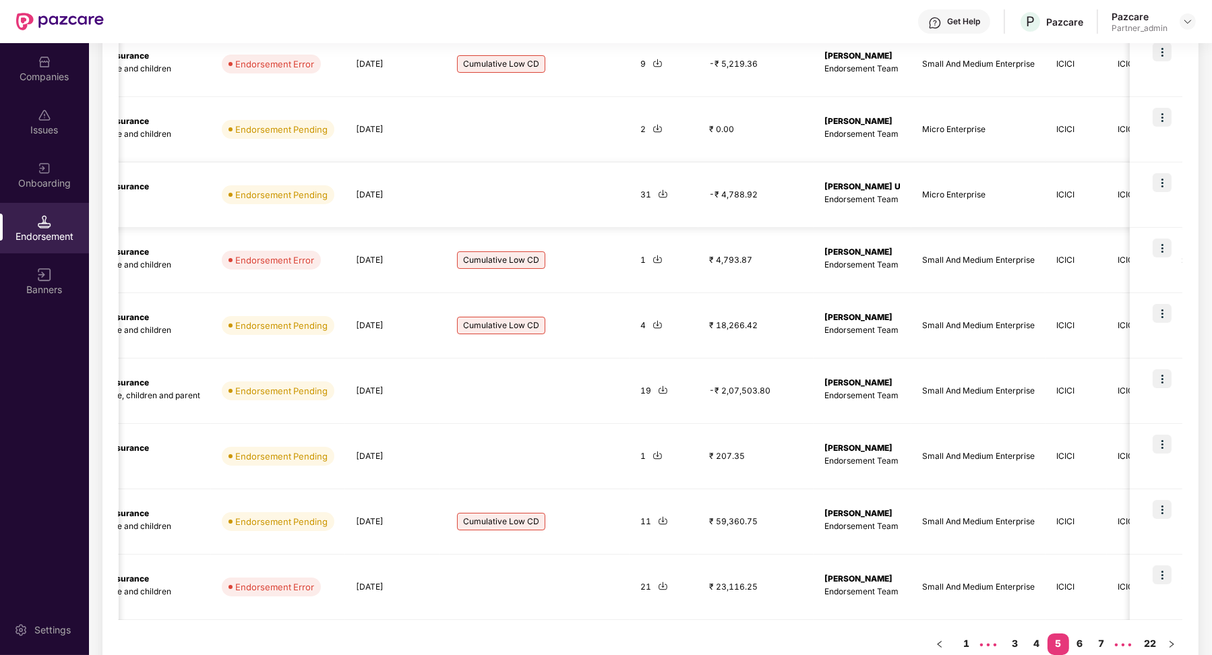
scroll to position [0, 442]
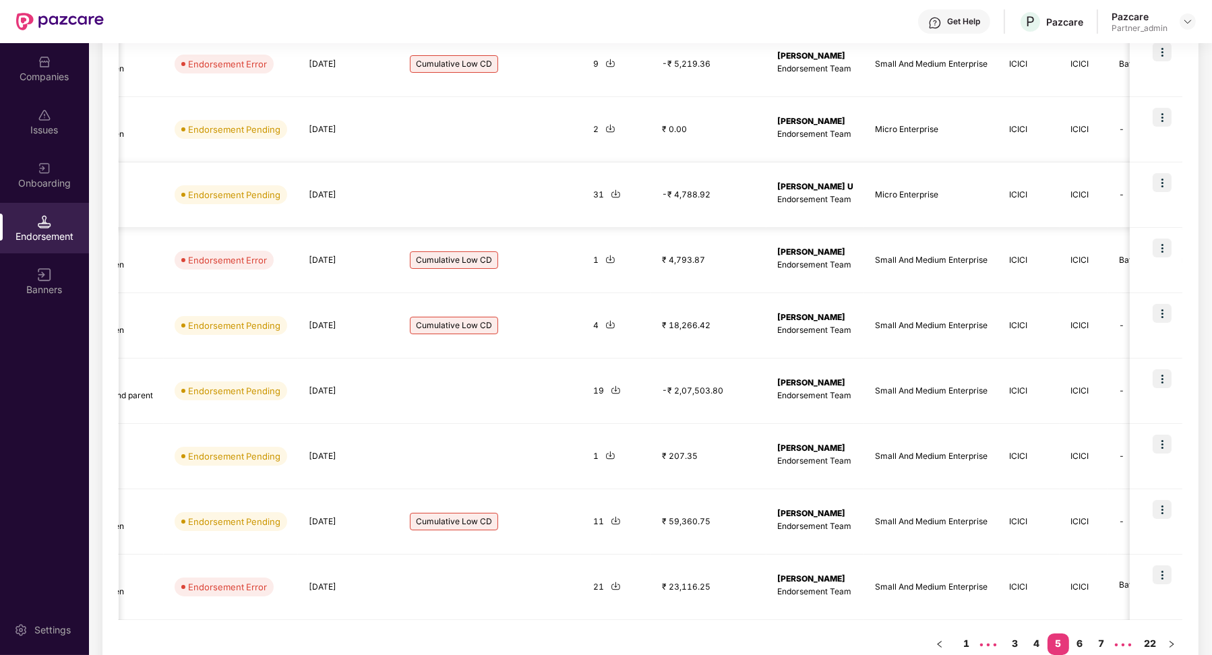
click at [723, 187] on img at bounding box center [1162, 182] width 19 height 19
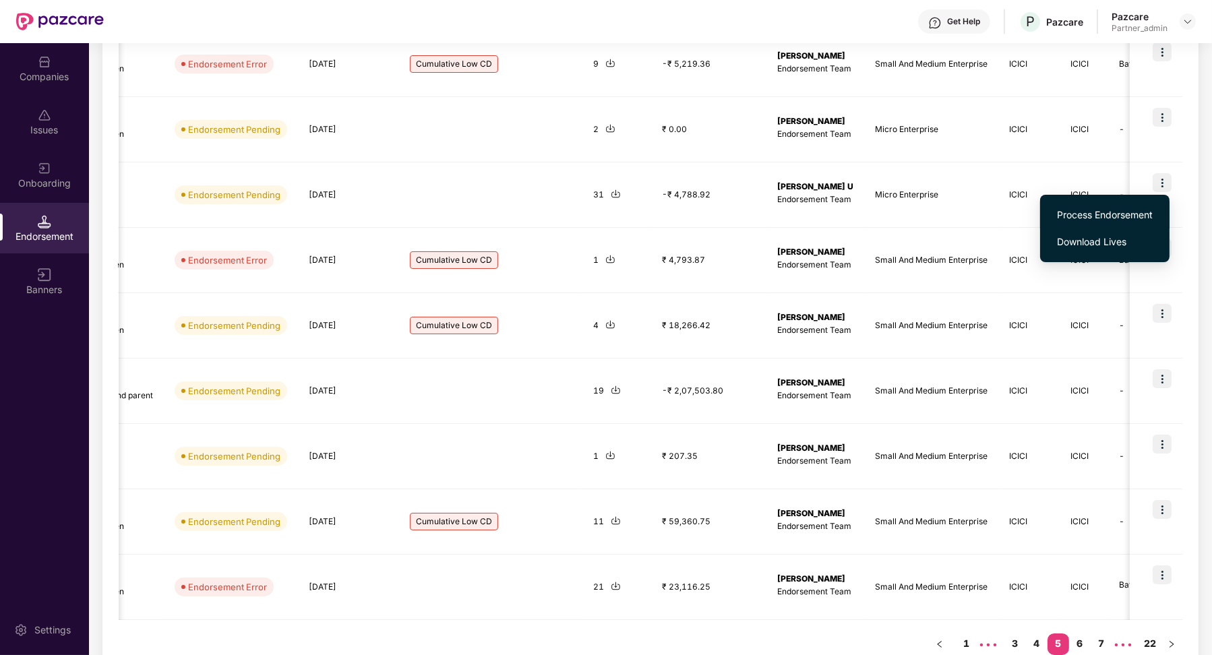
click at [723, 210] on span "Process Endorsement" at bounding box center [1105, 215] width 96 height 15
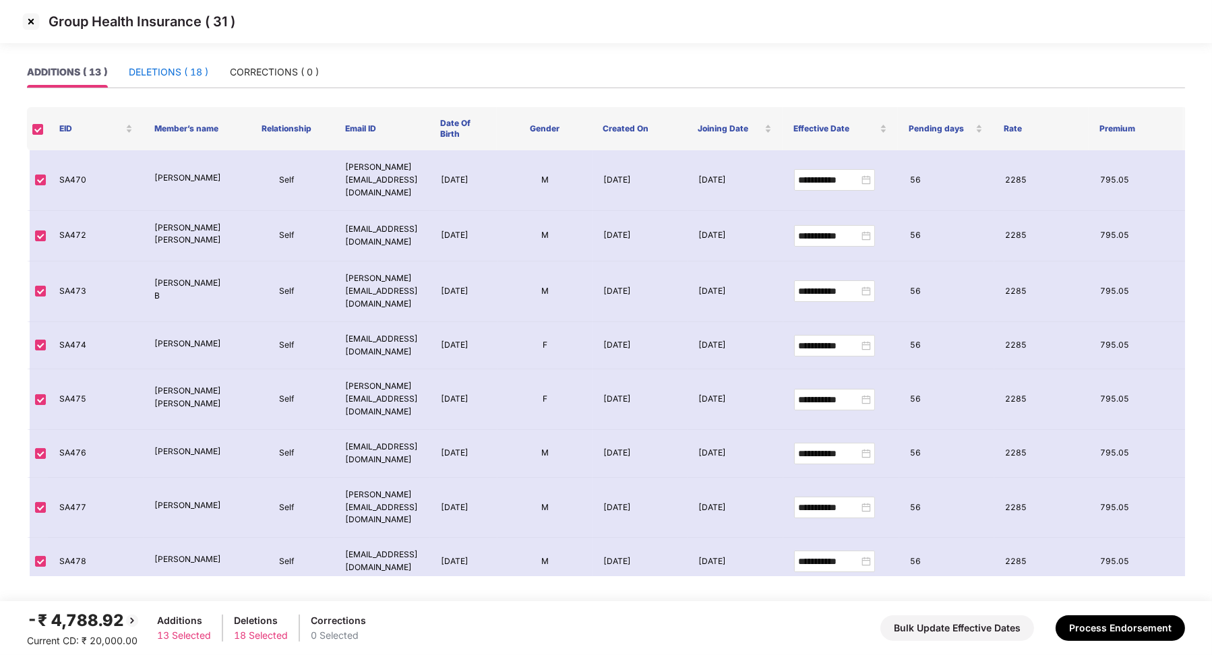
click at [173, 75] on div "DELETIONS ( 18 )" at bounding box center [169, 72] width 80 height 15
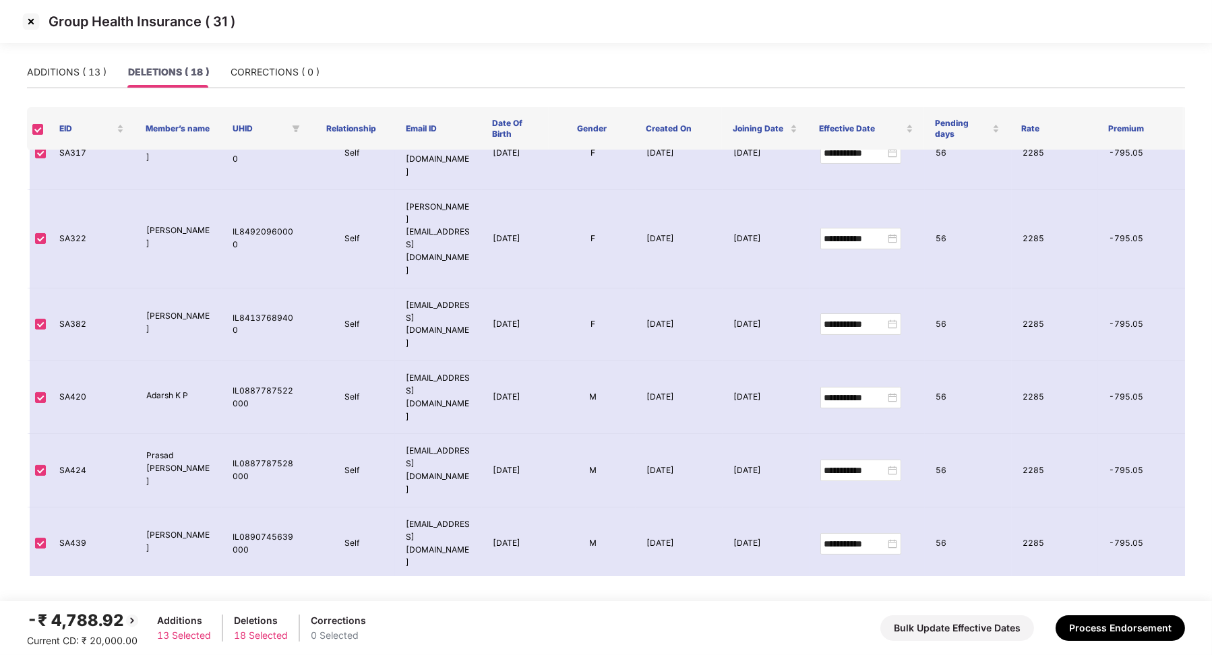
scroll to position [467, 0]
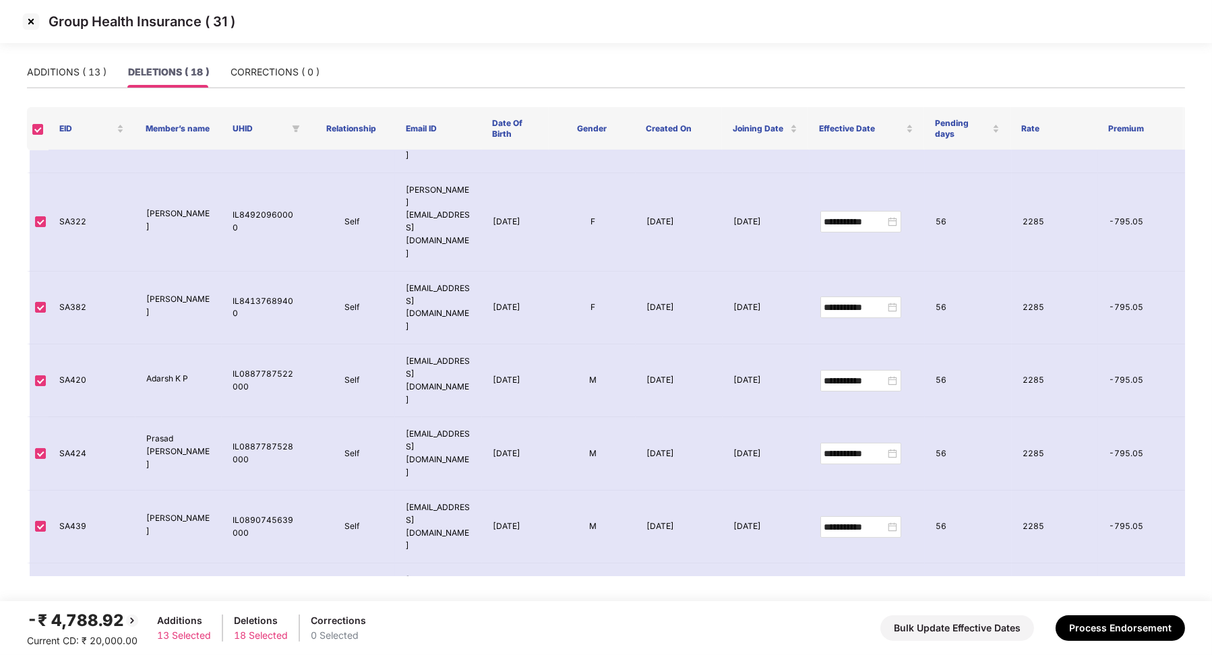
click at [28, 18] on img at bounding box center [31, 22] width 22 height 22
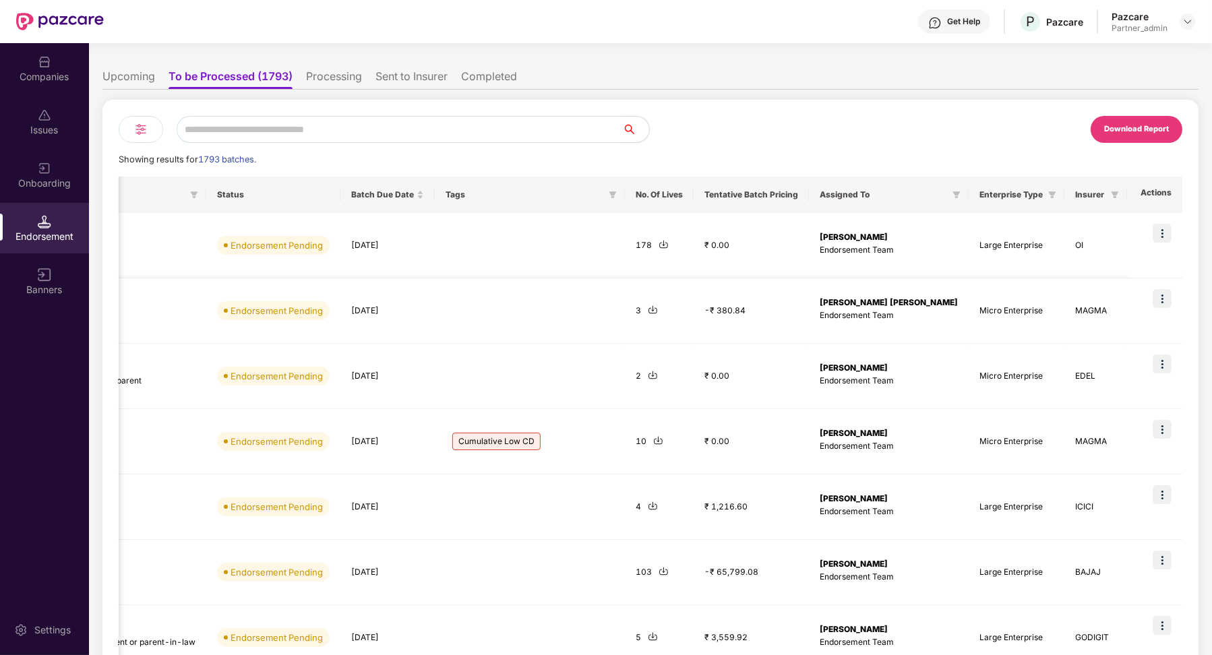
scroll to position [0, 0]
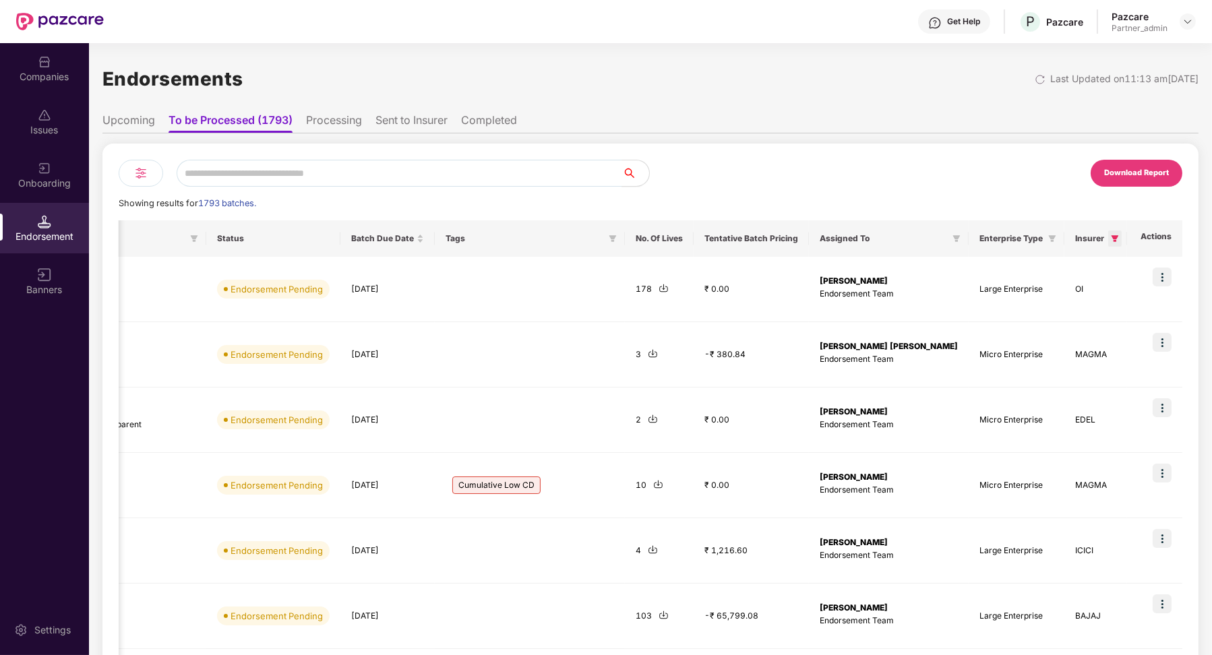
click at [723, 241] on icon "filter" at bounding box center [1115, 239] width 8 height 8
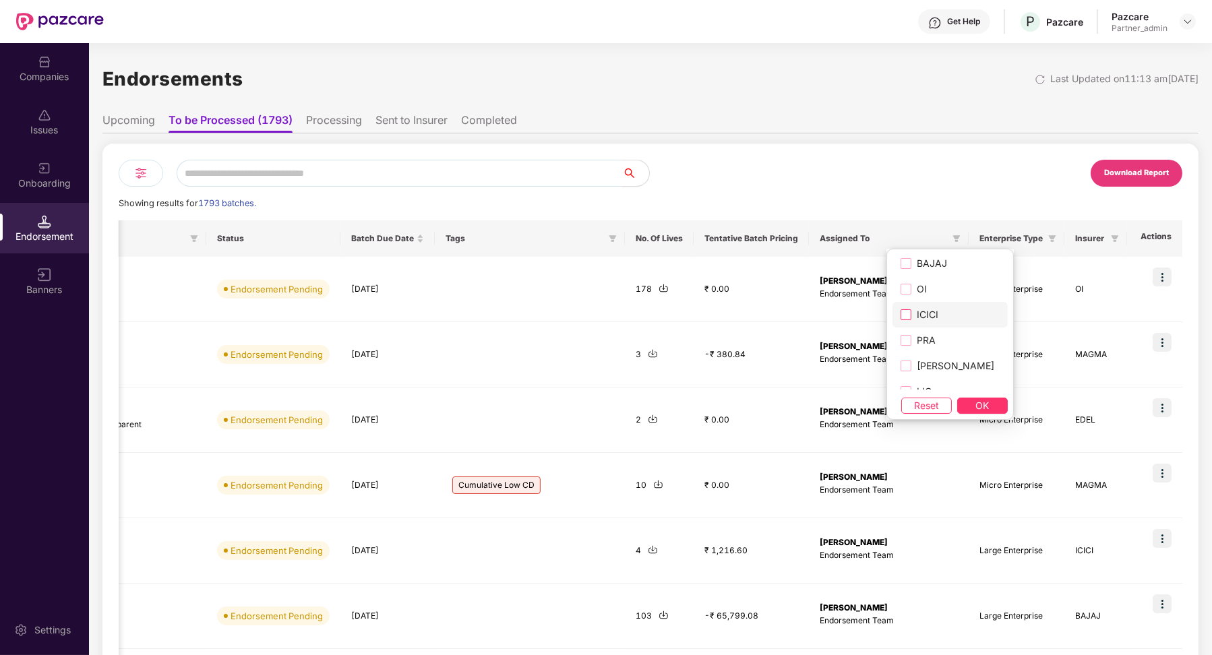
click at [723, 313] on span "ICICI" at bounding box center [928, 314] width 32 height 15
click at [723, 398] on button "OK" at bounding box center [983, 406] width 51 height 16
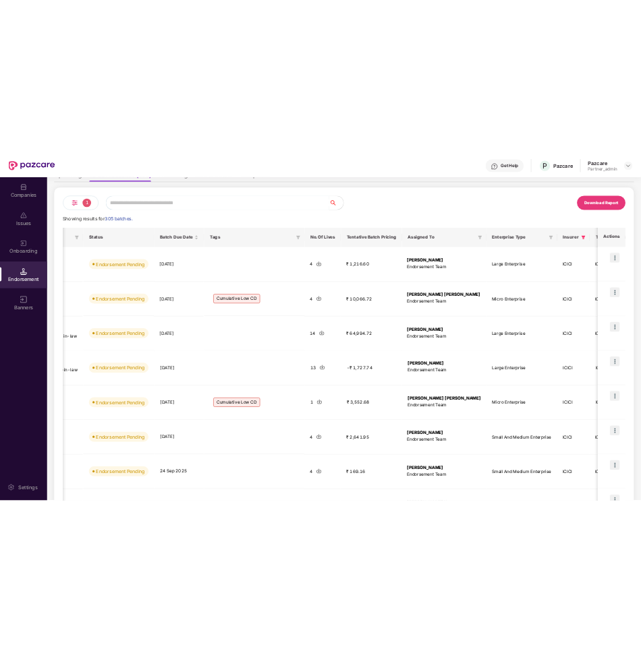
scroll to position [96, 0]
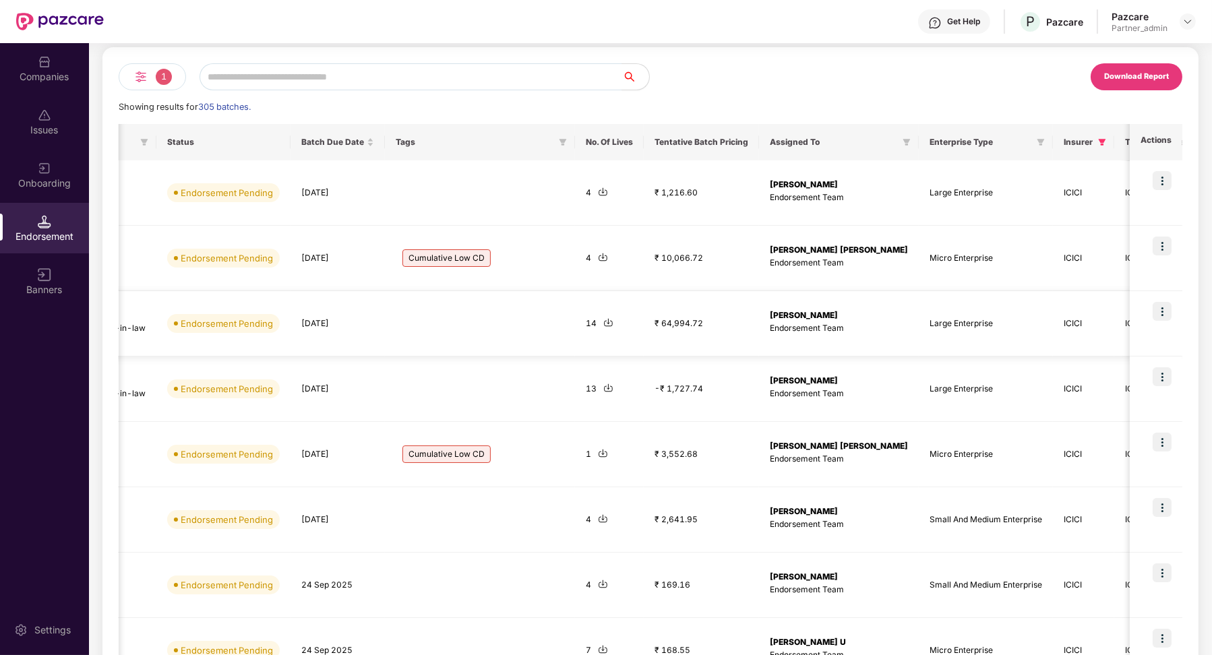
click at [723, 312] on img at bounding box center [1162, 311] width 19 height 19
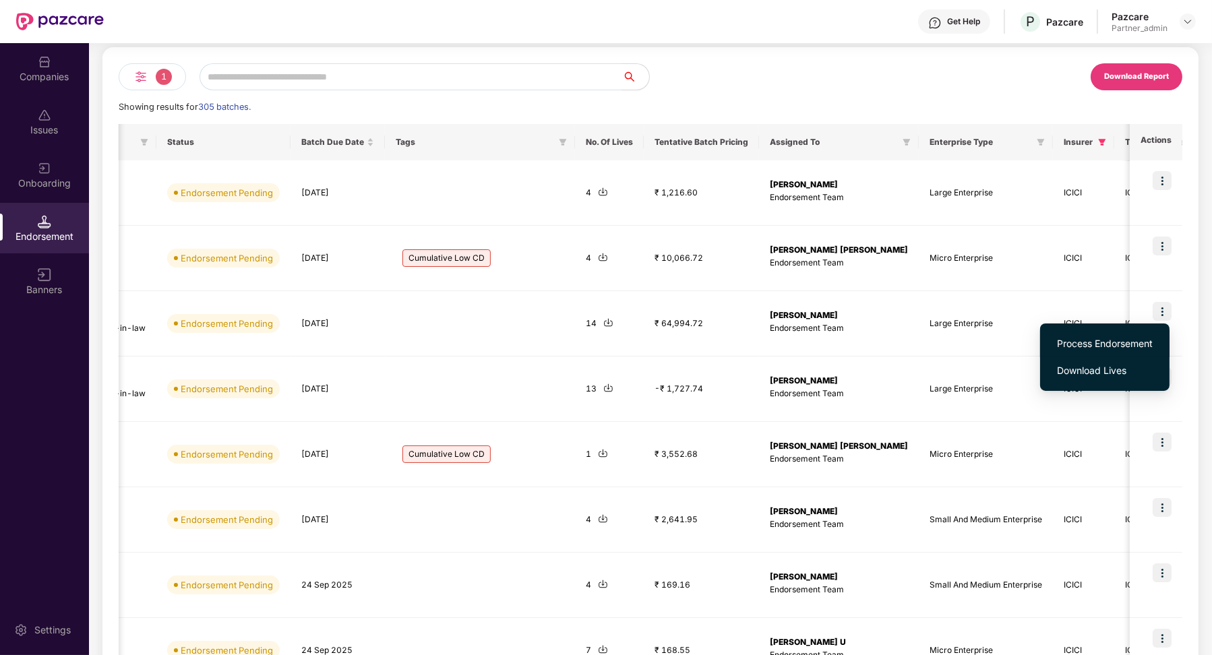
click at [723, 334] on li "Process Endorsement" at bounding box center [1104, 343] width 129 height 27
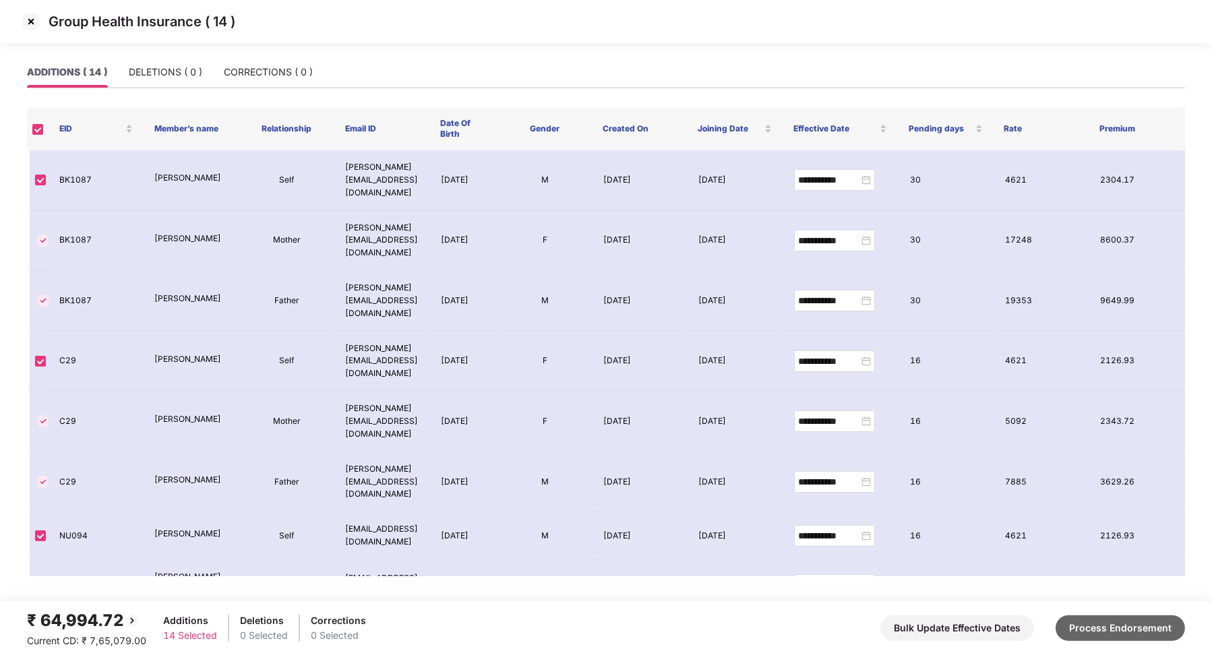
click at [723, 623] on button "Process Endorsement" at bounding box center [1120, 629] width 129 height 26
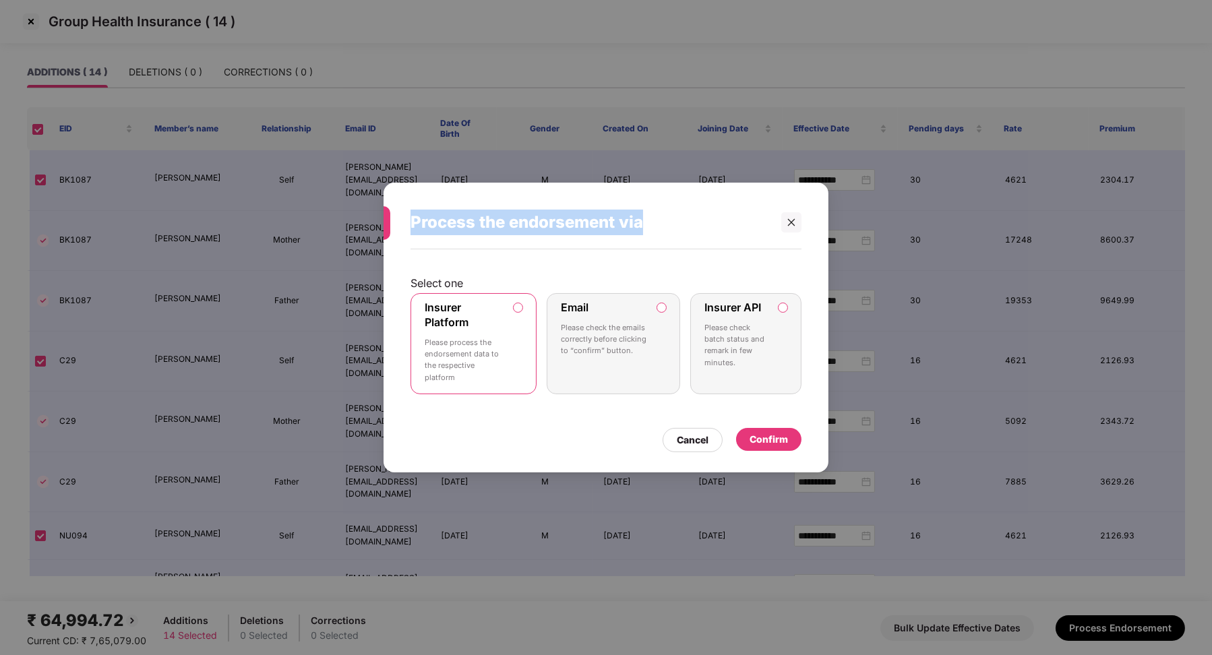
drag, startPoint x: 402, startPoint y: 225, endPoint x: 652, endPoint y: 221, distance: 250.2
click at [653, 221] on div "Process the endorsement via" at bounding box center [593, 222] width 418 height 53
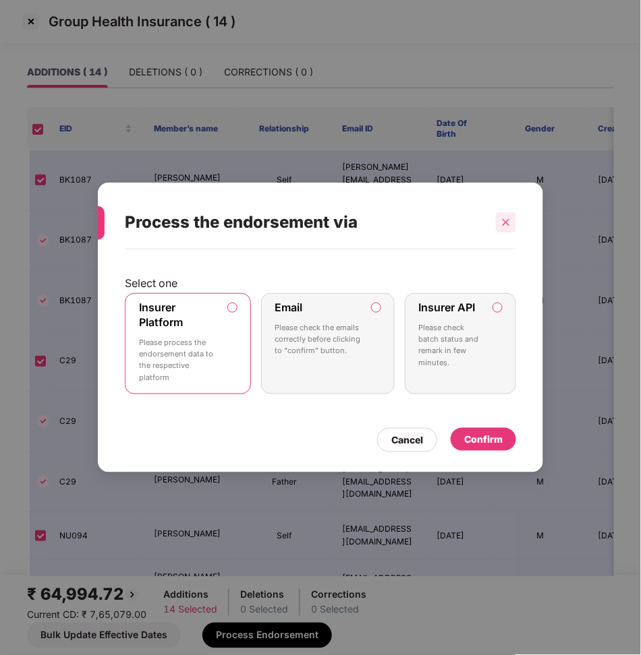
click at [510, 216] on div at bounding box center [506, 222] width 20 height 20
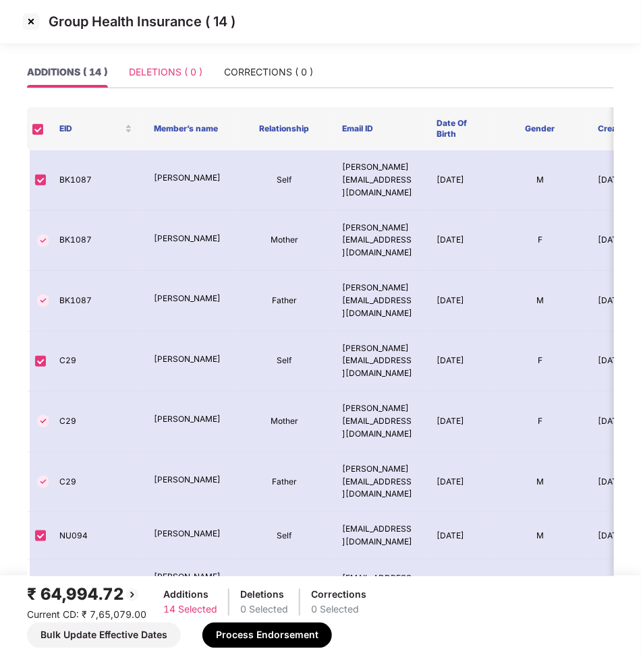
click at [162, 81] on div "DELETIONS ( 0 )" at bounding box center [165, 72] width 73 height 31
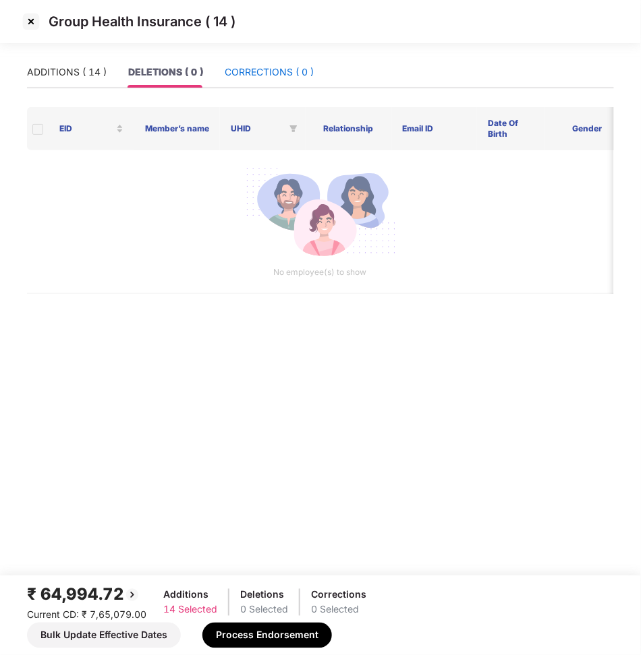
click at [249, 71] on div "CORRECTIONS ( 0 )" at bounding box center [269, 72] width 89 height 15
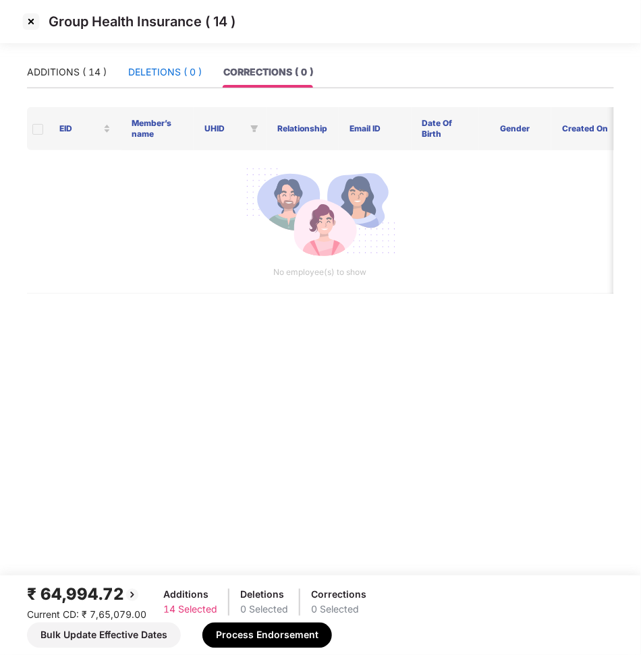
click at [154, 76] on div "DELETIONS ( 0 )" at bounding box center [164, 72] width 73 height 15
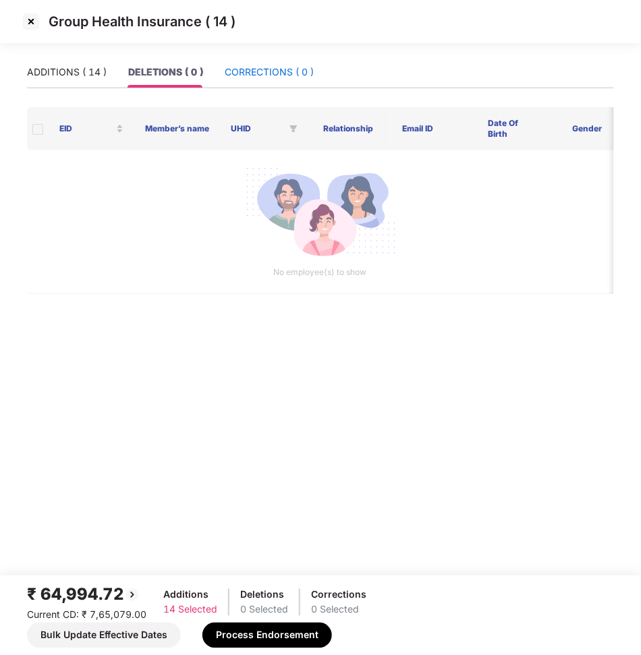
click at [233, 72] on div "CORRECTIONS ( 0 )" at bounding box center [269, 72] width 89 height 15
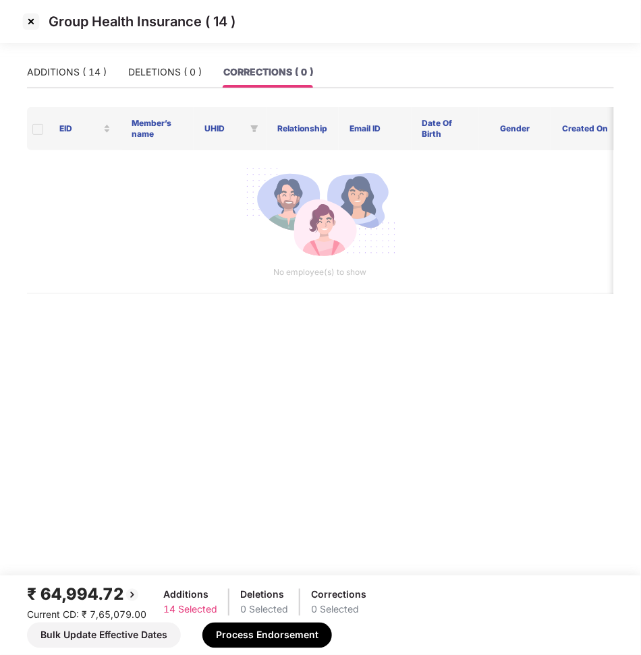
click at [30, 24] on img at bounding box center [31, 22] width 22 height 22
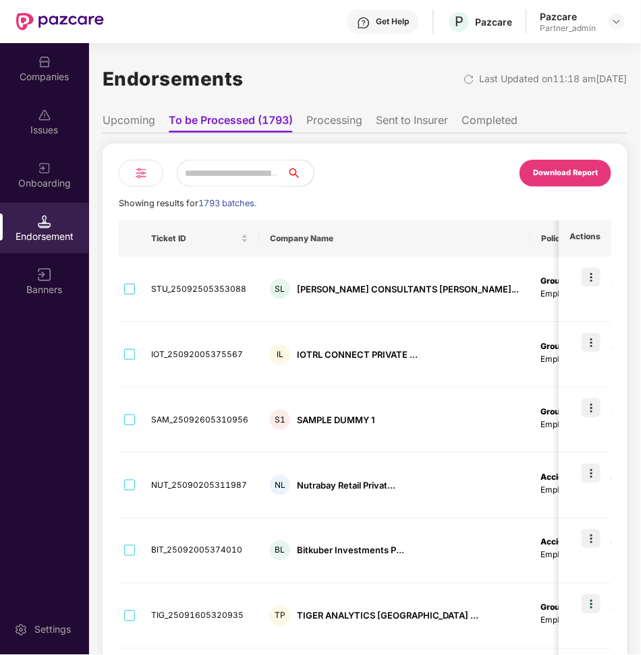
click at [253, 171] on input "text" at bounding box center [232, 173] width 110 height 27
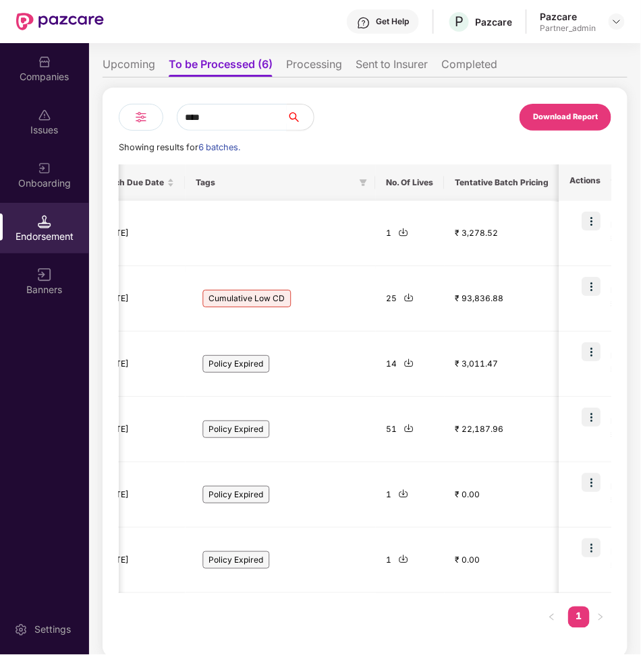
scroll to position [0, 617]
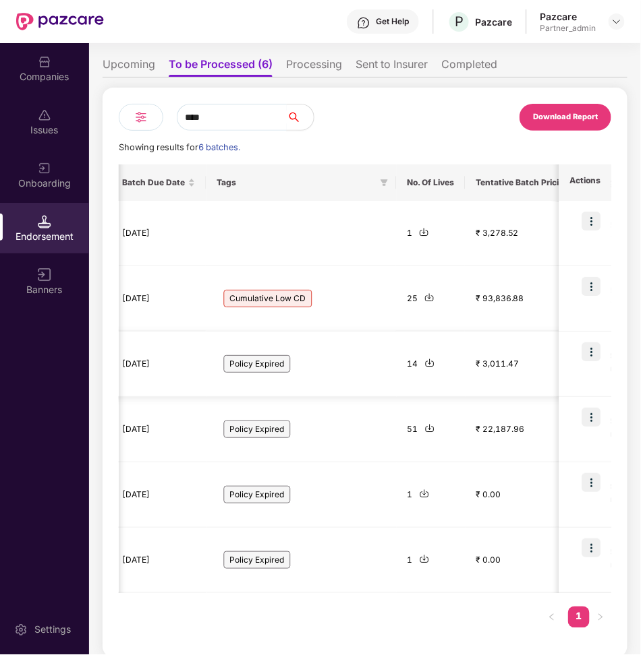
type input "****"
click at [599, 351] on img at bounding box center [590, 352] width 19 height 19
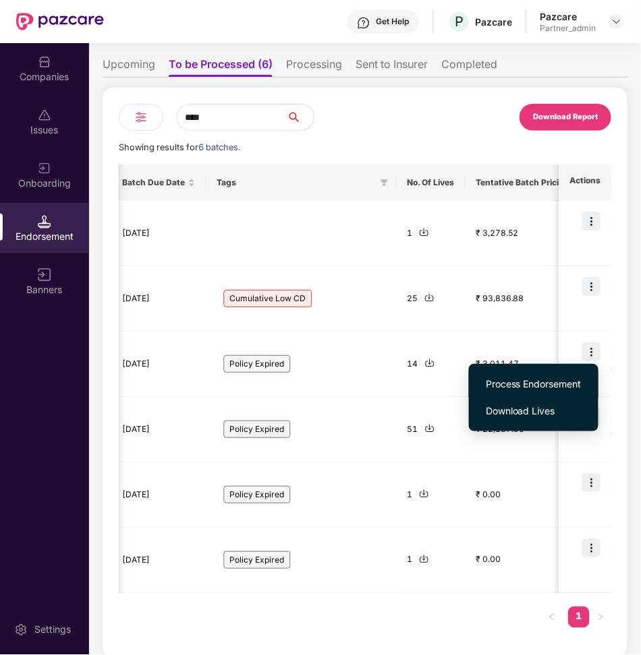
click at [558, 381] on span "Process Endorsement" at bounding box center [534, 384] width 96 height 15
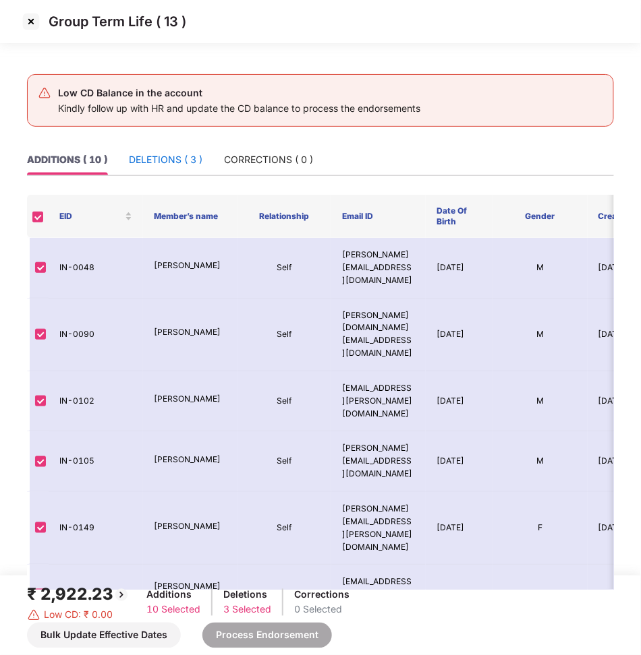
click at [163, 166] on div "DELETIONS ( 3 )" at bounding box center [165, 159] width 73 height 15
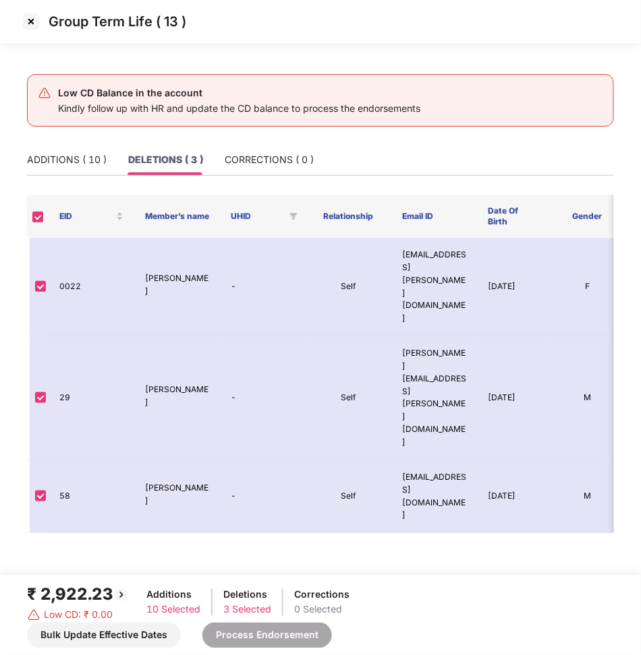
click at [32, 23] on img at bounding box center [31, 22] width 22 height 22
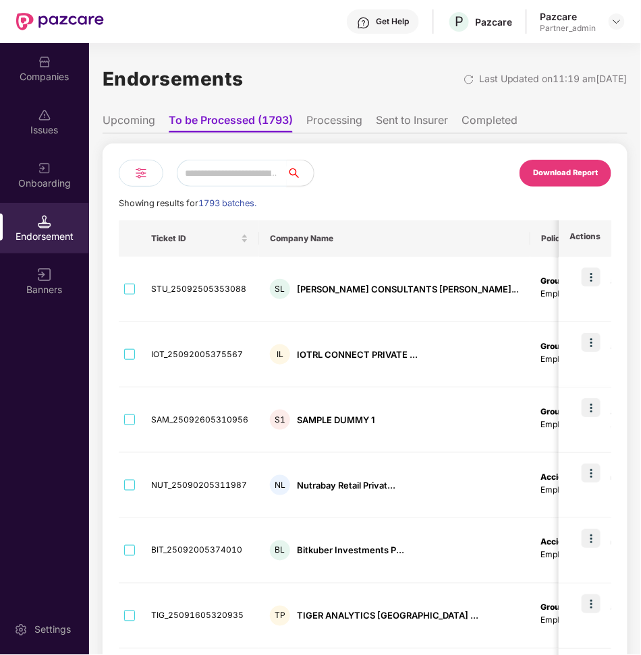
click at [216, 179] on input "text" at bounding box center [232, 173] width 110 height 27
type input "*****"
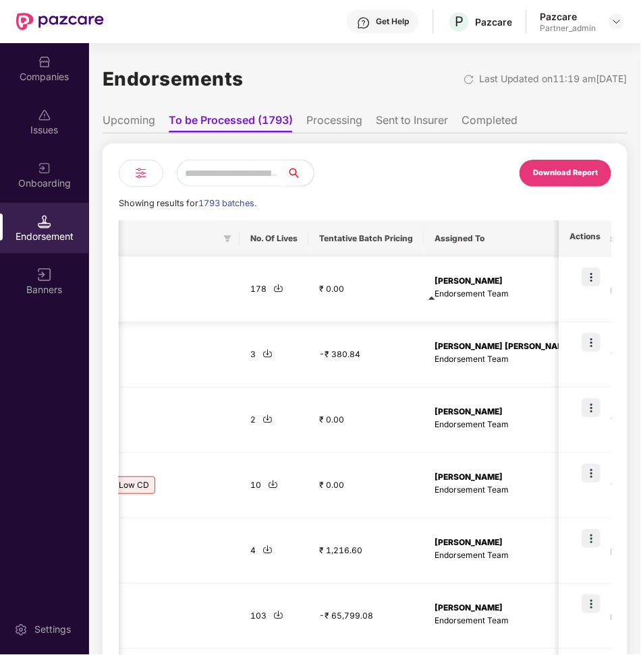
scroll to position [0, 1111]
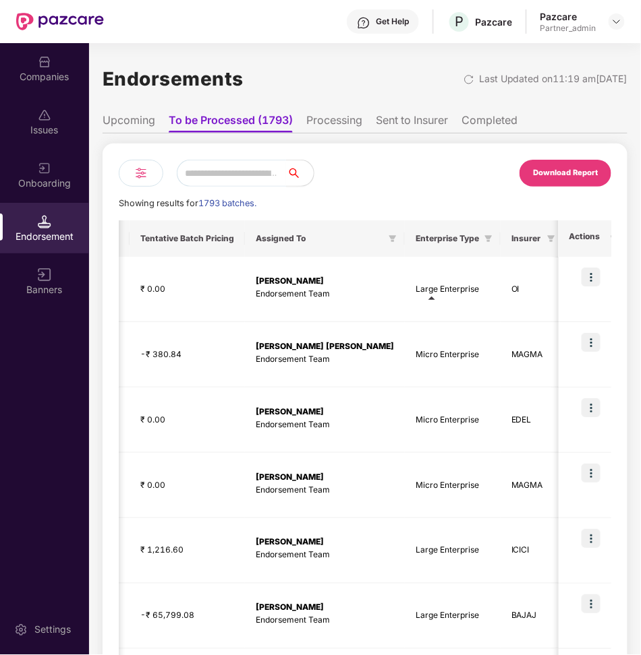
click at [500, 241] on th "Insurer" at bounding box center [531, 238] width 63 height 36
click at [548, 241] on icon "filter" at bounding box center [551, 238] width 7 height 7
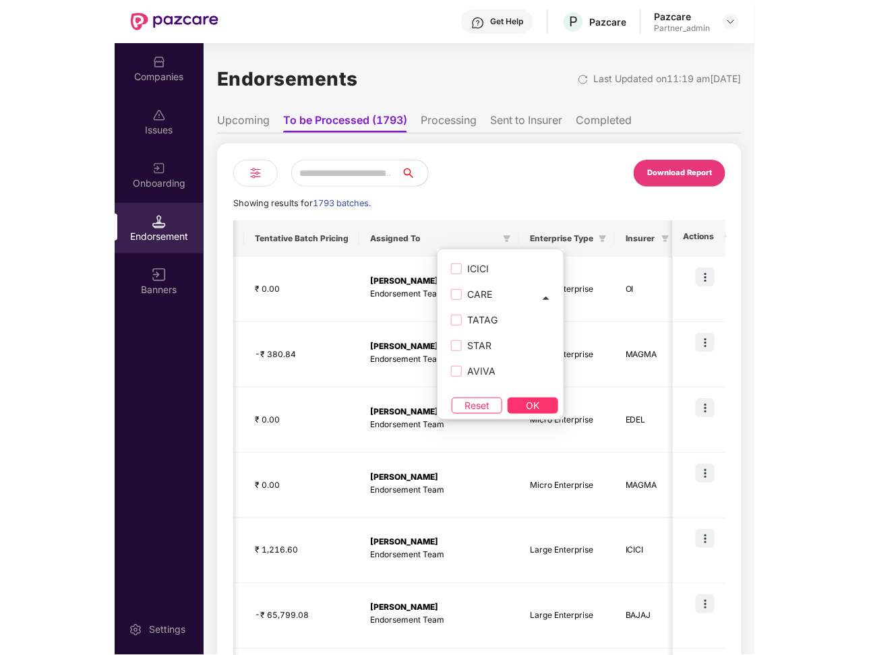
scroll to position [477, 0]
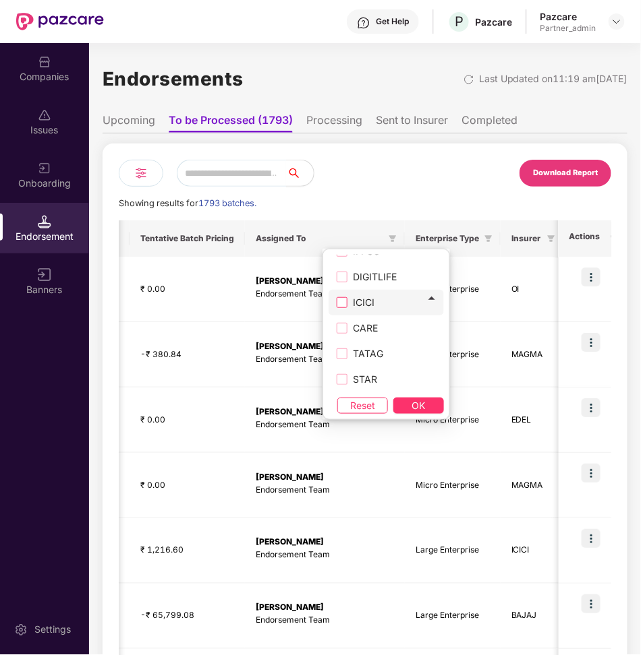
click at [375, 312] on label "ICICI" at bounding box center [385, 303] width 115 height 26
click at [412, 401] on span "OK" at bounding box center [418, 406] width 13 height 15
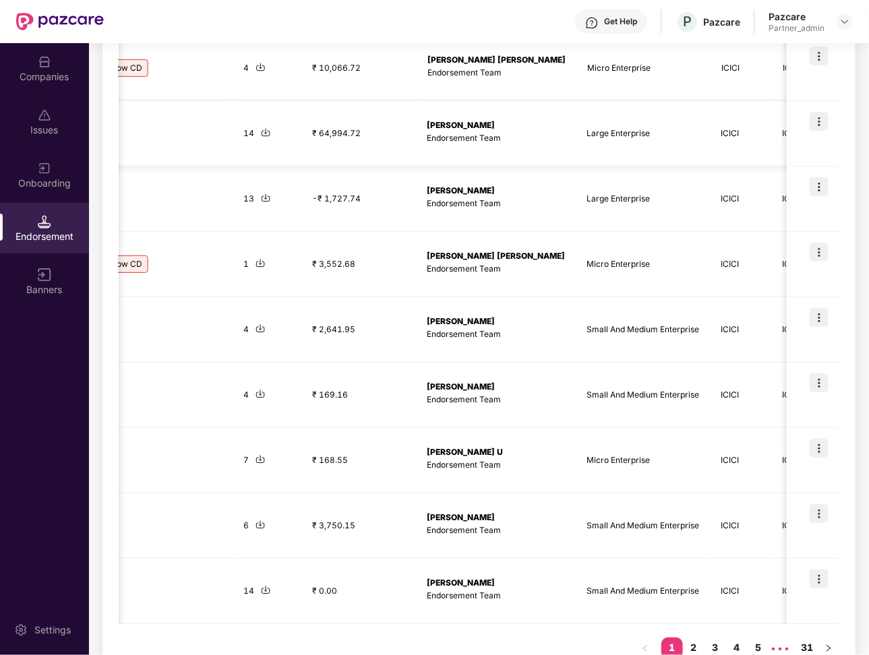
scroll to position [317, 0]
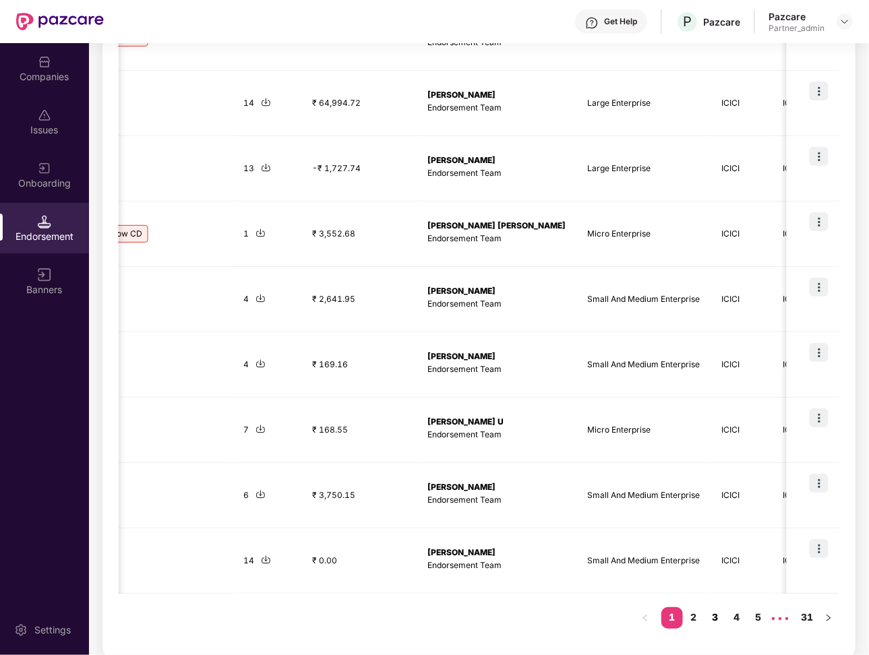
click at [640, 617] on link "3" at bounding box center [716, 618] width 22 height 20
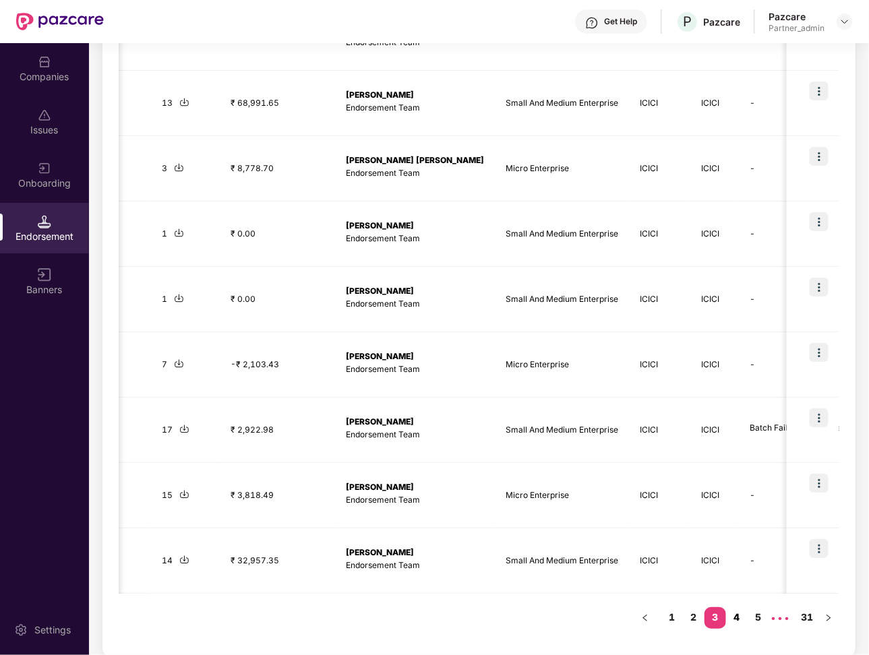
click at [640, 616] on link "4" at bounding box center [737, 618] width 22 height 20
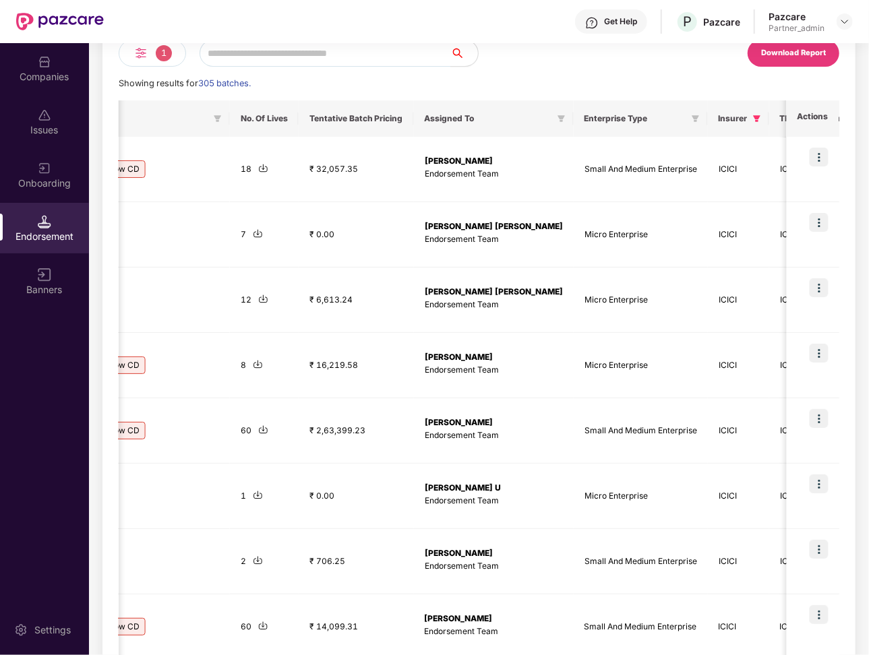
scroll to position [0, 0]
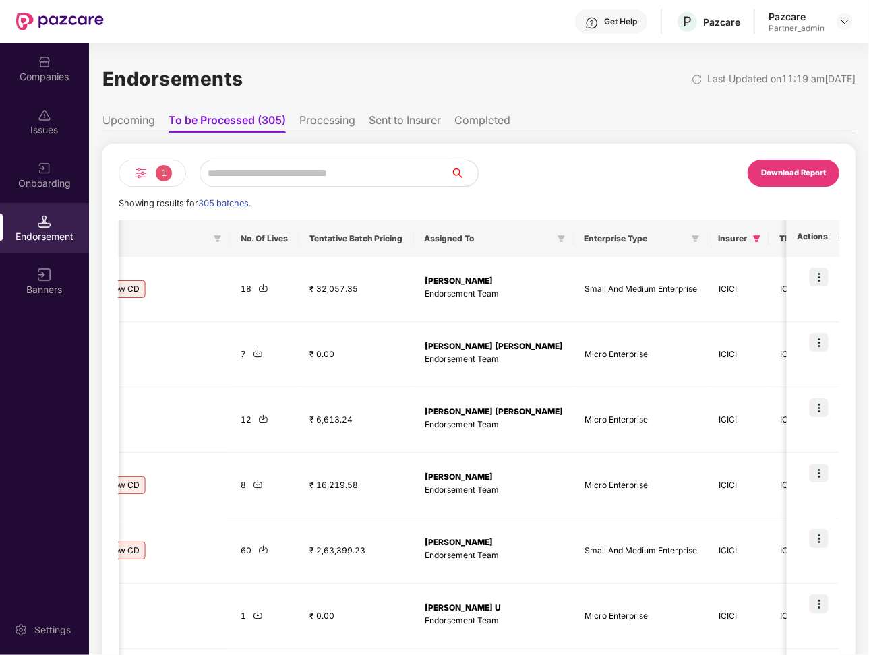
click at [471, 237] on div "Assigned To" at bounding box center [494, 238] width 138 height 11
click at [555, 239] on span at bounding box center [561, 239] width 13 height 16
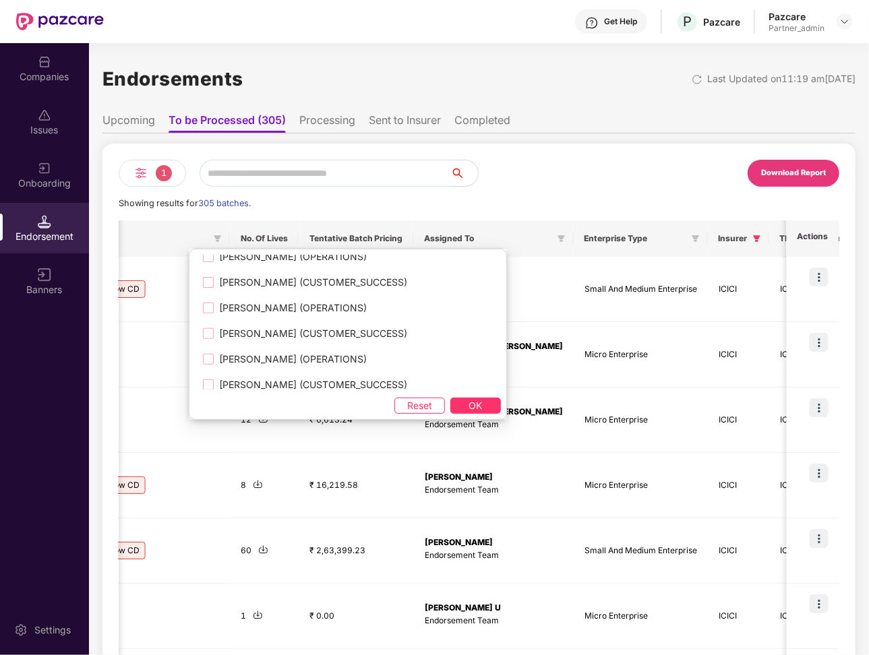
scroll to position [1674, 0]
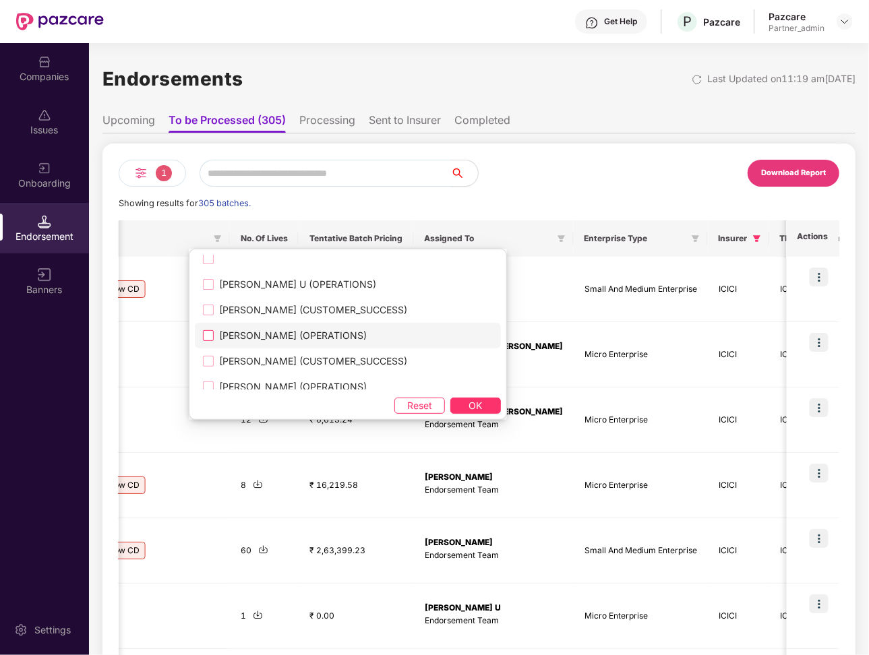
click at [349, 339] on span "Prashant Patil (OPERATIONS)" at bounding box center [293, 335] width 158 height 15
click at [450, 401] on button "OK" at bounding box center [475, 406] width 51 height 16
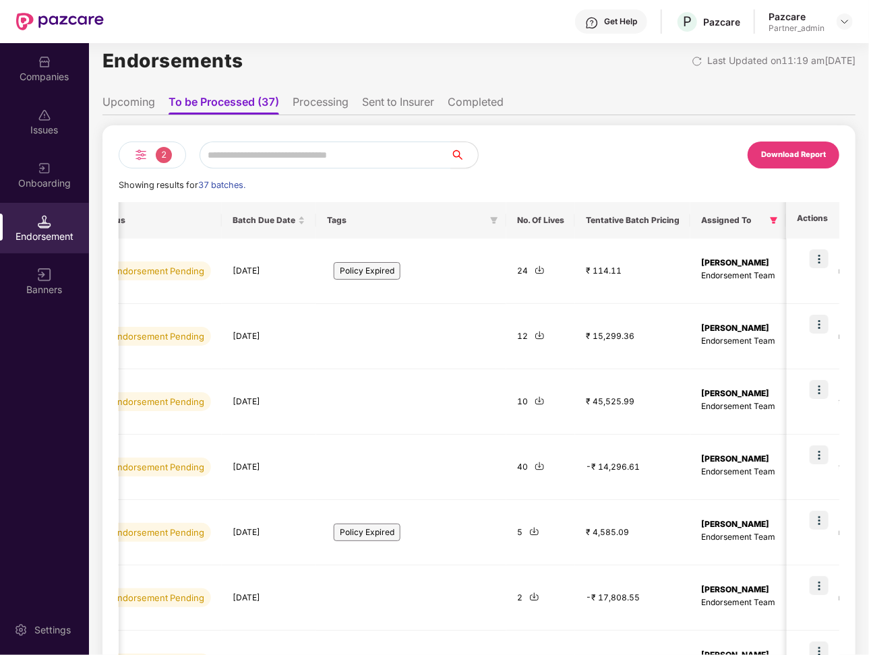
scroll to position [0, 654]
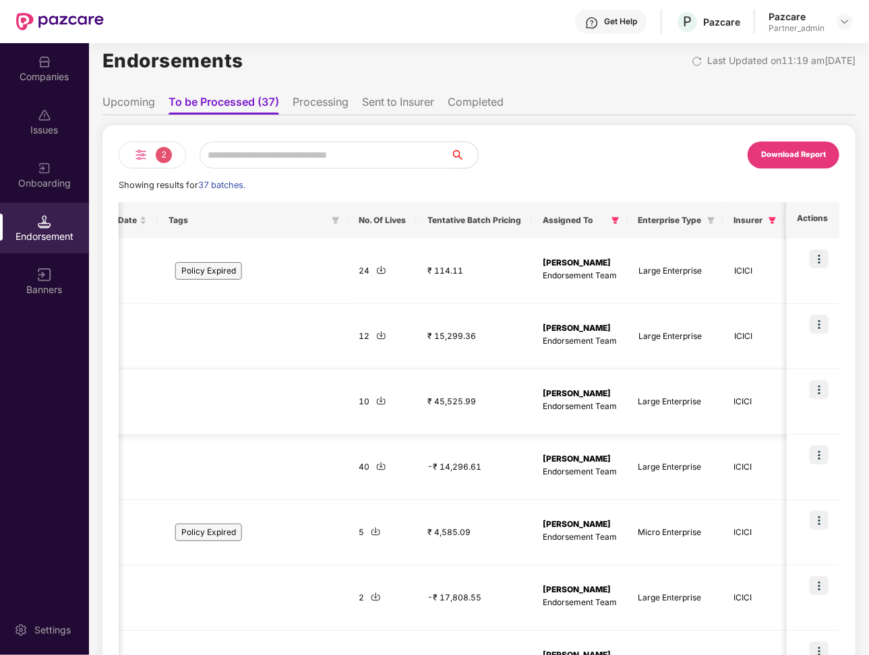
click at [640, 395] on img at bounding box center [819, 389] width 19 height 19
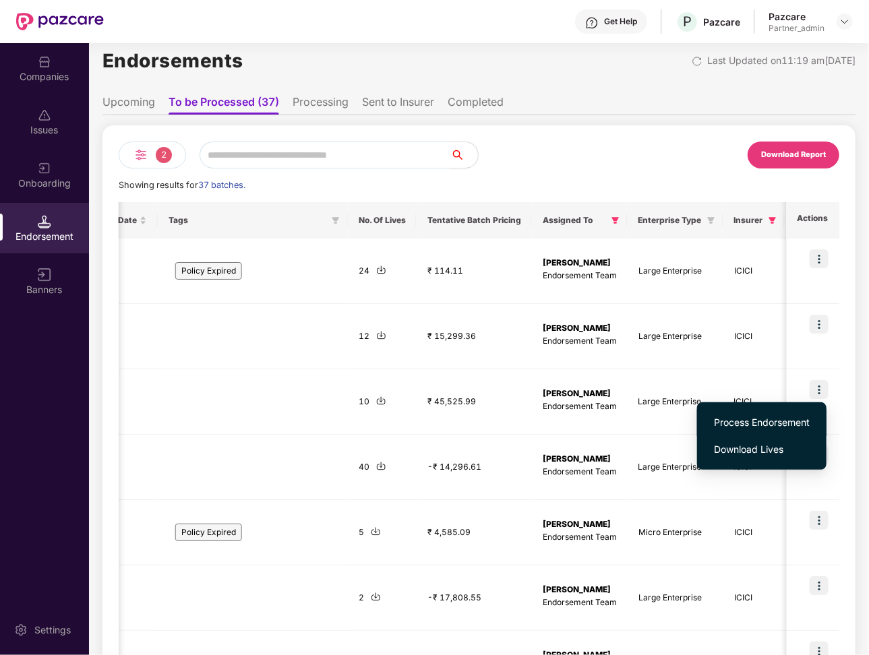
click at [640, 420] on span "Process Endorsement" at bounding box center [762, 422] width 96 height 15
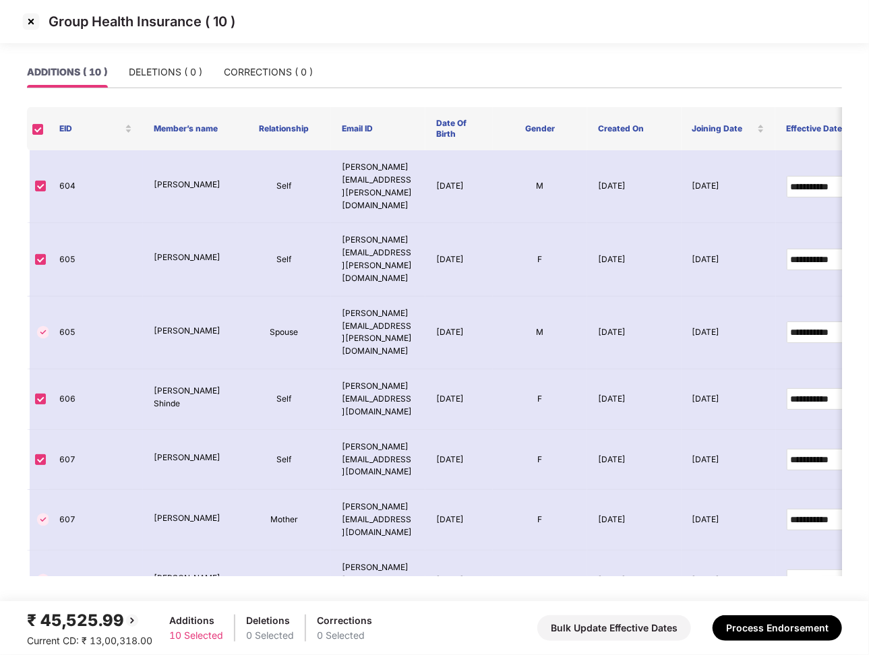
click at [28, 22] on img at bounding box center [31, 22] width 22 height 22
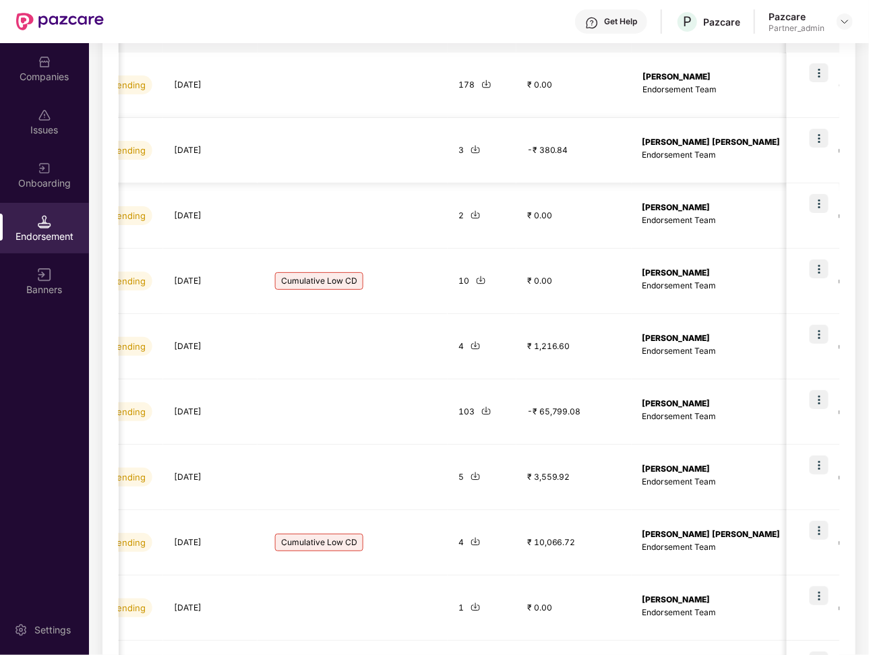
scroll to position [0, 889]
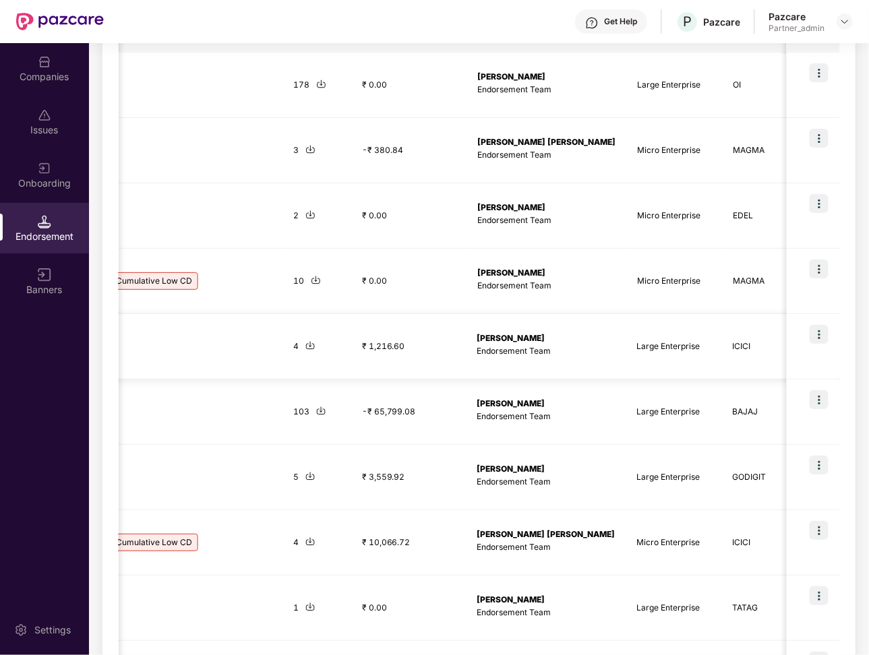
click at [640, 335] on img at bounding box center [819, 334] width 19 height 19
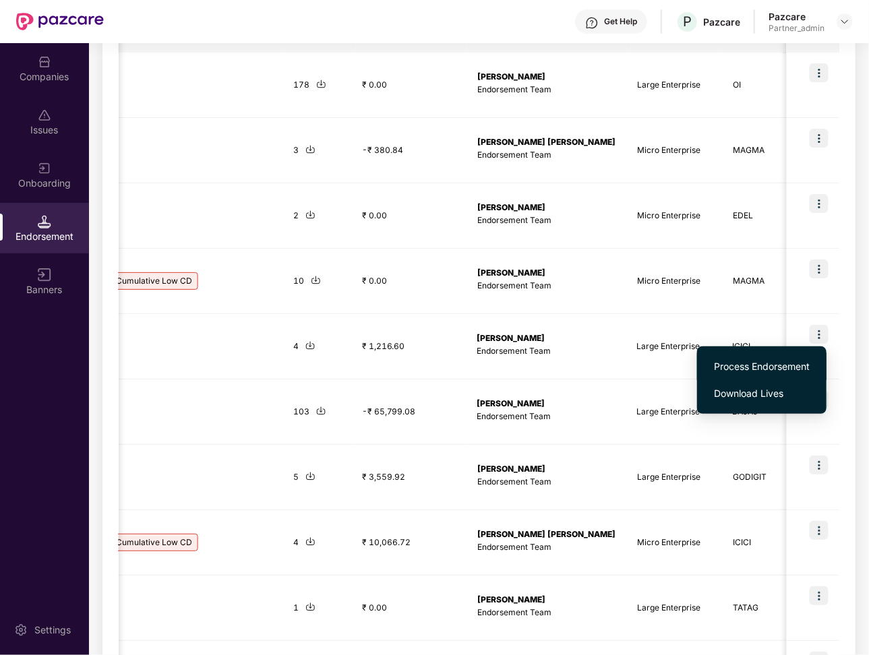
click at [640, 357] on li "Process Endorsement" at bounding box center [761, 366] width 129 height 27
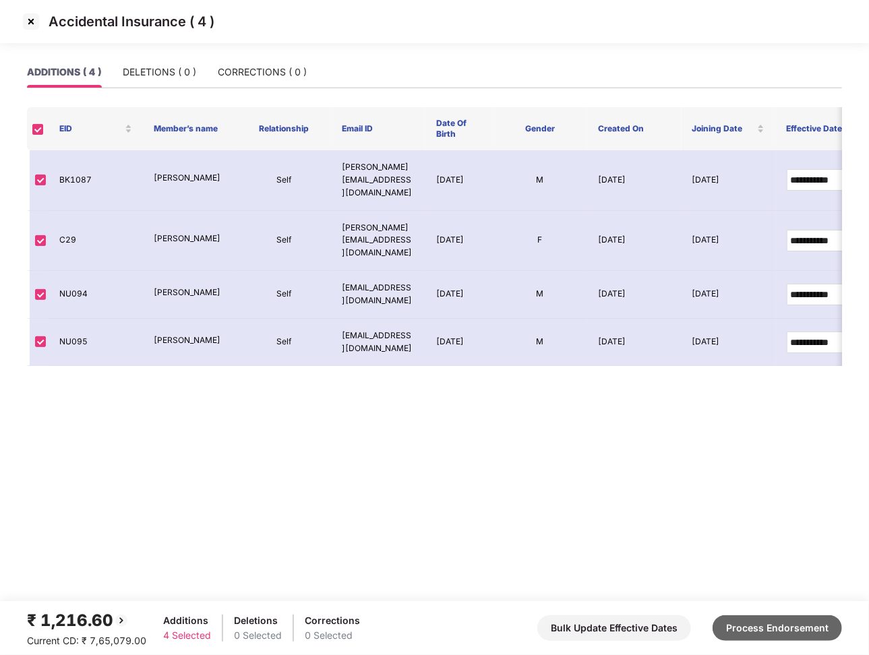
click at [640, 630] on button "Process Endorsement" at bounding box center [777, 629] width 129 height 26
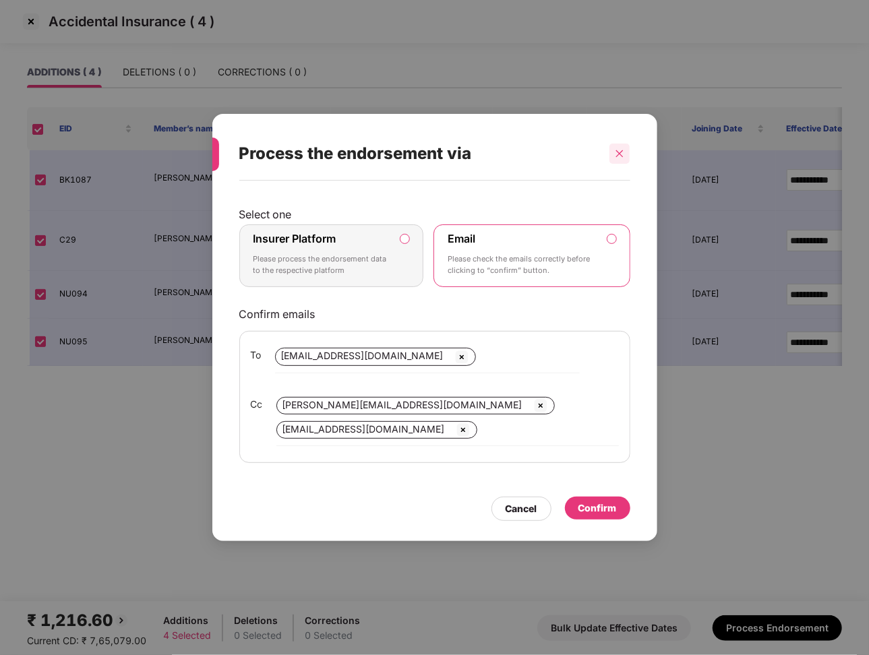
click at [618, 150] on icon "close" at bounding box center [619, 153] width 9 height 9
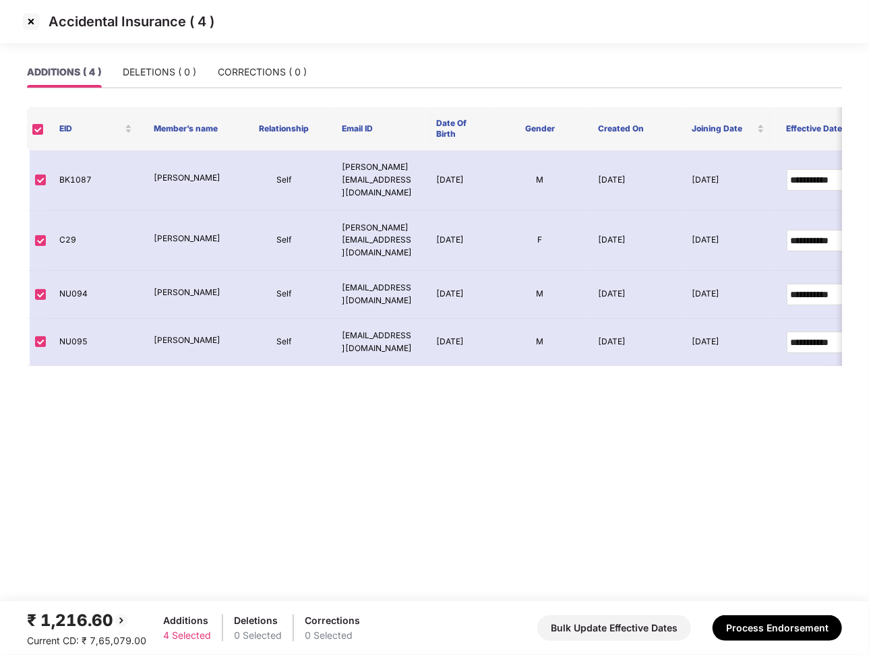
click at [37, 20] on img at bounding box center [31, 22] width 22 height 22
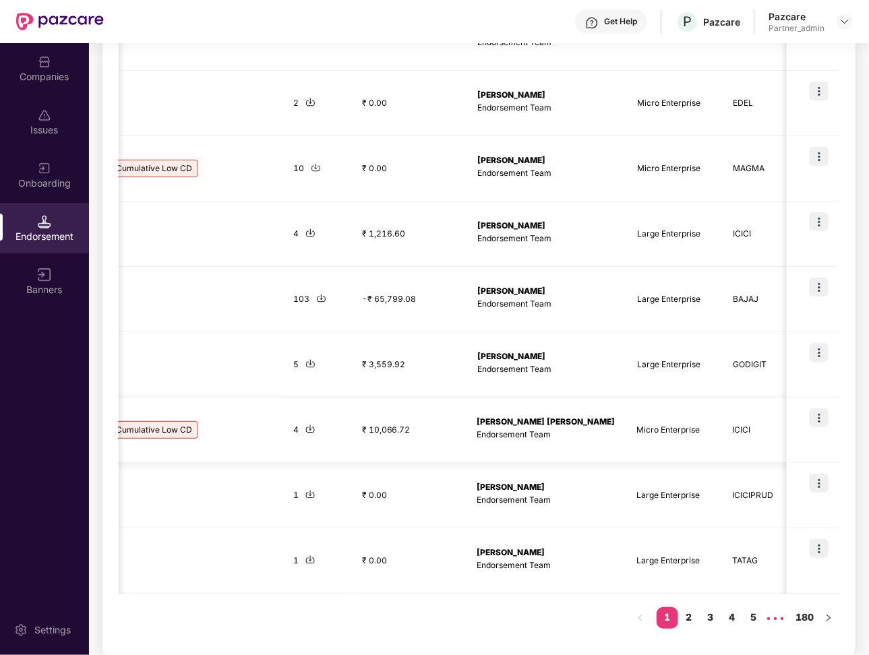
click at [640, 417] on img at bounding box center [819, 418] width 19 height 19
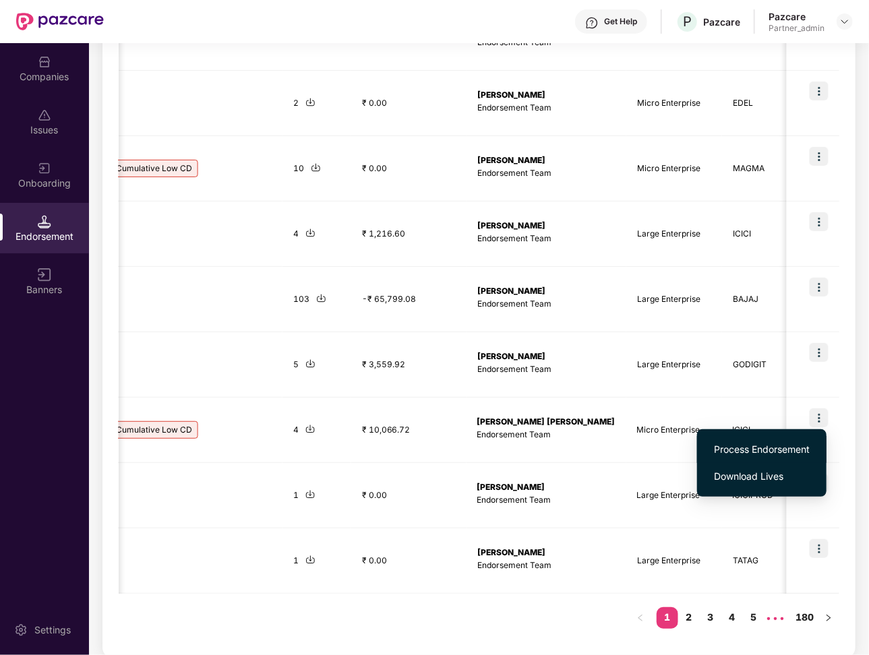
click at [640, 442] on span "Process Endorsement" at bounding box center [762, 449] width 96 height 15
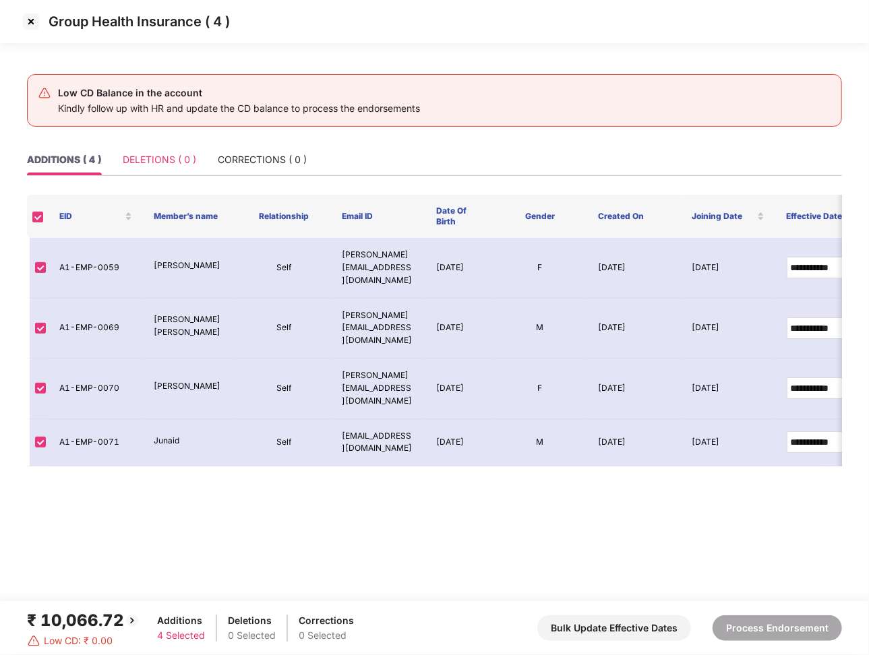
click at [166, 169] on div "DELETIONS ( 0 )" at bounding box center [159, 159] width 73 height 31
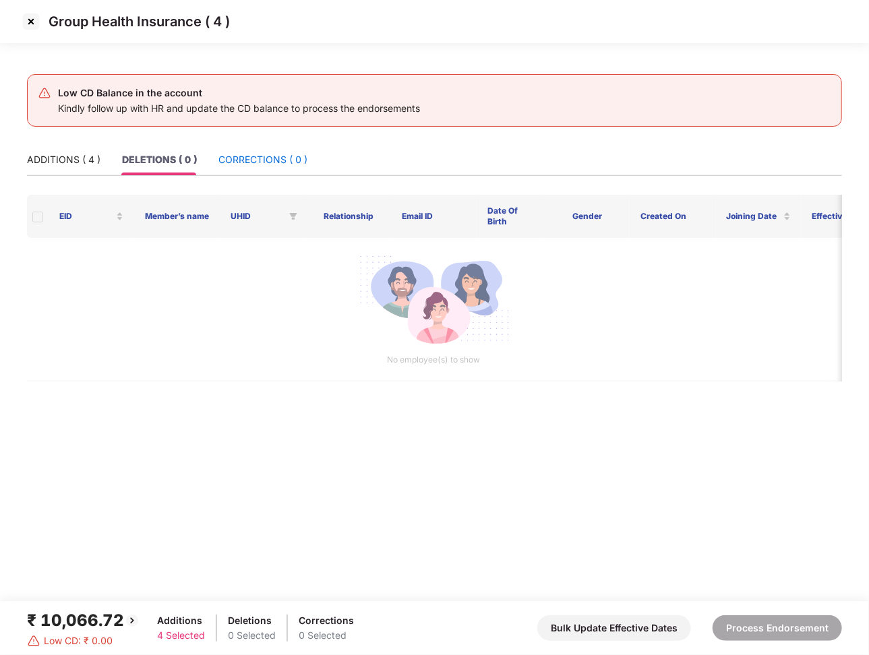
click at [268, 160] on div "CORRECTIONS ( 0 )" at bounding box center [262, 159] width 89 height 15
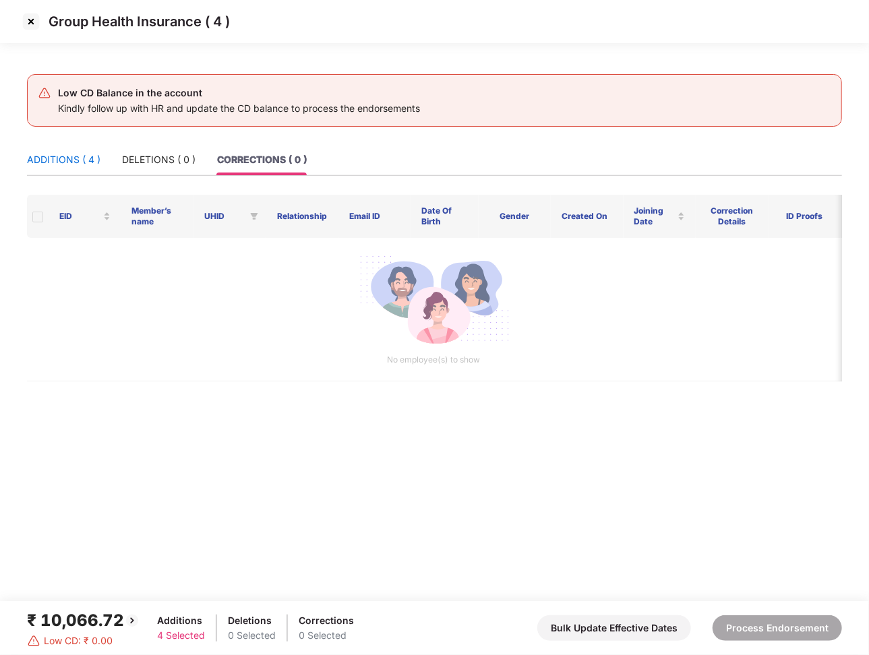
click at [73, 152] on div "ADDITIONS ( 4 )" at bounding box center [63, 159] width 73 height 15
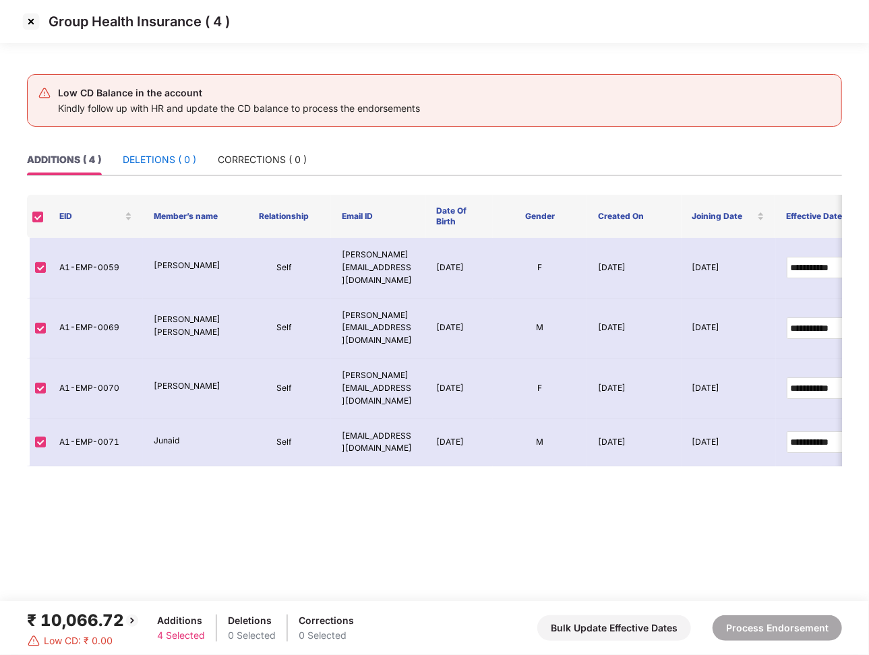
click at [181, 160] on div "DELETIONS ( 0 )" at bounding box center [159, 159] width 73 height 15
